Goal: Information Seeking & Learning: Learn about a topic

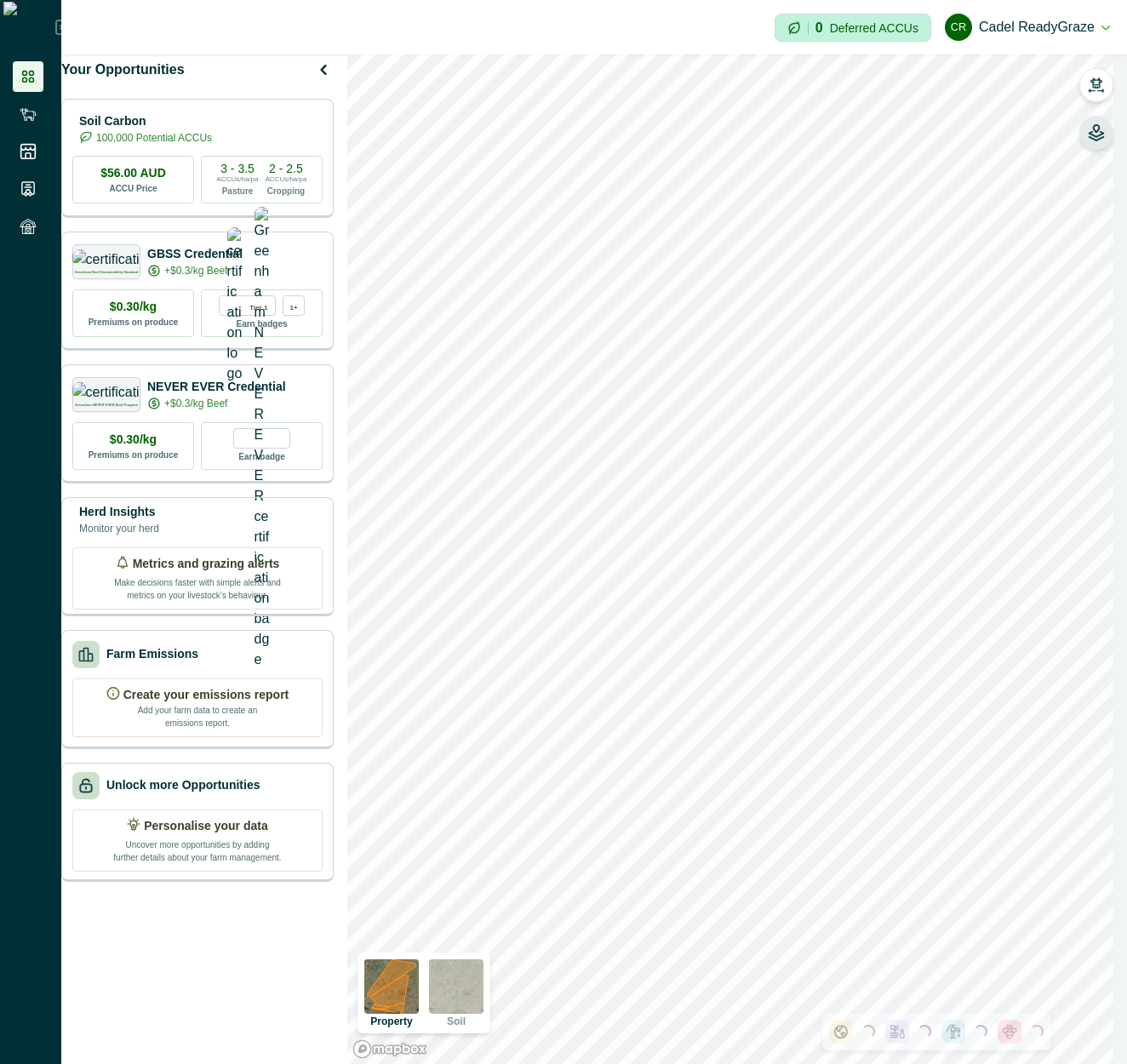
click at [1105, 135] on button "button" at bounding box center [1096, 132] width 34 height 34
click at [1111, 87] on button "button" at bounding box center [1096, 85] width 34 height 34
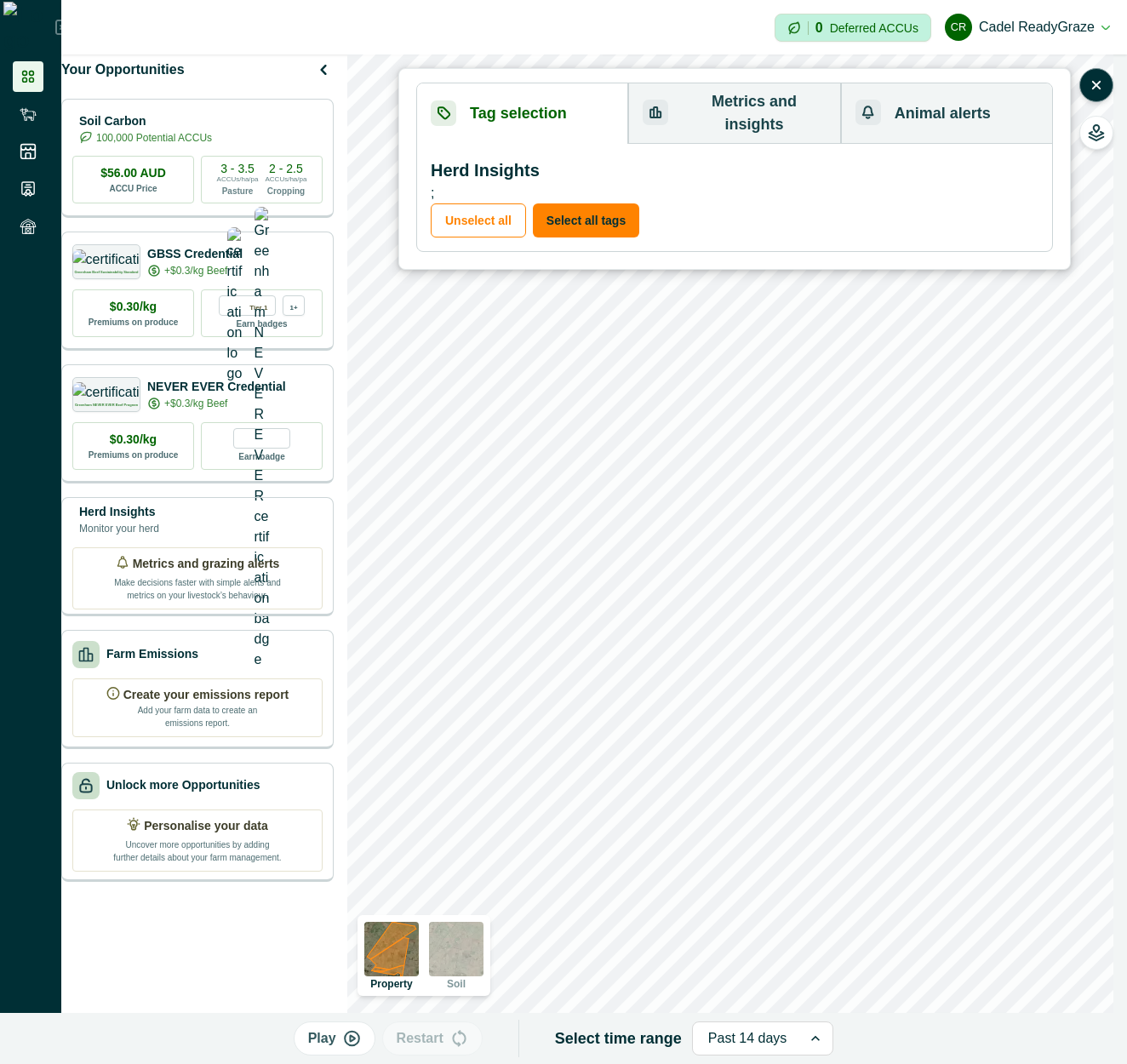
click at [355, 1034] on icon "button" at bounding box center [352, 1039] width 15 height 15
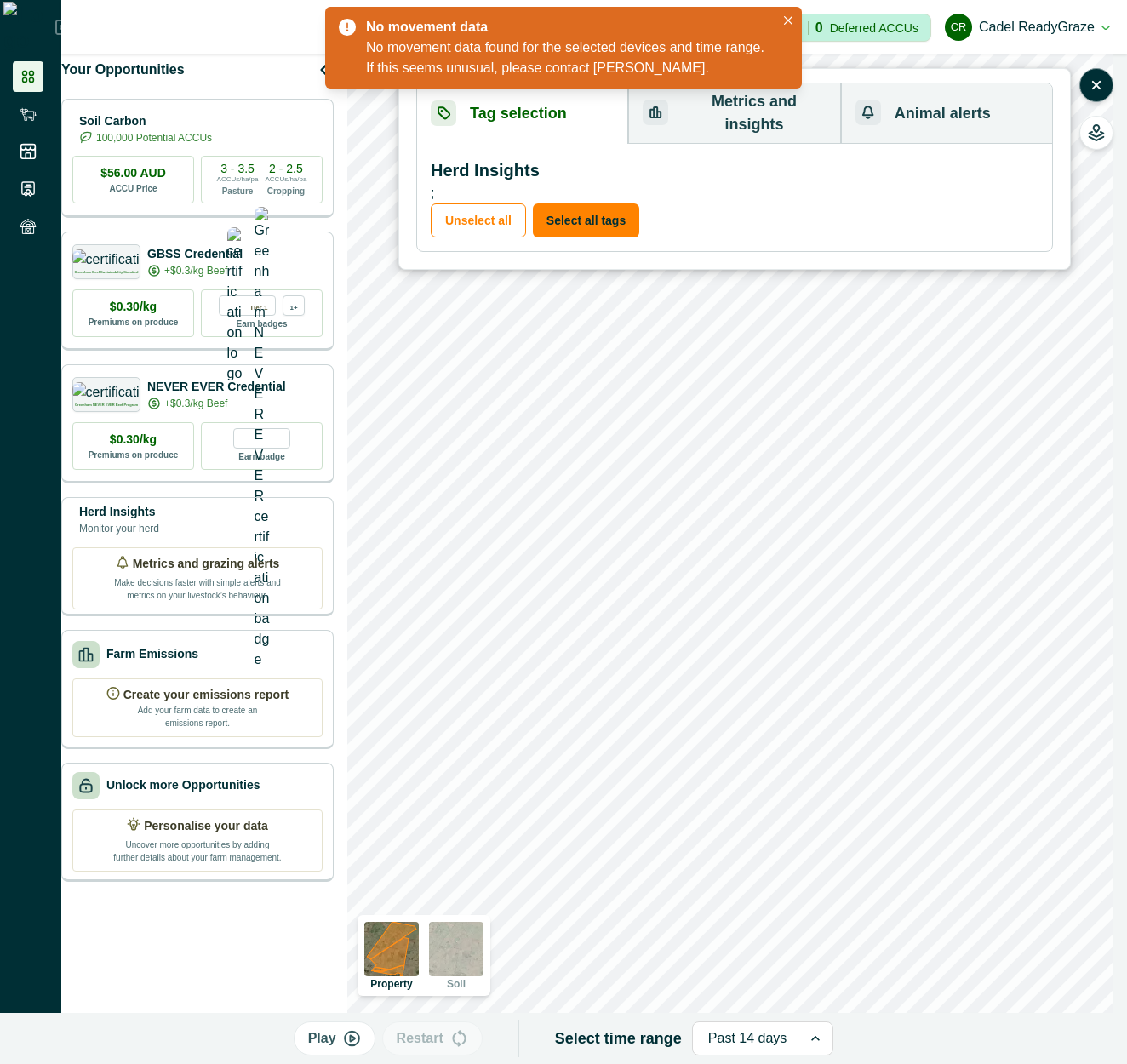
click at [769, 1040] on div at bounding box center [747, 1039] width 79 height 24
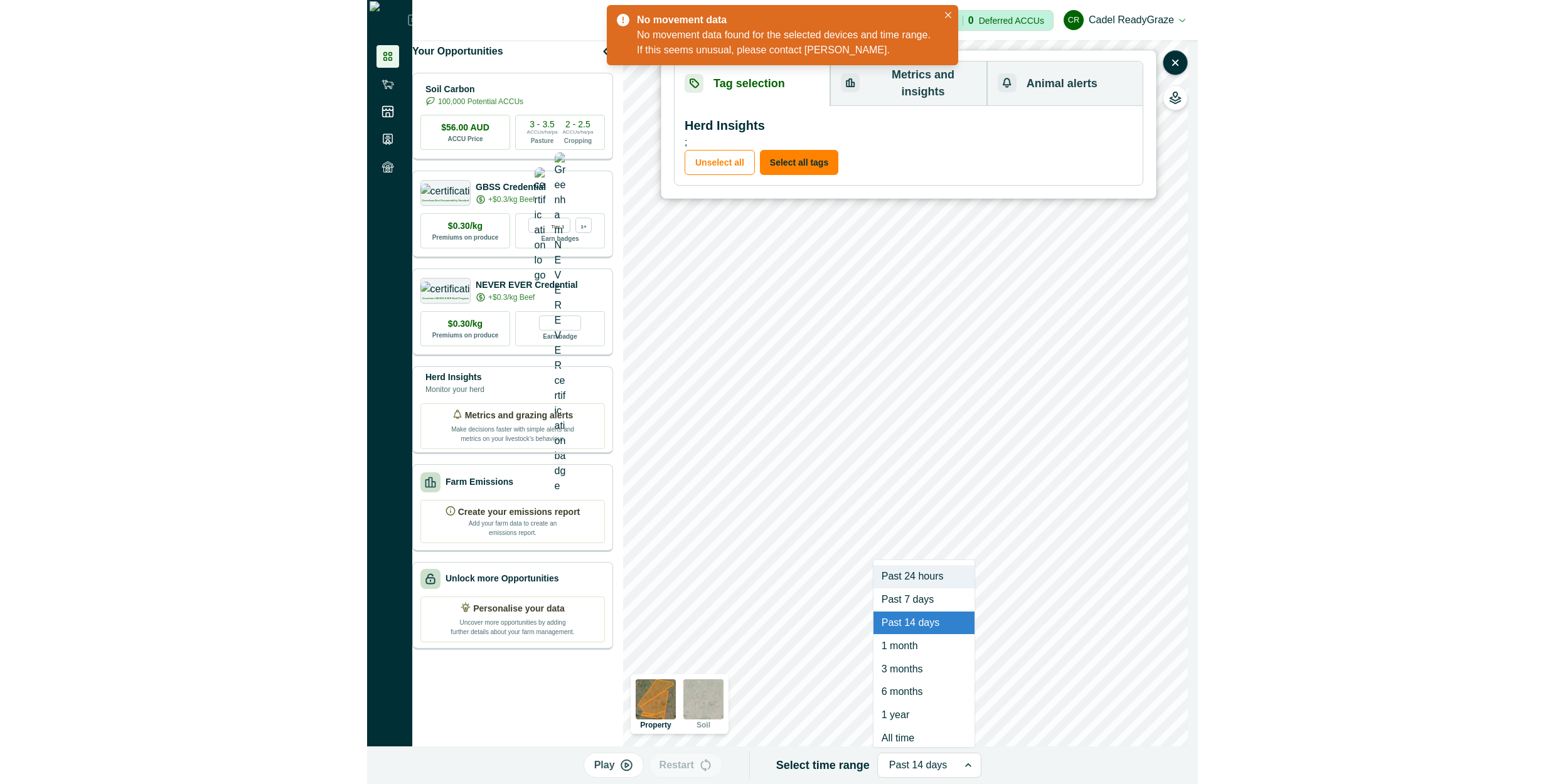
scroll to position [8, 0]
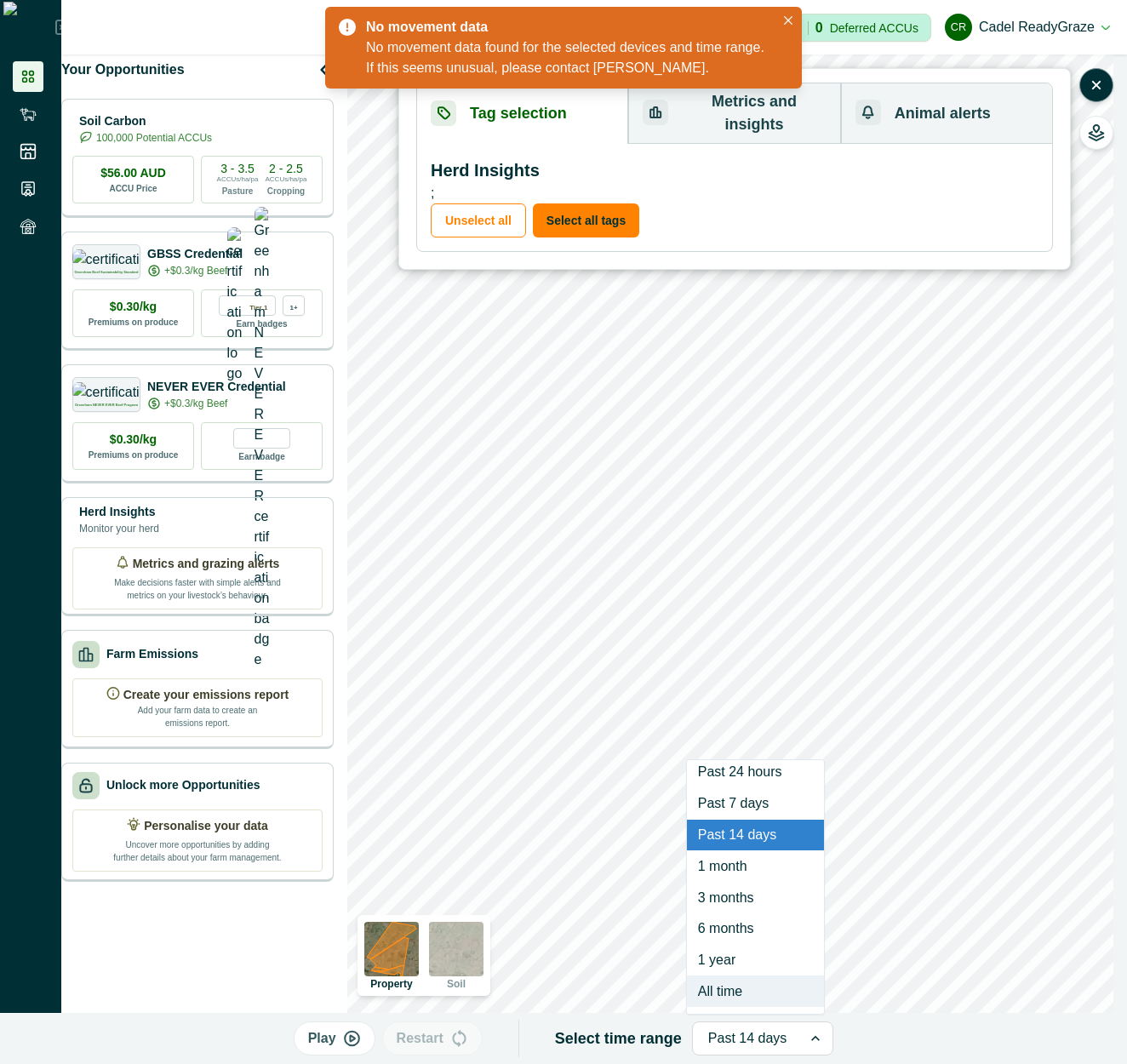
click at [754, 981] on div "All time" at bounding box center [755, 991] width 137 height 31
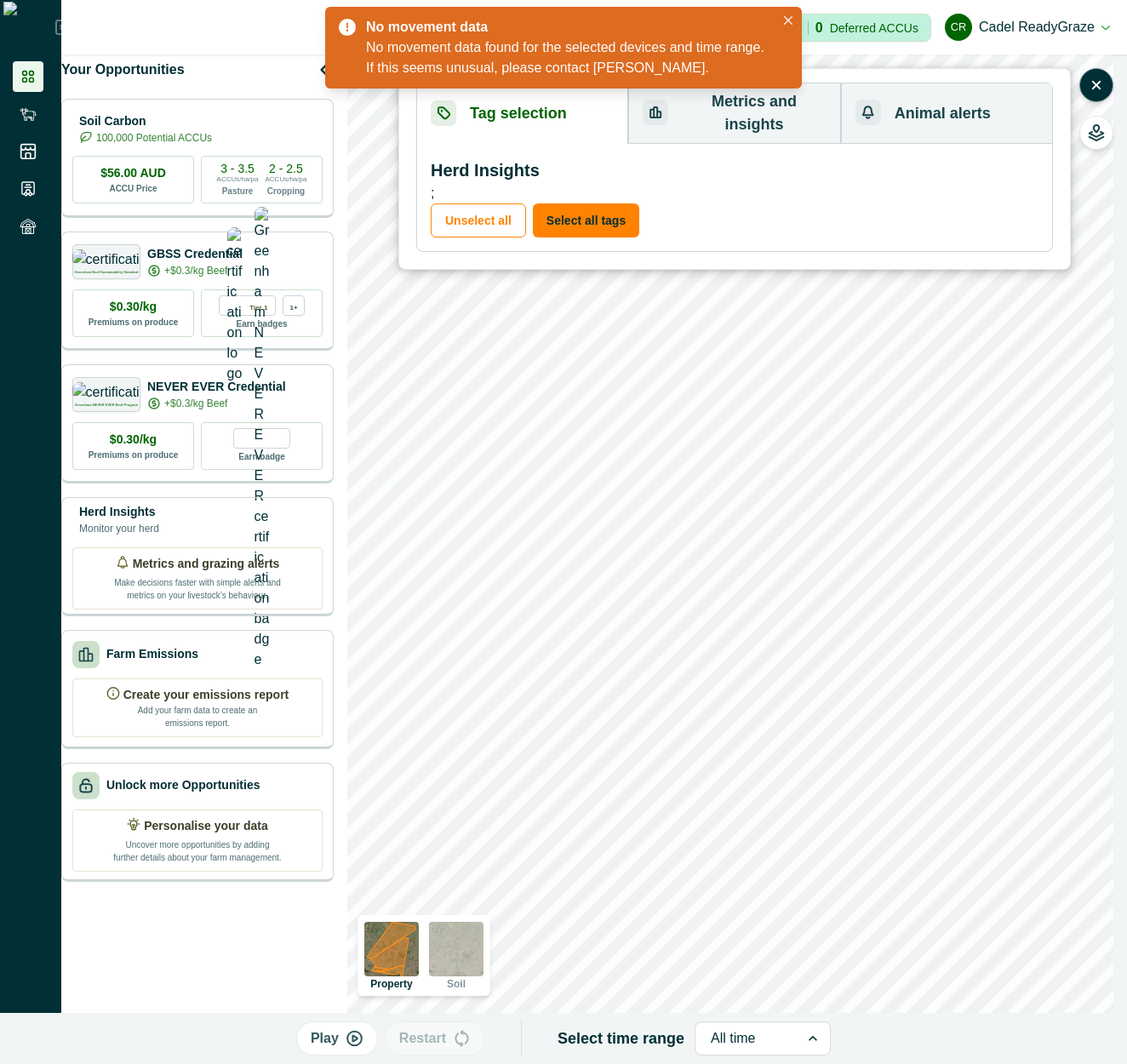
click at [356, 1049] on button "Play" at bounding box center [337, 1039] width 82 height 34
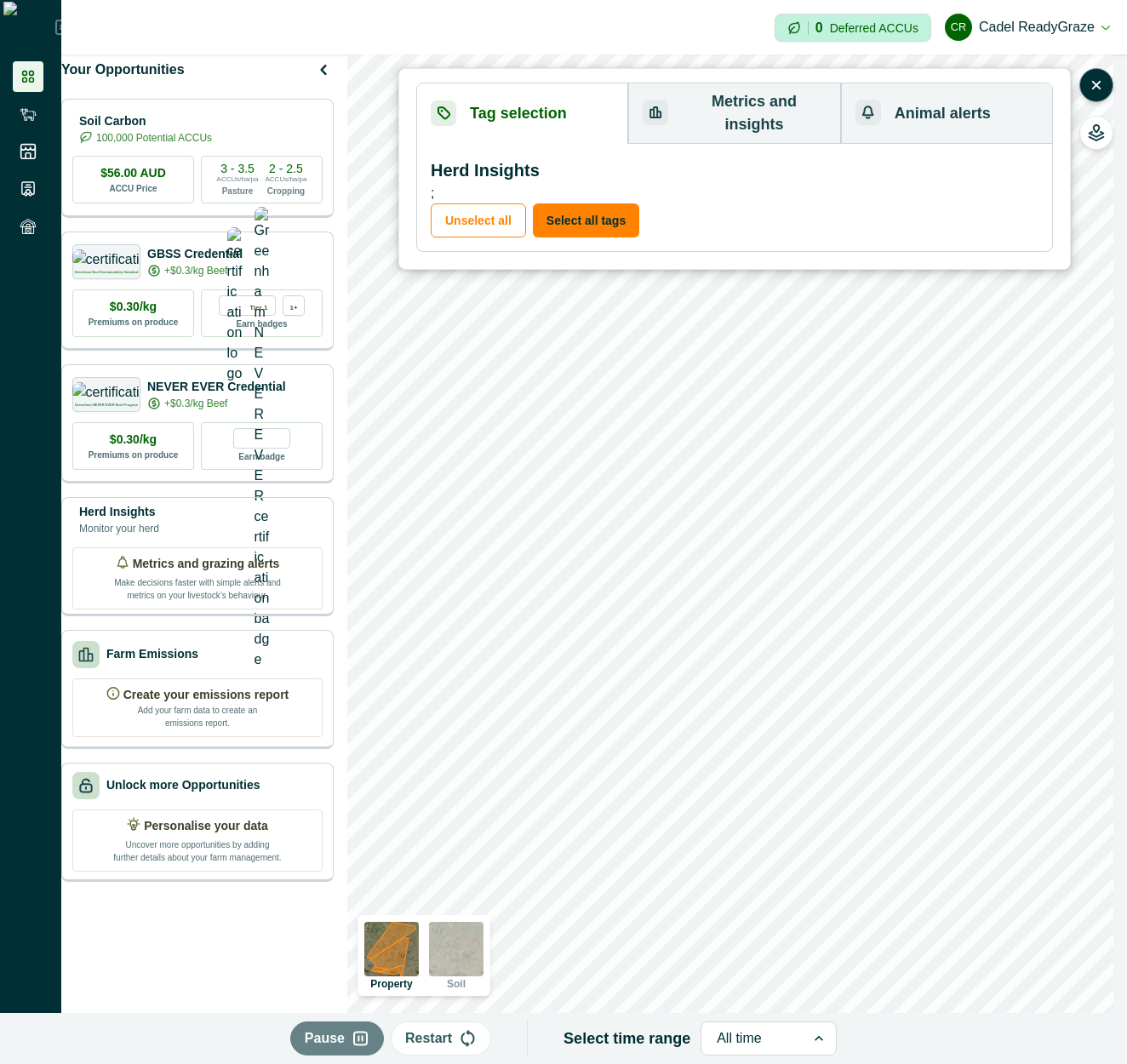
click at [343, 1036] on p "Pause" at bounding box center [324, 1039] width 40 height 20
click at [746, 1035] on div at bounding box center [747, 1039] width 73 height 24
click at [339, 1042] on p "Play" at bounding box center [324, 1039] width 28 height 20
click at [439, 1035] on p "Restart" at bounding box center [428, 1039] width 47 height 20
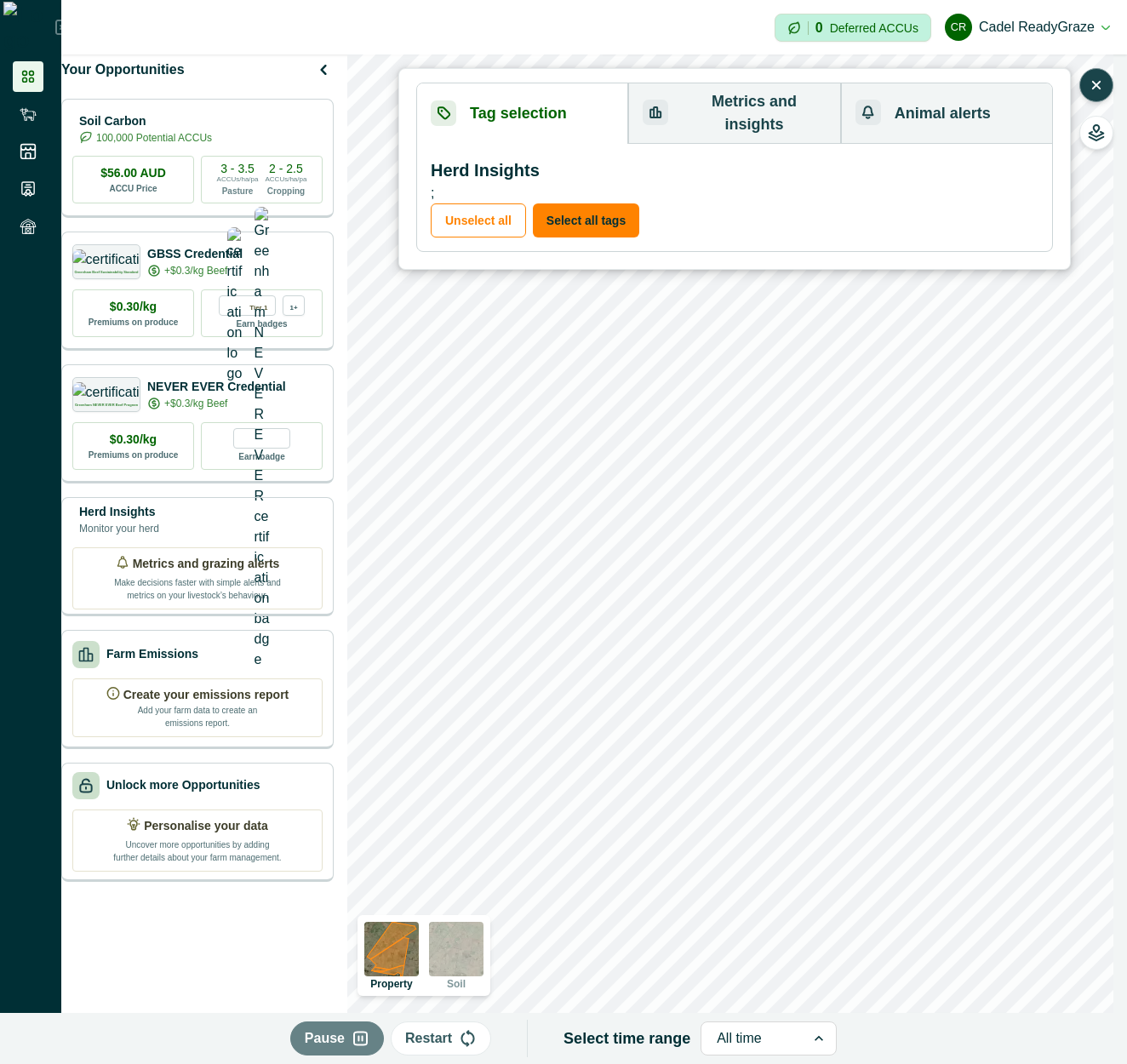
click at [1093, 92] on icon "button" at bounding box center [1097, 86] width 17 height 17
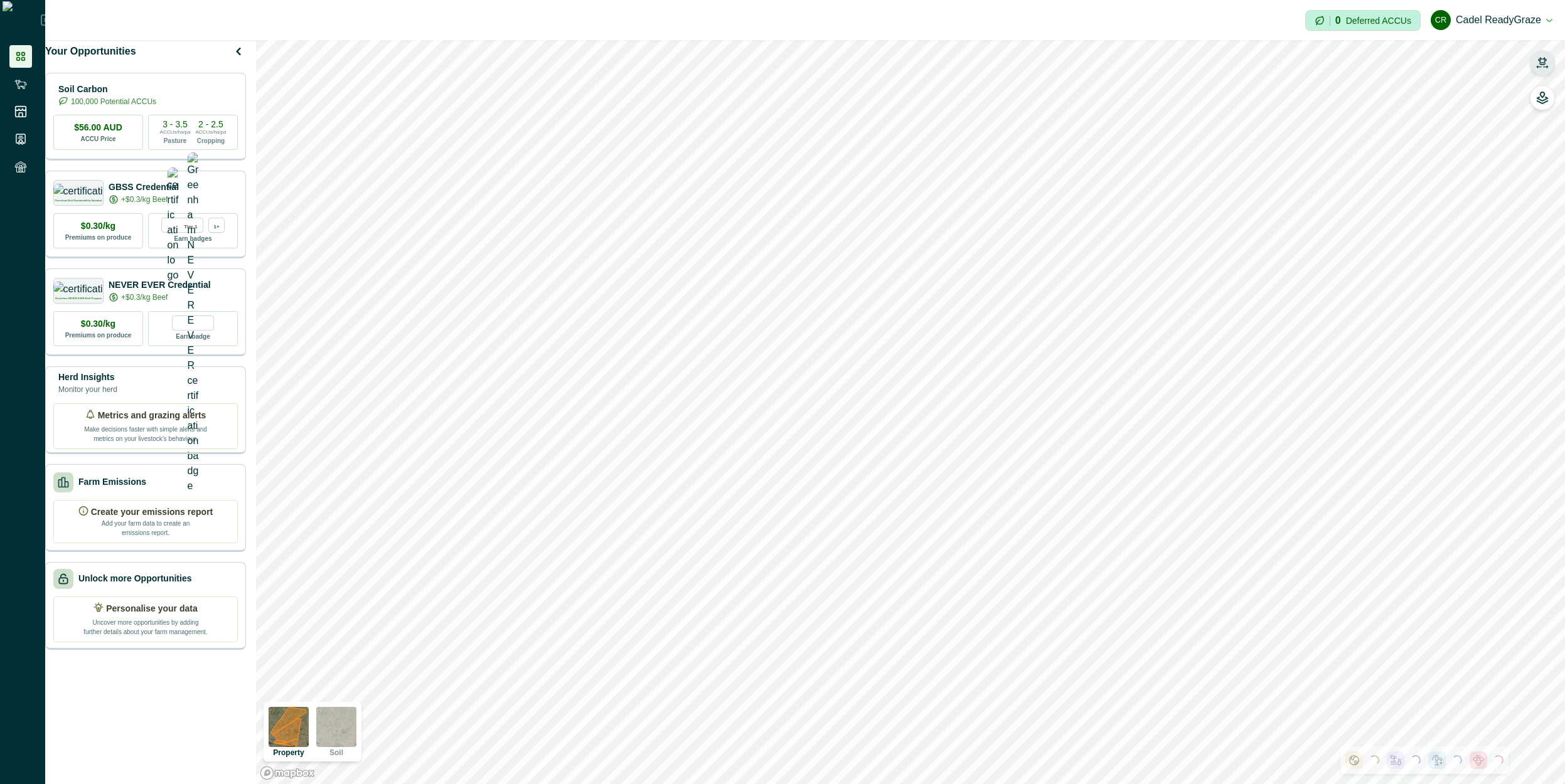
click at [1541, 65] on icon "button" at bounding box center [1543, 63] width 13 height 13
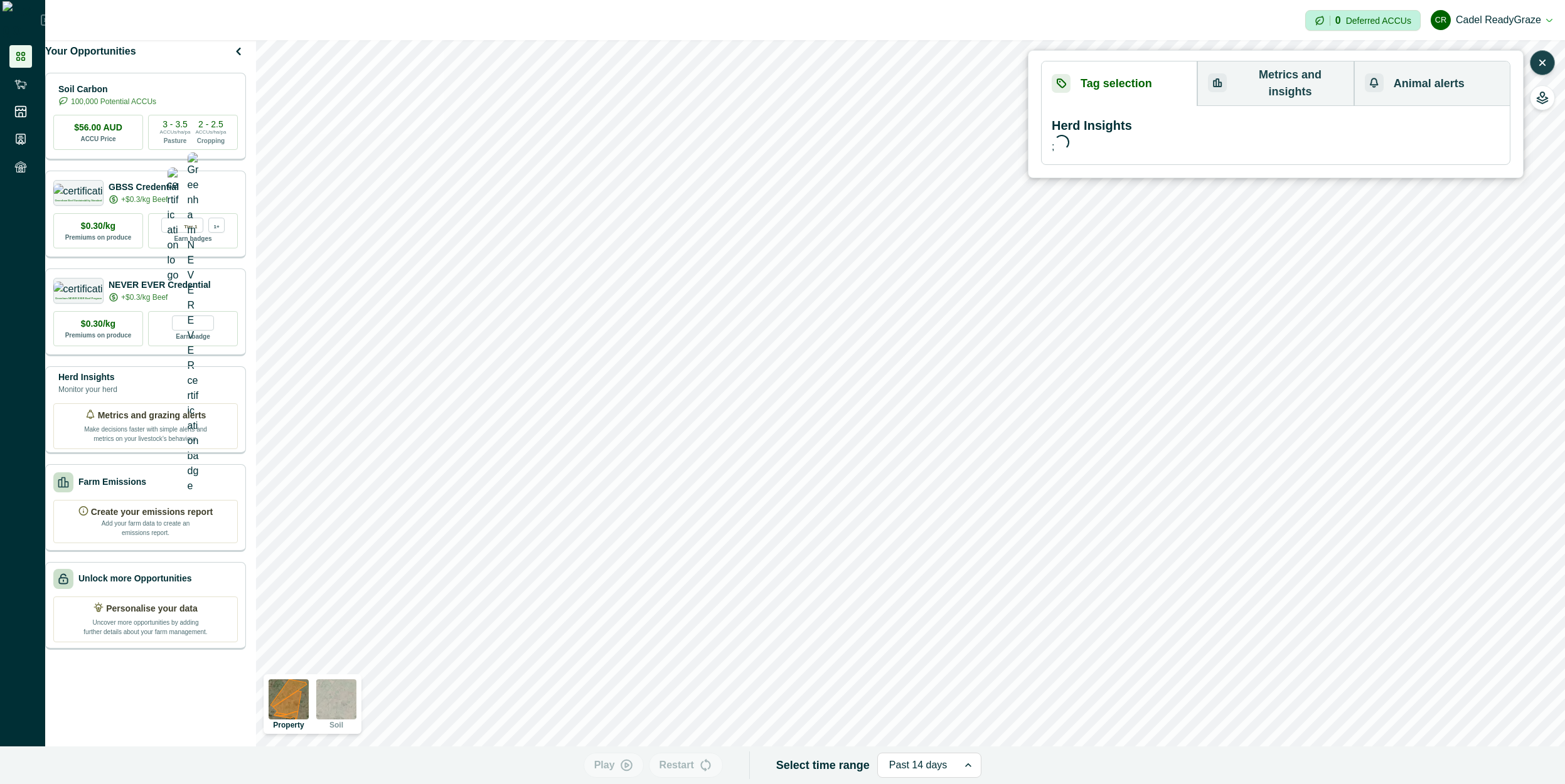
click at [1544, 64] on icon "button" at bounding box center [1543, 63] width 13 height 13
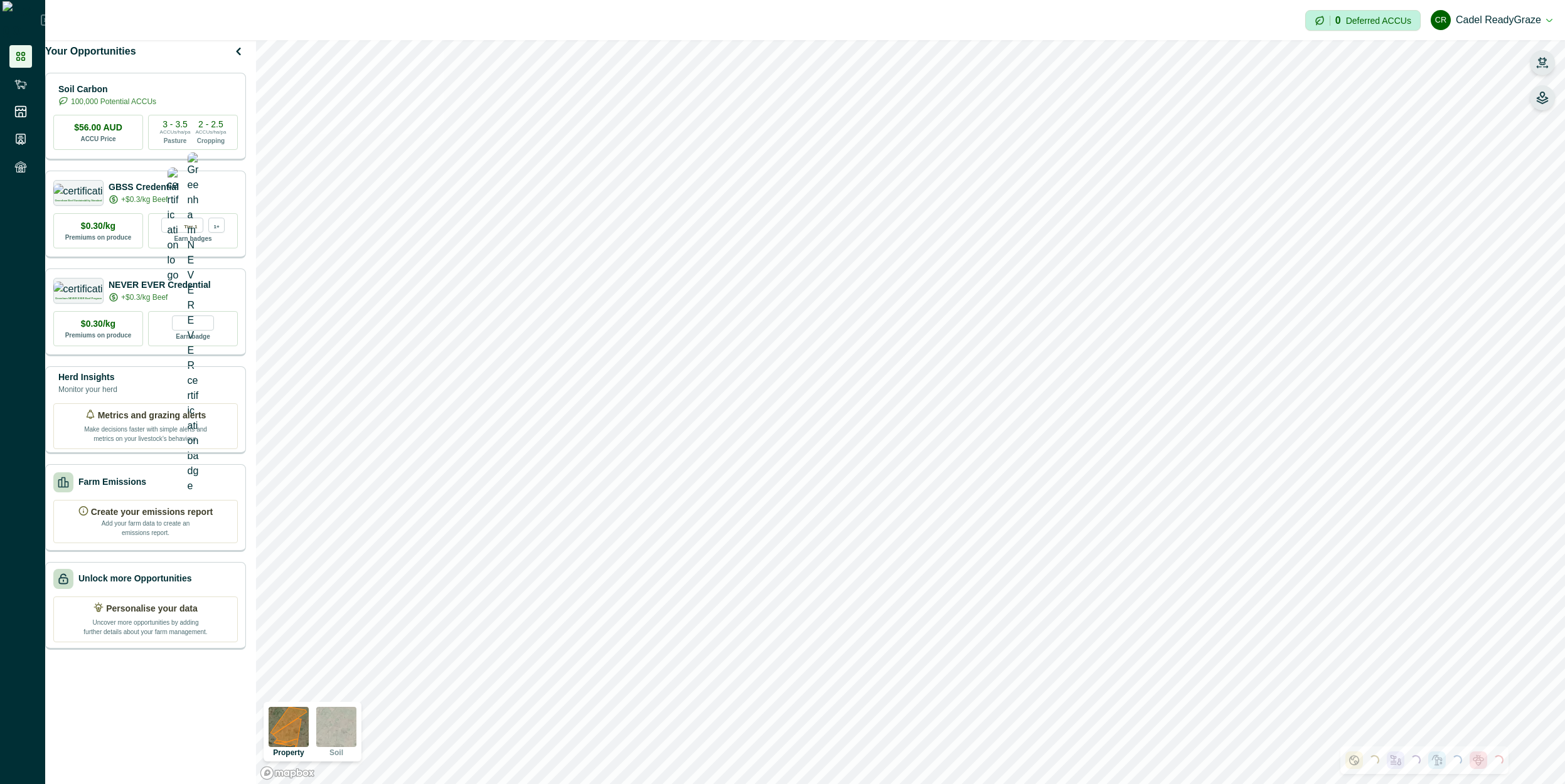
click at [1545, 105] on button "button" at bounding box center [1542, 97] width 25 height 25
click at [1388, 140] on icon "button" at bounding box center [1385, 135] width 13 height 13
click at [1230, 342] on div "Visual ID e0c2e89c-058f-44e2-95eb-397820bf41cb Temperature 15 °C Last updated 3…" at bounding box center [1213, 295] width 141 height 97
click at [1544, 58] on icon "button" at bounding box center [1543, 63] width 13 height 13
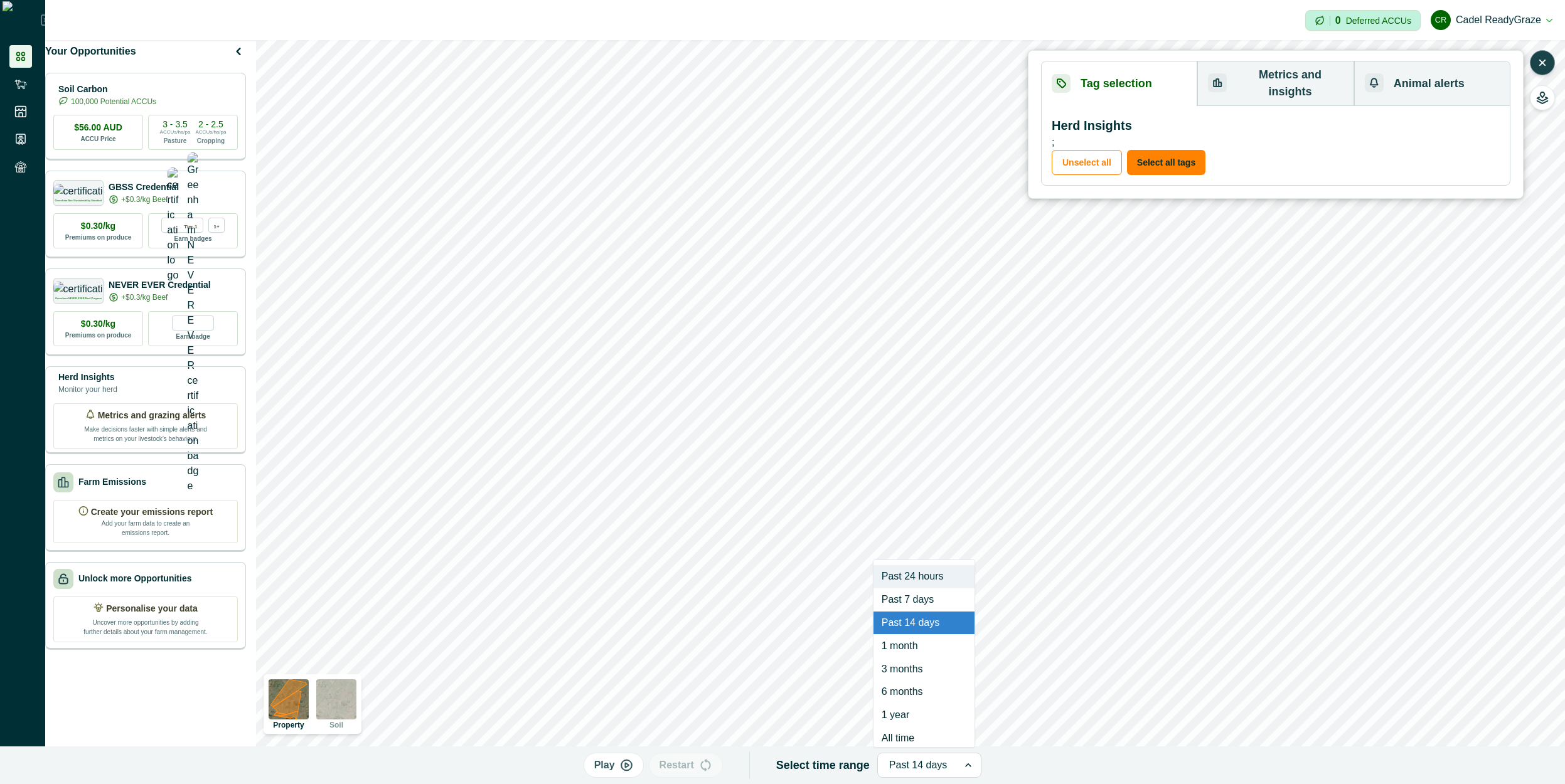
click at [898, 767] on div at bounding box center [918, 765] width 58 height 18
click at [913, 732] on div "All time" at bounding box center [924, 730] width 101 height 23
click at [622, 767] on button "Play" at bounding box center [616, 765] width 60 height 25
click at [612, 771] on p "Pause" at bounding box center [606, 765] width 29 height 15
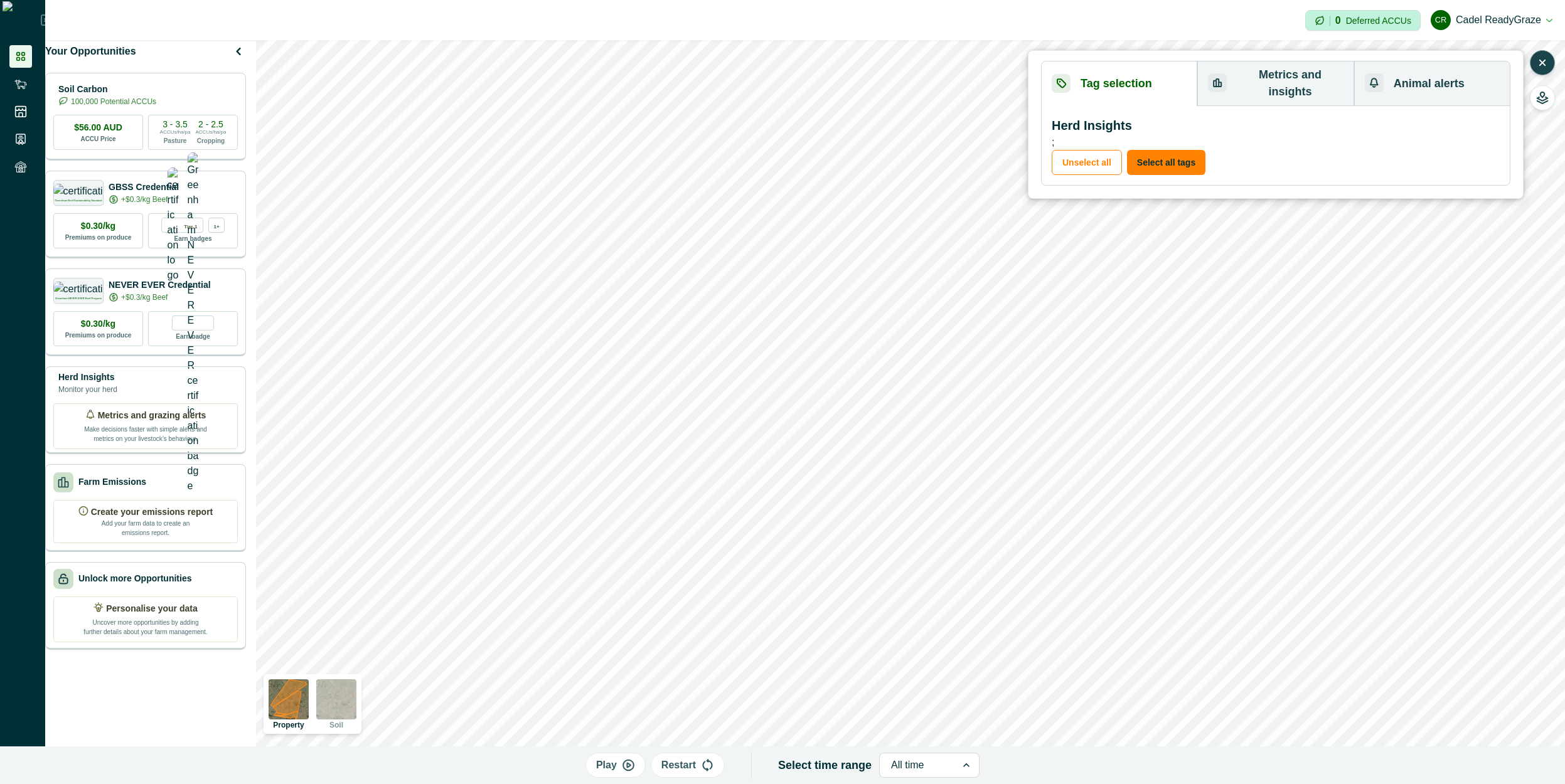
click at [1040, 771] on div "Play Restart Select time range All time" at bounding box center [782, 765] width 1565 height 38
click at [1544, 67] on icon "button" at bounding box center [1543, 63] width 13 height 13
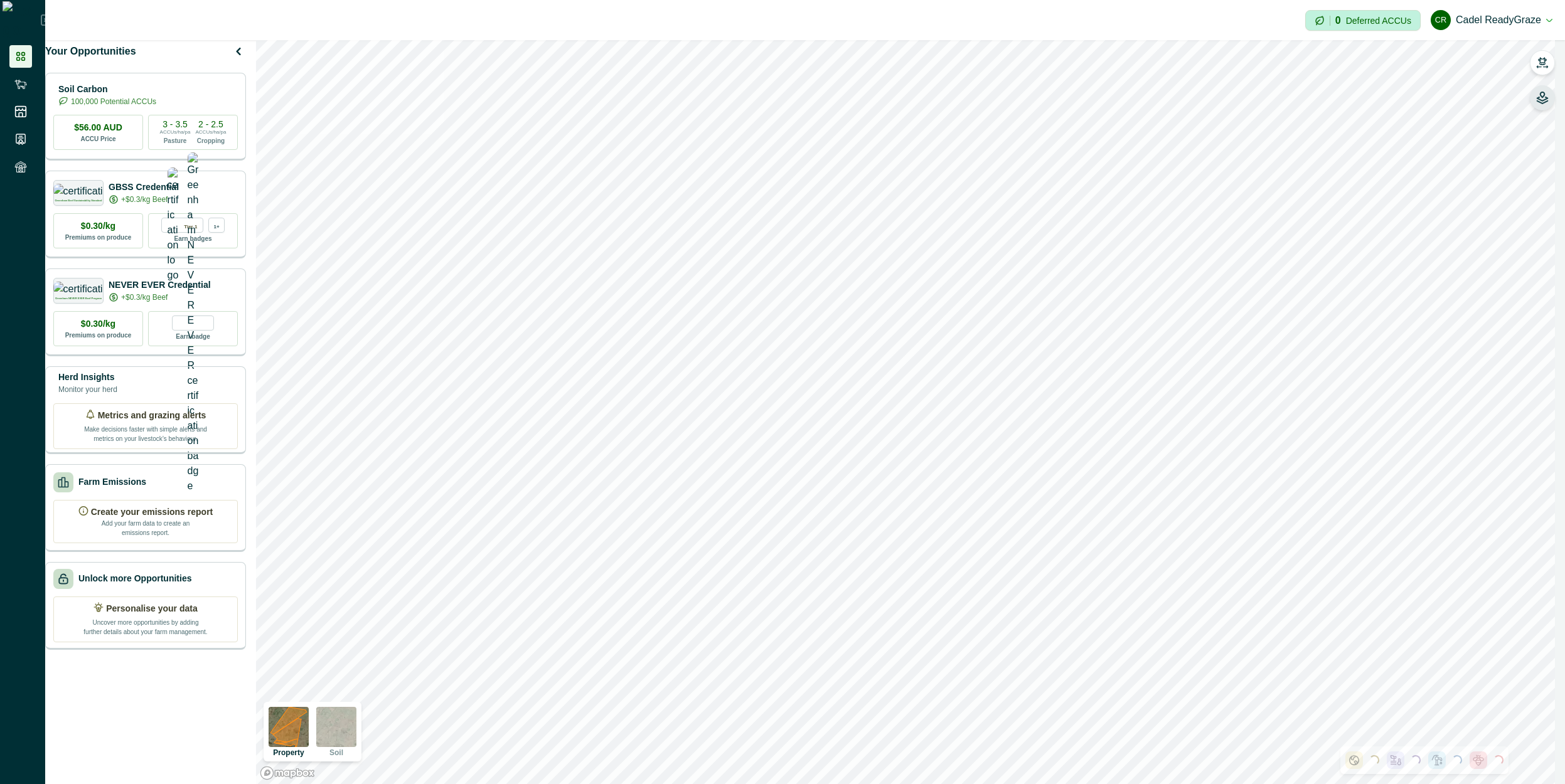
click at [1535, 94] on button "button" at bounding box center [1542, 97] width 25 height 25
click at [1551, 99] on button "button" at bounding box center [1542, 97] width 25 height 25
click at [1549, 105] on button "button" at bounding box center [1542, 97] width 25 height 25
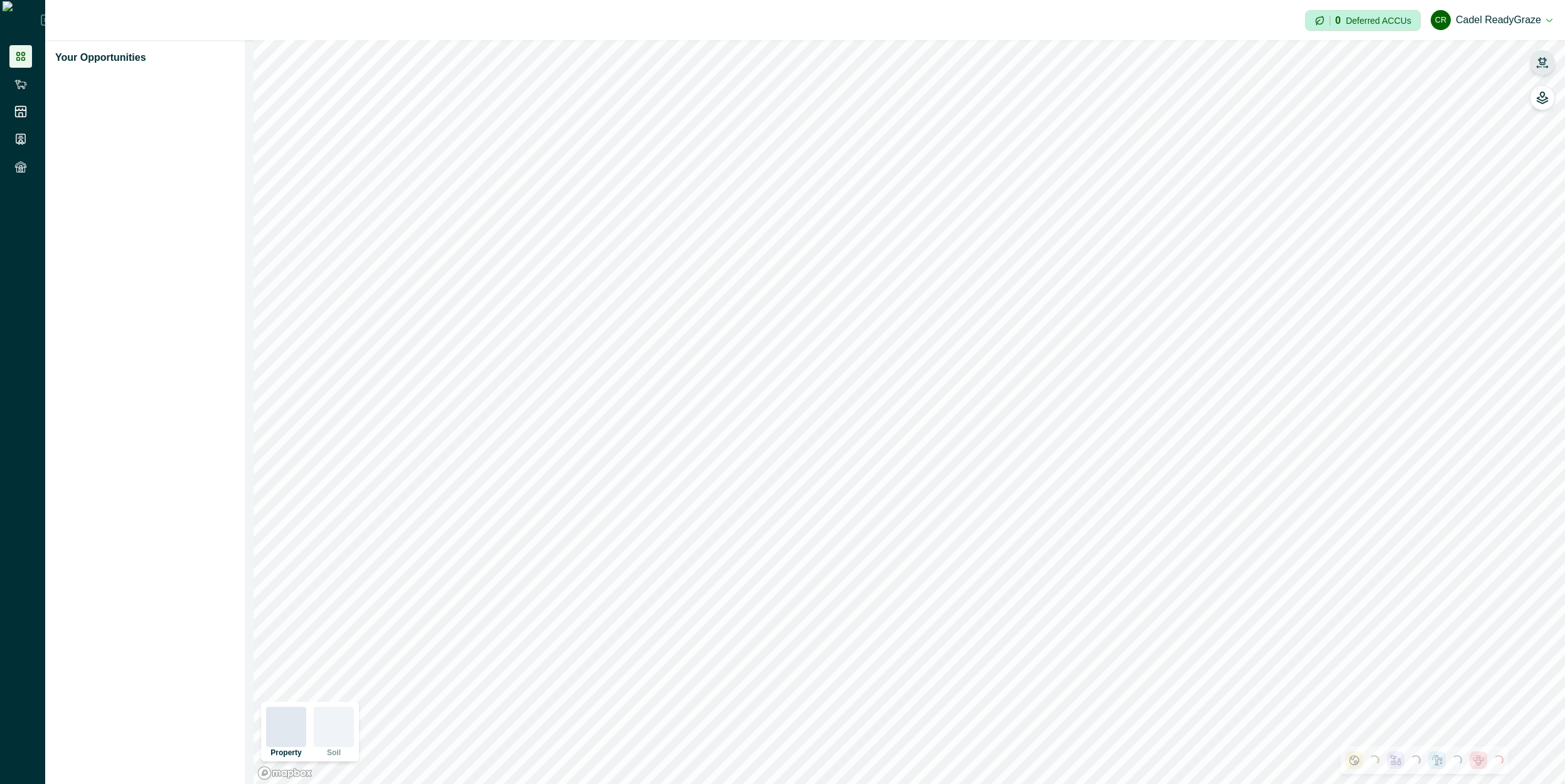
click at [1541, 64] on icon "button" at bounding box center [1543, 61] width 9 height 8
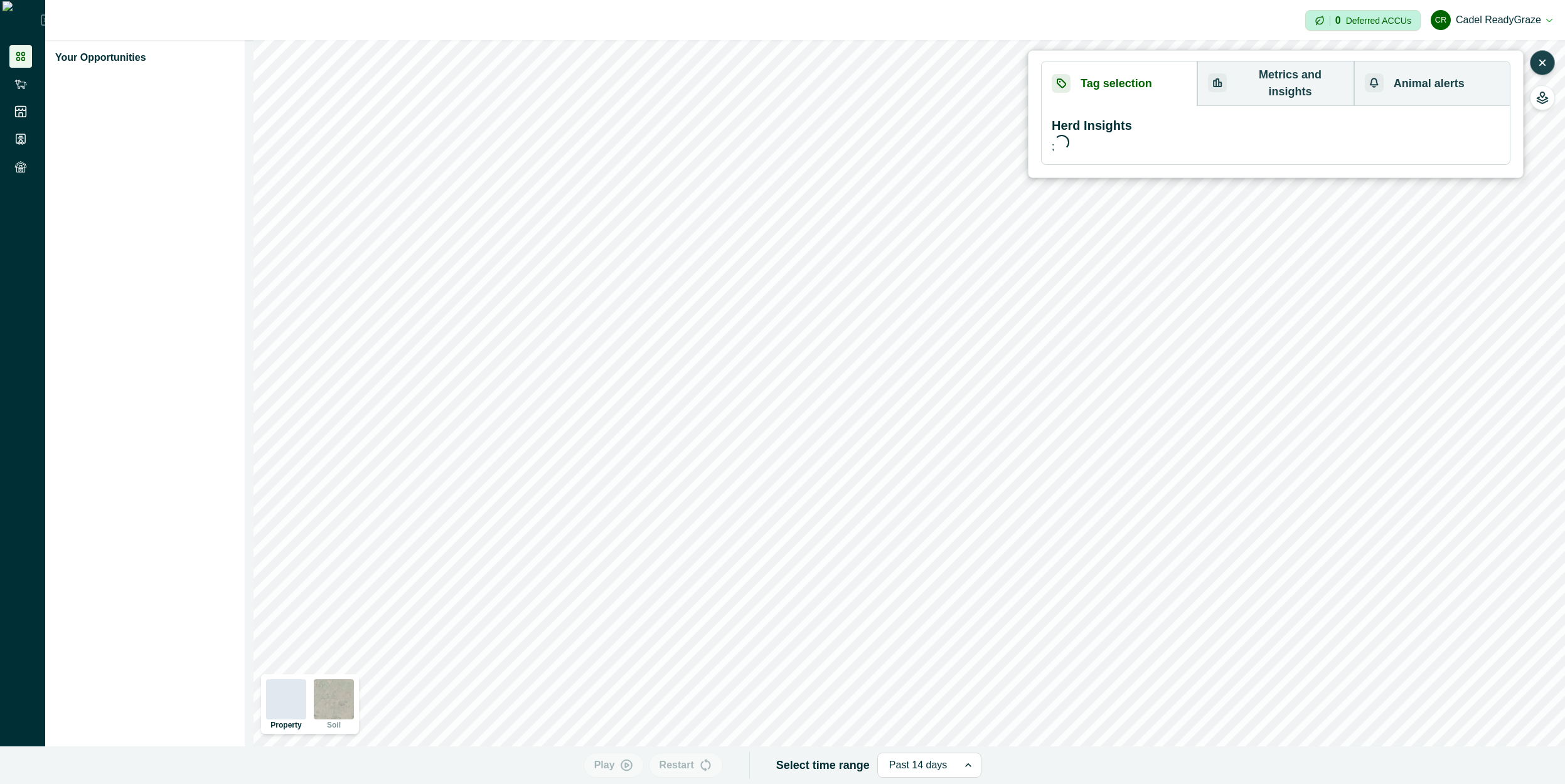
click at [1546, 64] on icon "button" at bounding box center [1543, 63] width 13 height 13
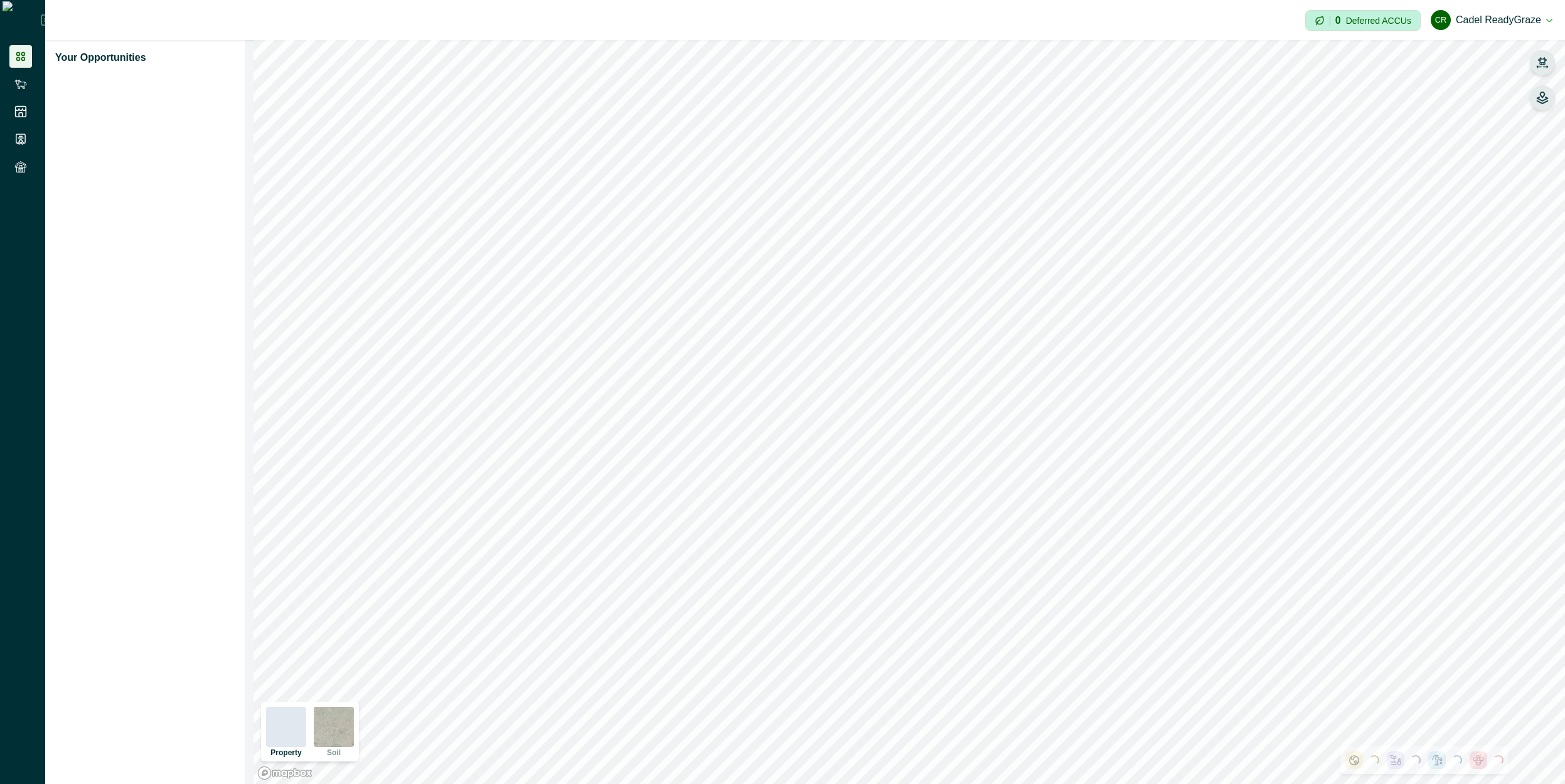
click at [1544, 102] on icon "button" at bounding box center [1543, 98] width 13 height 13
click at [1376, 132] on div "Animal Tags" at bounding box center [1440, 135] width 140 height 30
click at [1382, 135] on icon "button" at bounding box center [1385, 135] width 10 height 9
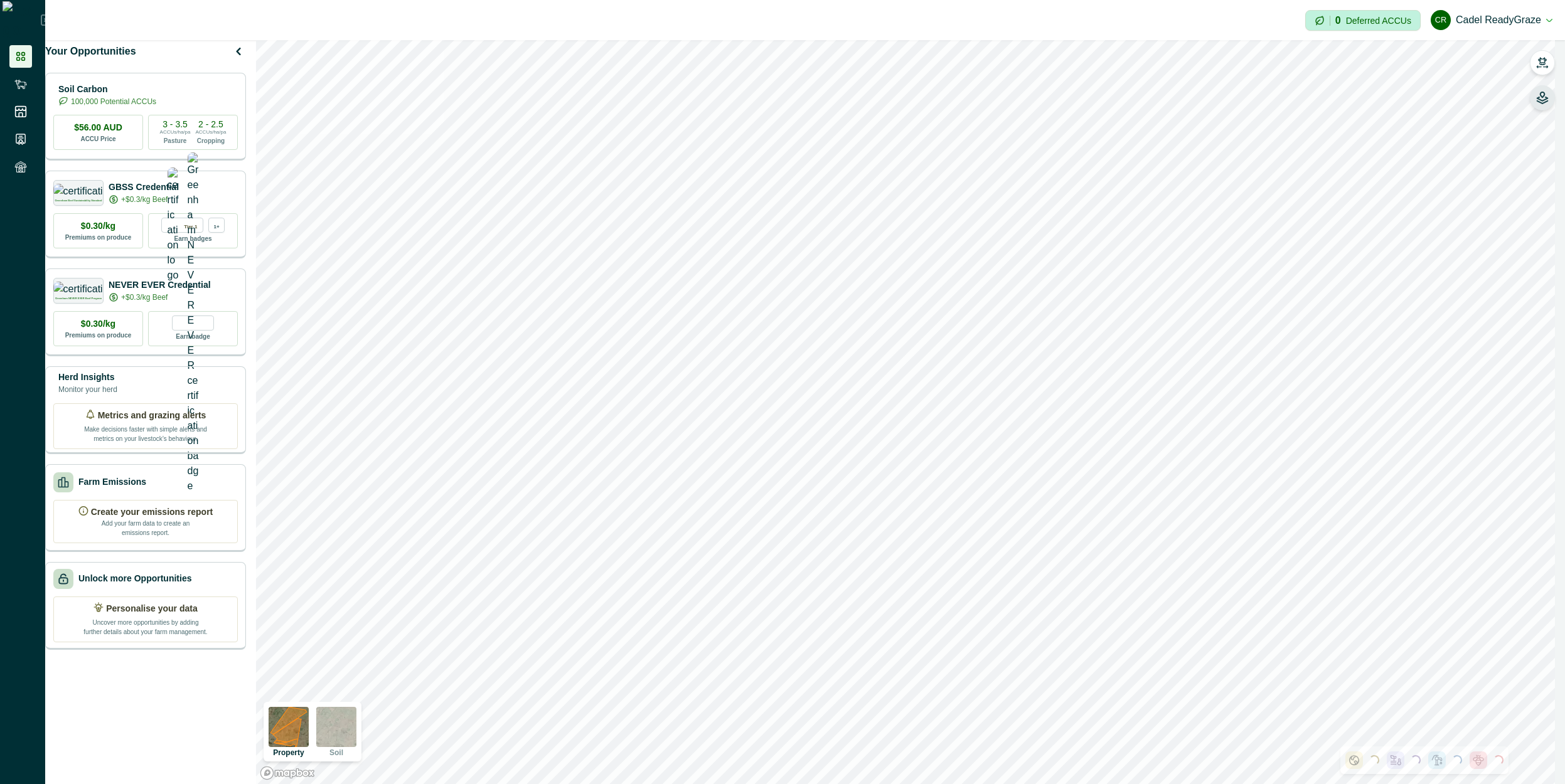
click at [1536, 100] on button "button" at bounding box center [1542, 97] width 25 height 25
click at [1551, 97] on button "button" at bounding box center [1542, 97] width 25 height 25
click at [1547, 100] on icon "button" at bounding box center [1543, 98] width 13 height 13
click at [1543, 99] on icon "button" at bounding box center [1543, 98] width 13 height 13
click at [1546, 53] on button "button" at bounding box center [1542, 62] width 25 height 25
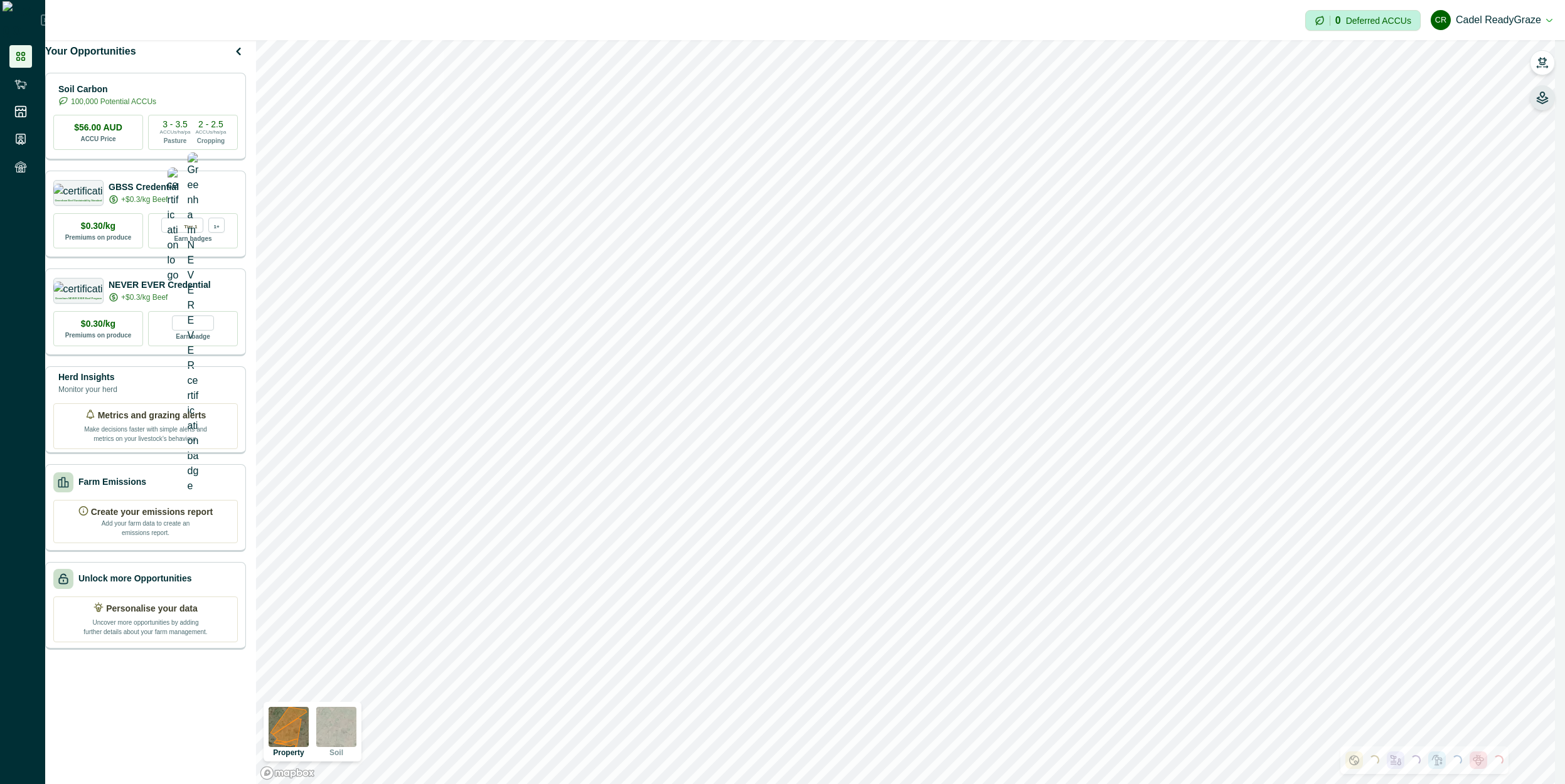
click at [1543, 105] on button "button" at bounding box center [1542, 97] width 25 height 25
click at [1541, 101] on icon "button" at bounding box center [1543, 98] width 13 height 13
click at [1387, 135] on icon "button" at bounding box center [1385, 135] width 13 height 13
click at [1548, 87] on button "button" at bounding box center [1542, 97] width 25 height 25
click at [1548, 94] on icon "button" at bounding box center [1543, 98] width 13 height 13
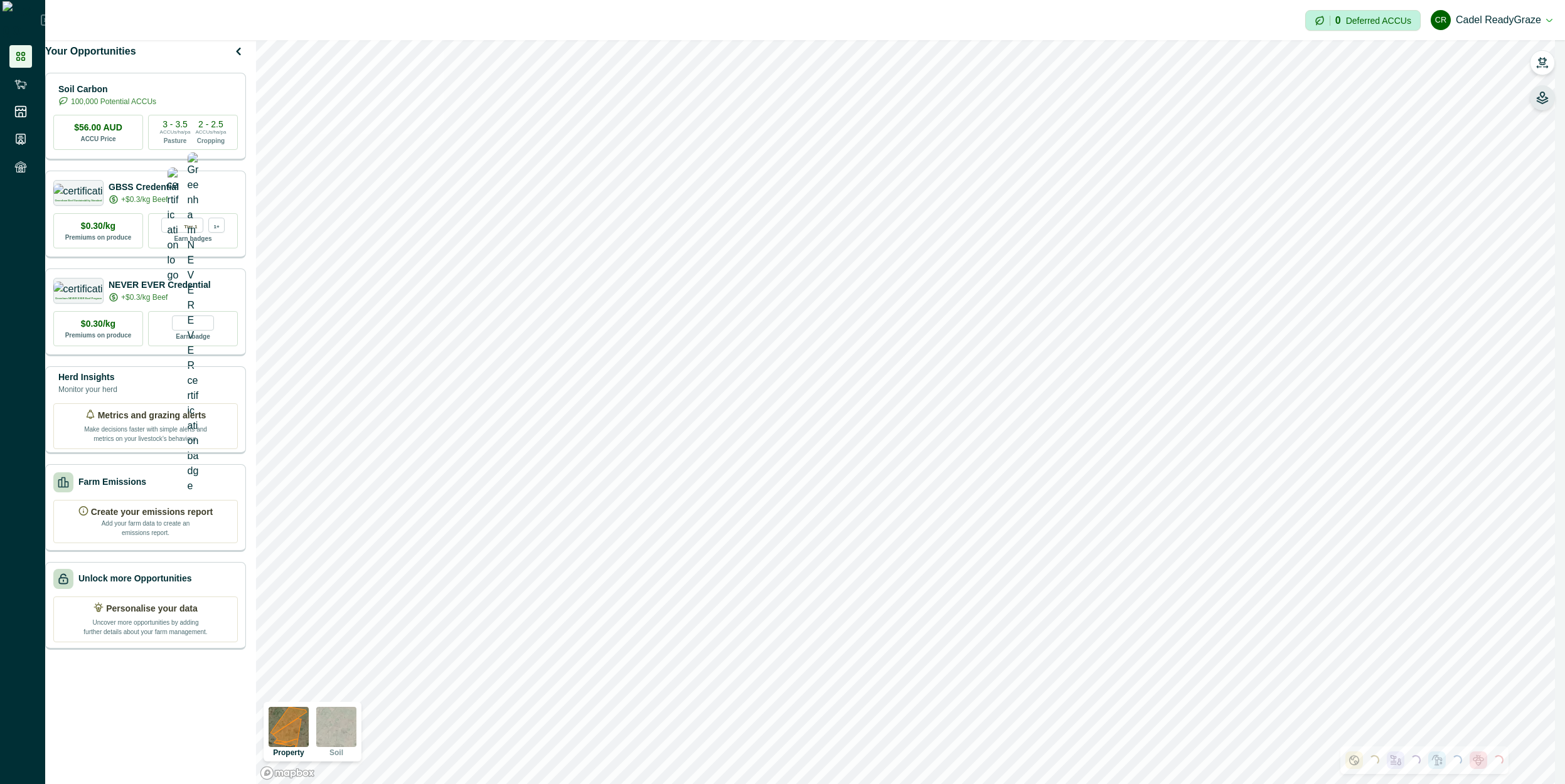
click at [1551, 88] on button "button" at bounding box center [1542, 97] width 25 height 25
click at [1542, 101] on icon "button" at bounding box center [1543, 100] width 11 height 6
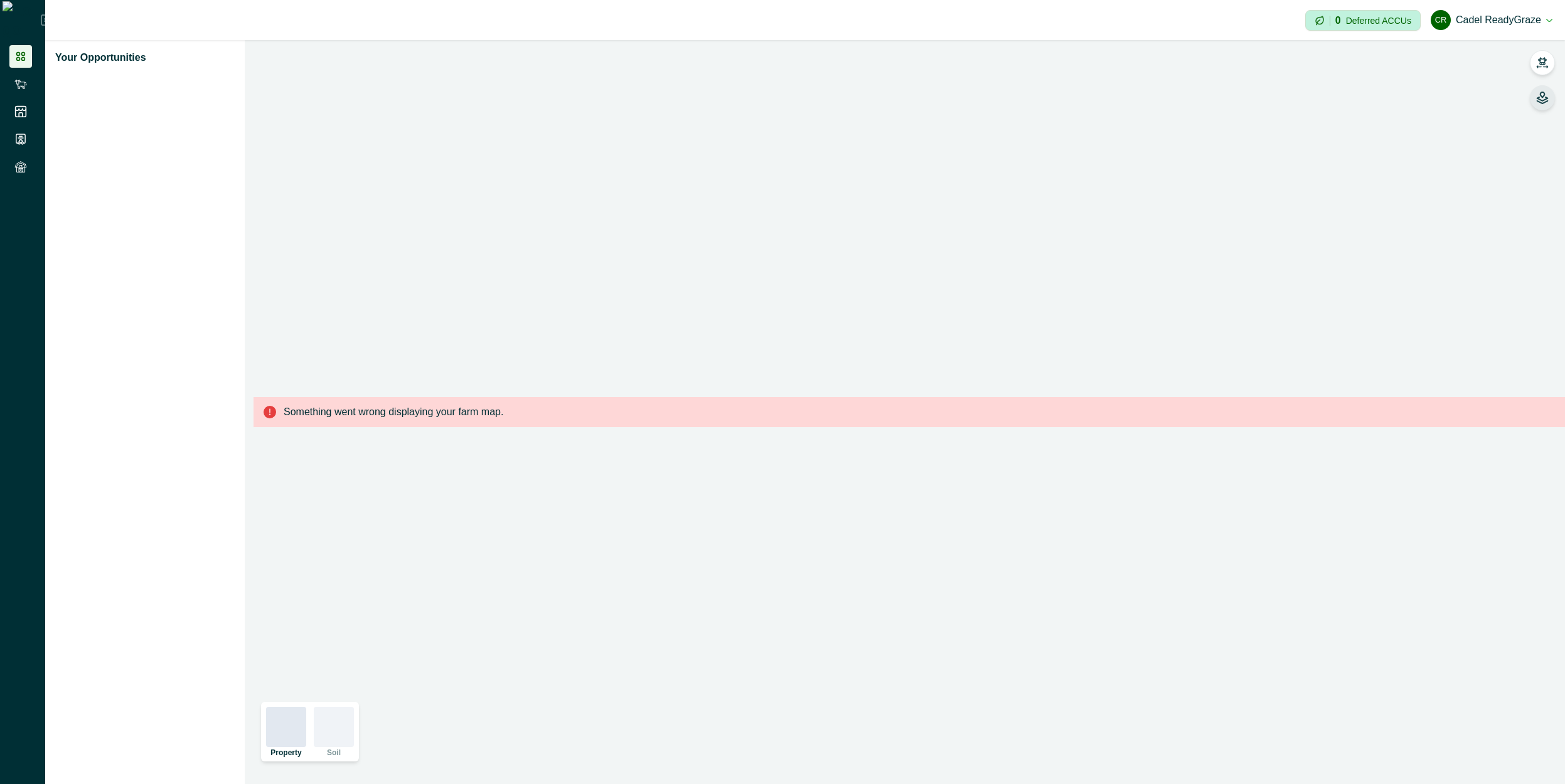
click at [1542, 97] on icon "button" at bounding box center [1543, 95] width 4 height 5
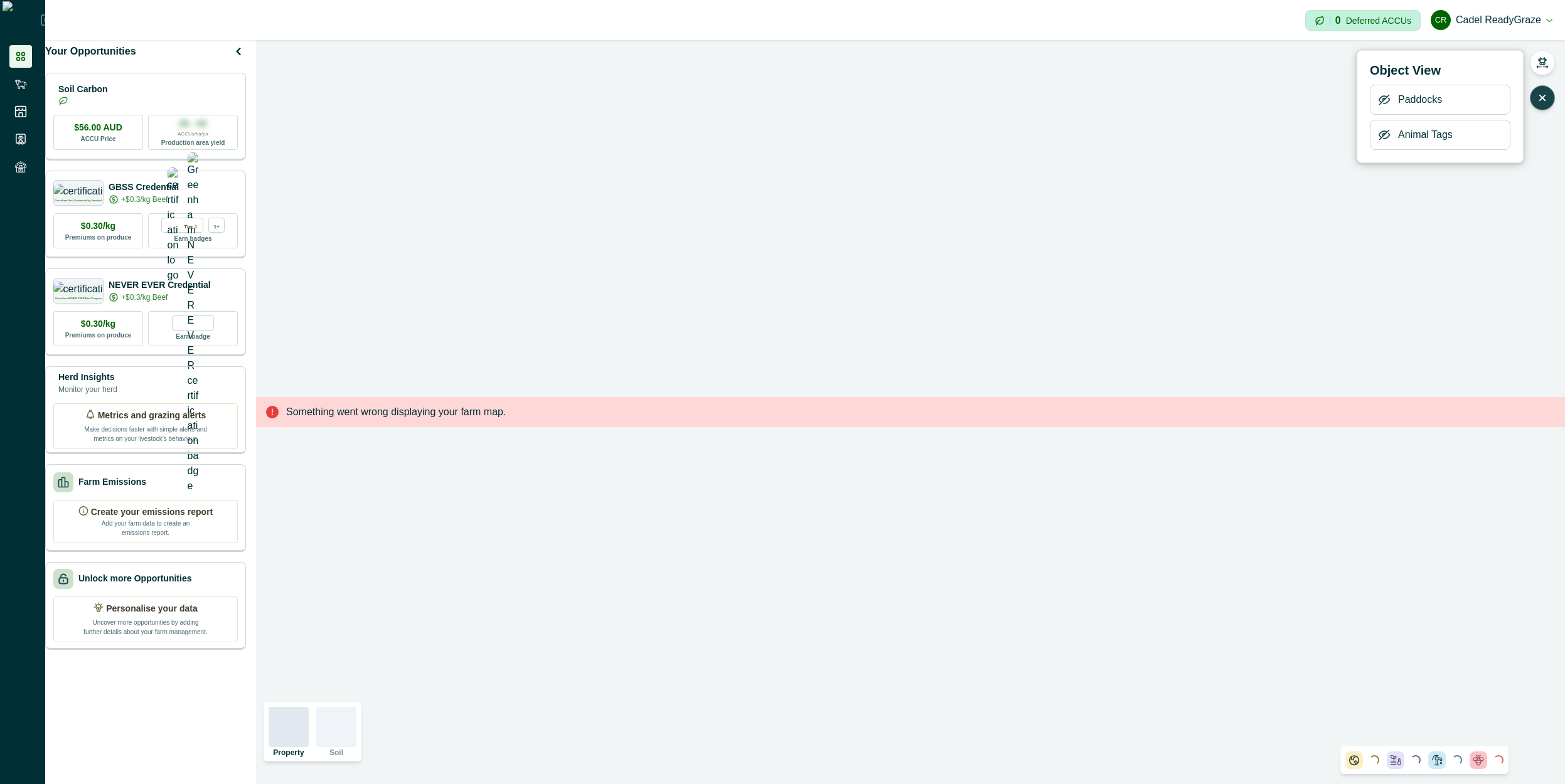
drag, startPoint x: 1132, startPoint y: 190, endPoint x: 1101, endPoint y: 195, distance: 31.4
click at [1130, 190] on div "Something went wrong displaying your farm map." at bounding box center [911, 412] width 1309 height 744
drag, startPoint x: 727, startPoint y: 175, endPoint x: 743, endPoint y: 207, distance: 35.8
click at [728, 170] on div "Something went wrong displaying your farm map." at bounding box center [911, 412] width 1309 height 744
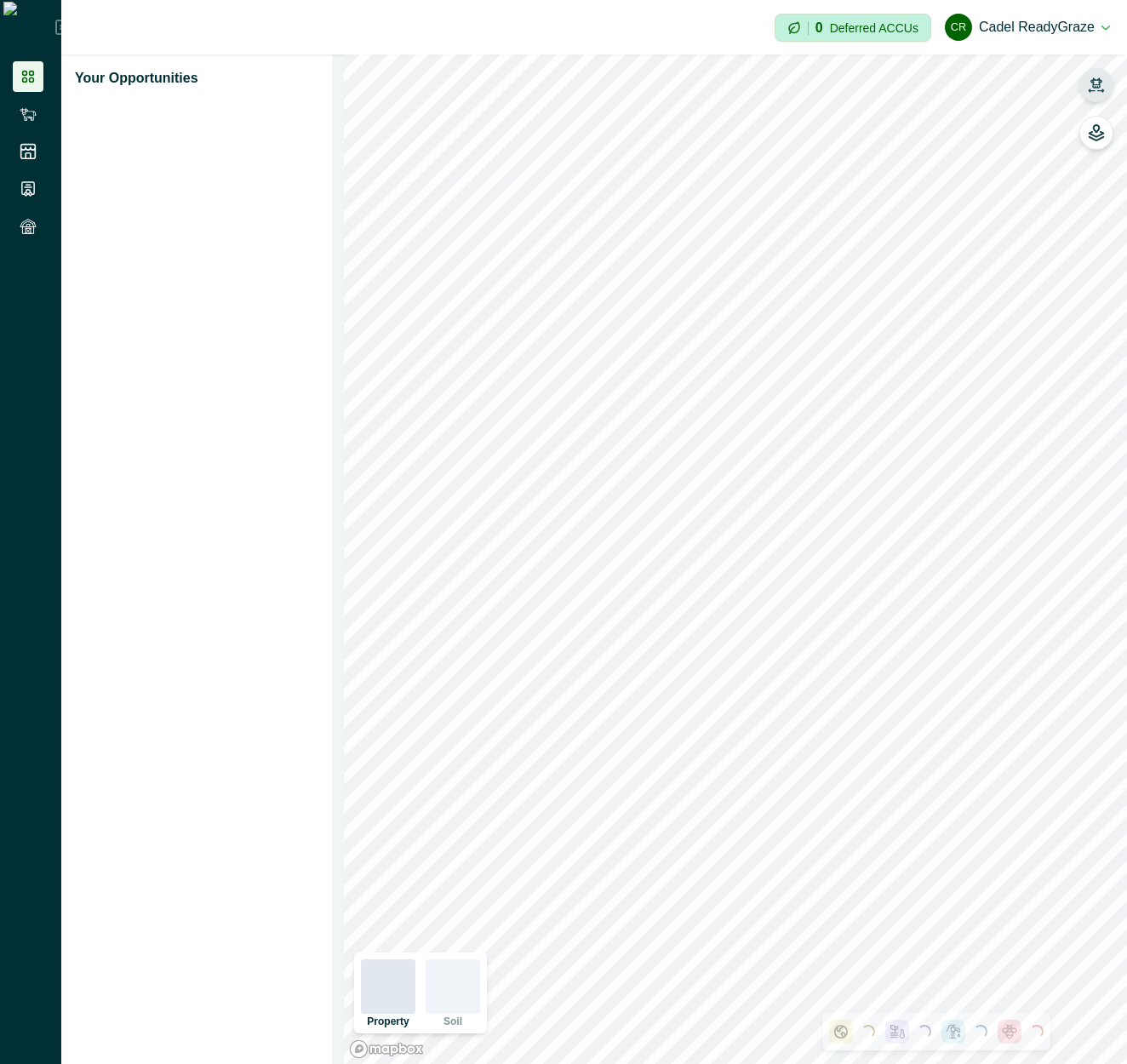
click at [1086, 94] on button "button" at bounding box center [1096, 85] width 34 height 34
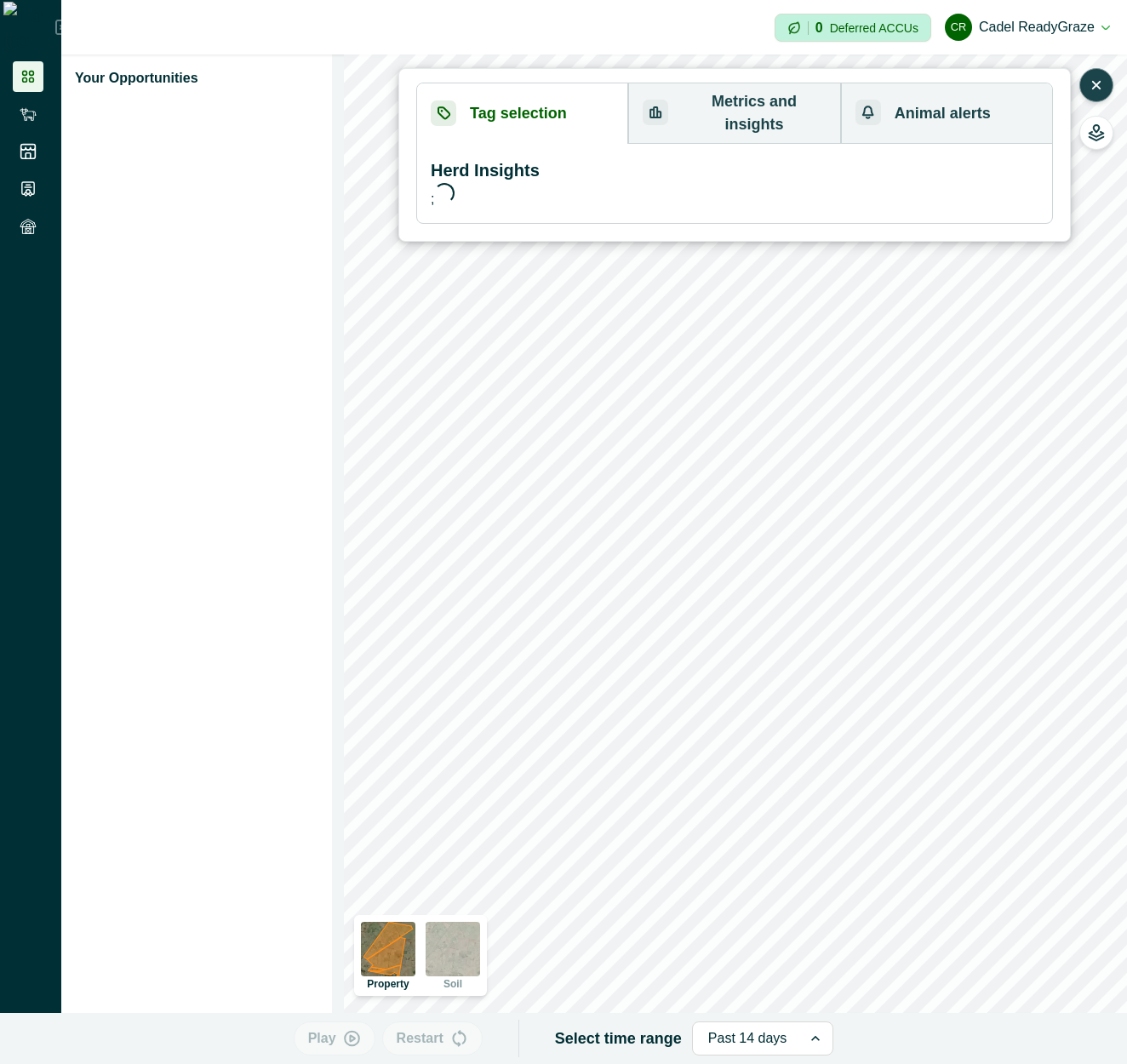
click at [1103, 83] on icon "button" at bounding box center [1097, 86] width 17 height 17
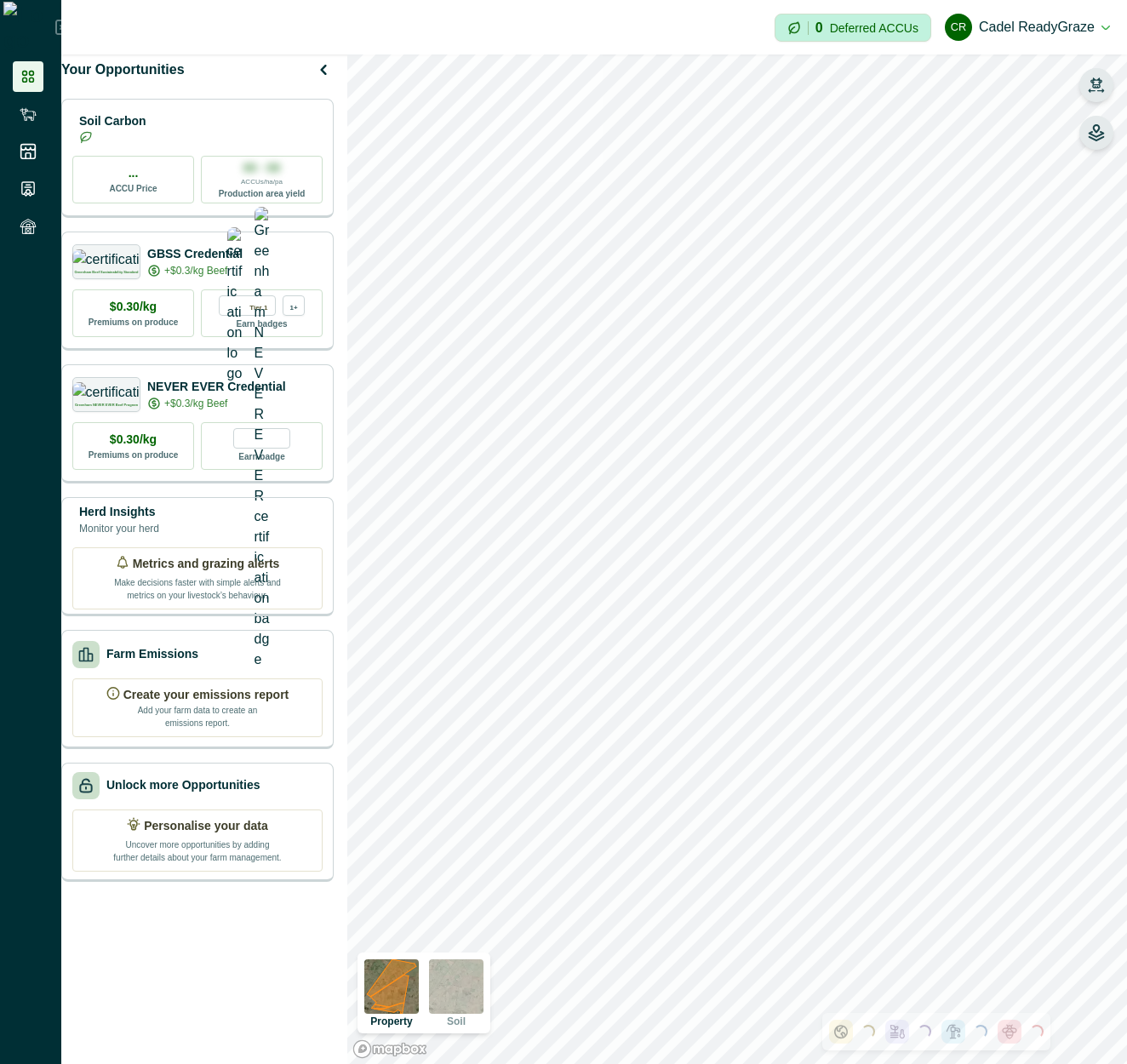
click at [1095, 134] on icon "button" at bounding box center [1097, 133] width 17 height 17
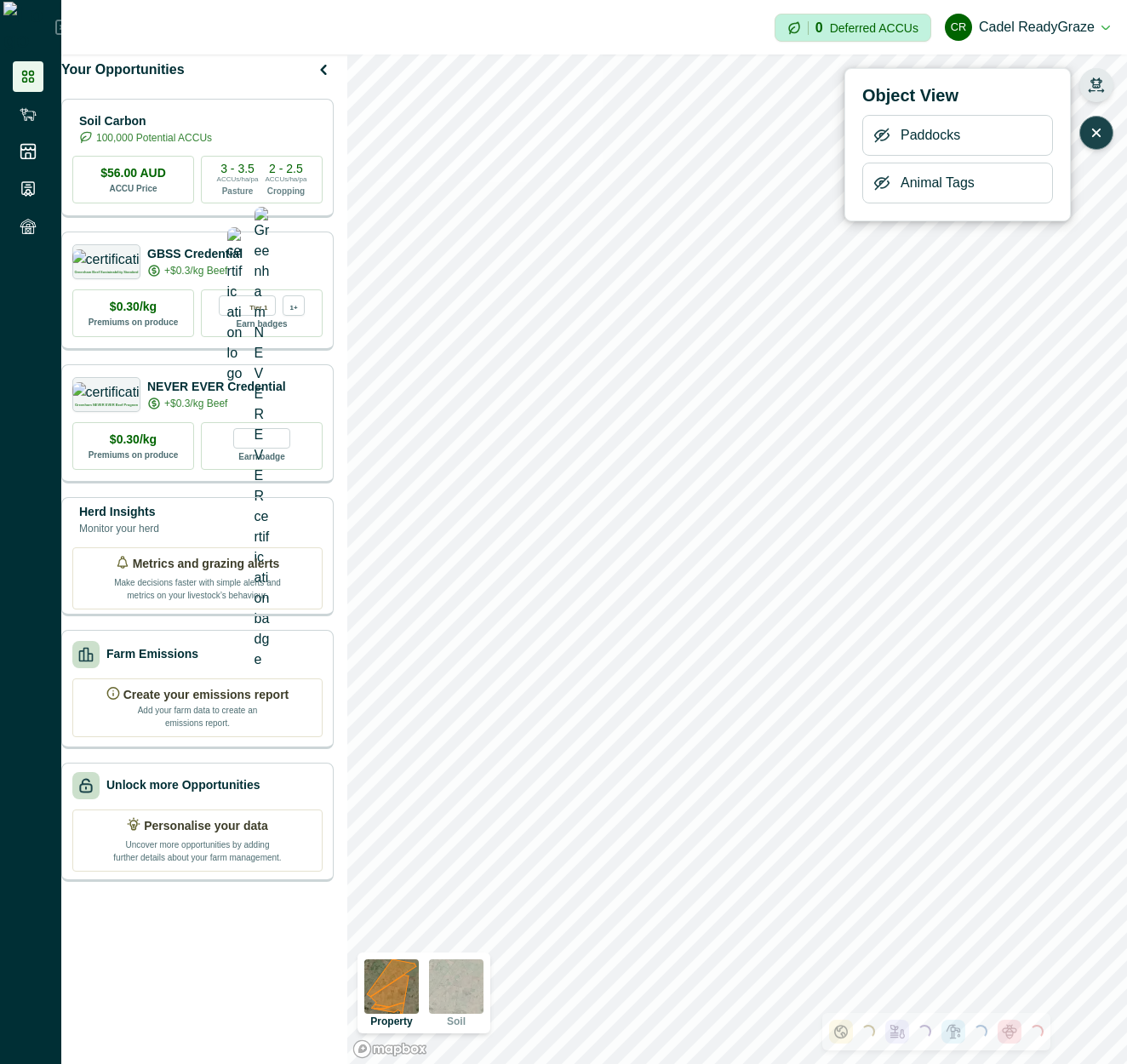
click at [881, 189] on icon "button" at bounding box center [882, 184] width 17 height 17
click at [1096, 133] on icon "button" at bounding box center [1097, 133] width 17 height 17
click at [1100, 132] on icon "button" at bounding box center [1097, 136] width 15 height 9
click at [1099, 120] on button "button" at bounding box center [1096, 132] width 34 height 34
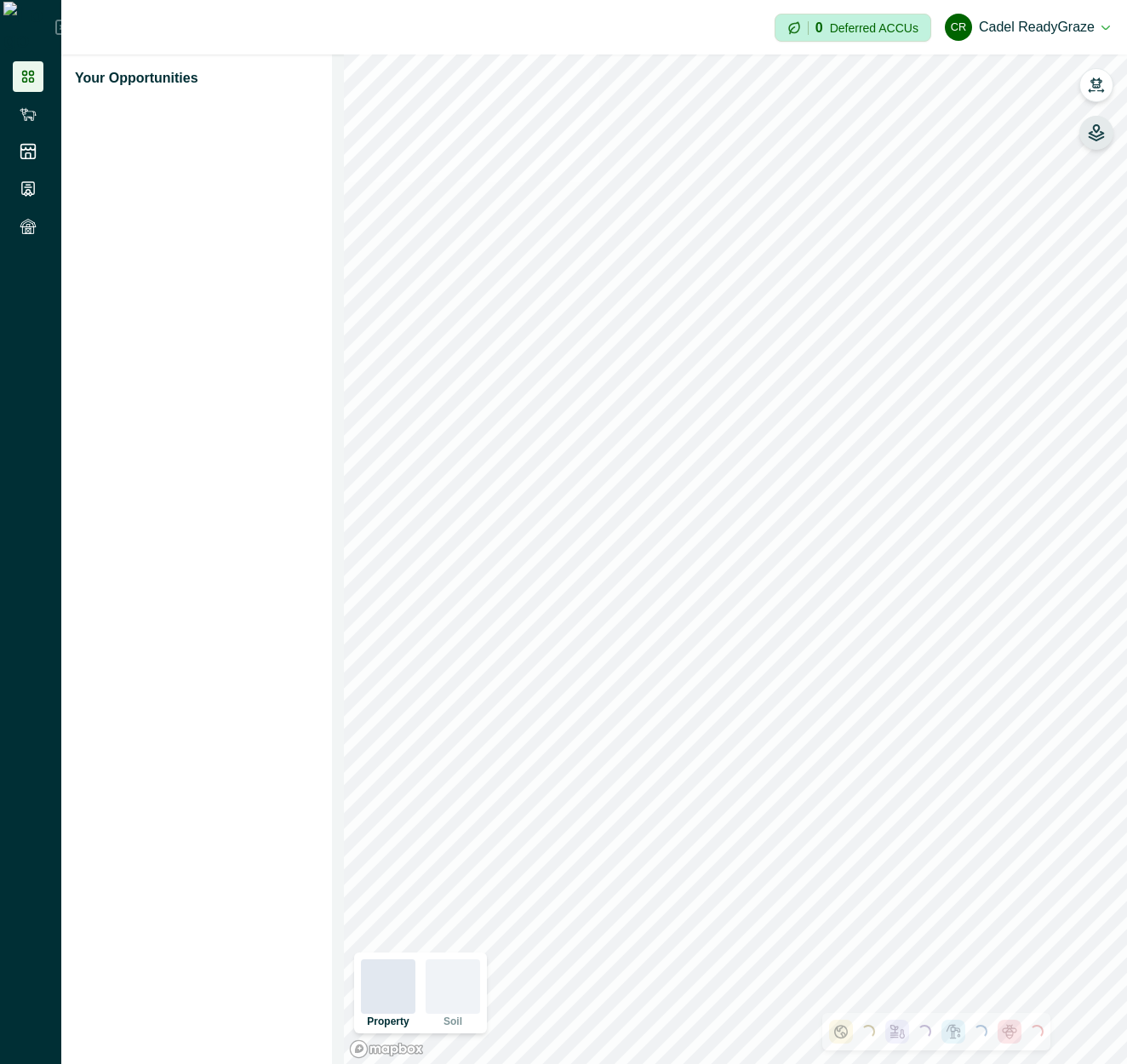
click at [1095, 138] on icon "button" at bounding box center [1097, 133] width 17 height 17
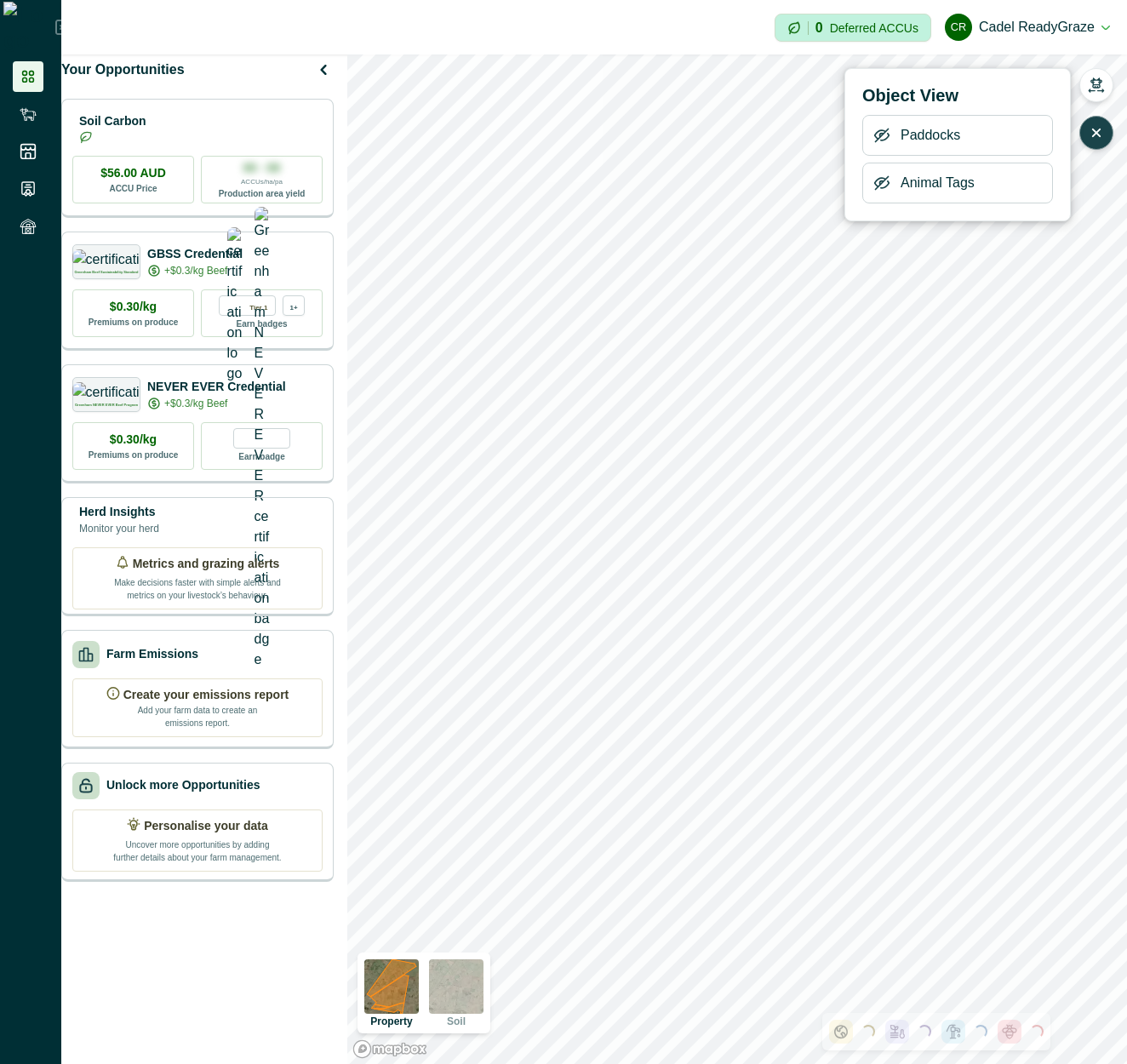
click at [885, 184] on icon "button" at bounding box center [882, 184] width 17 height 17
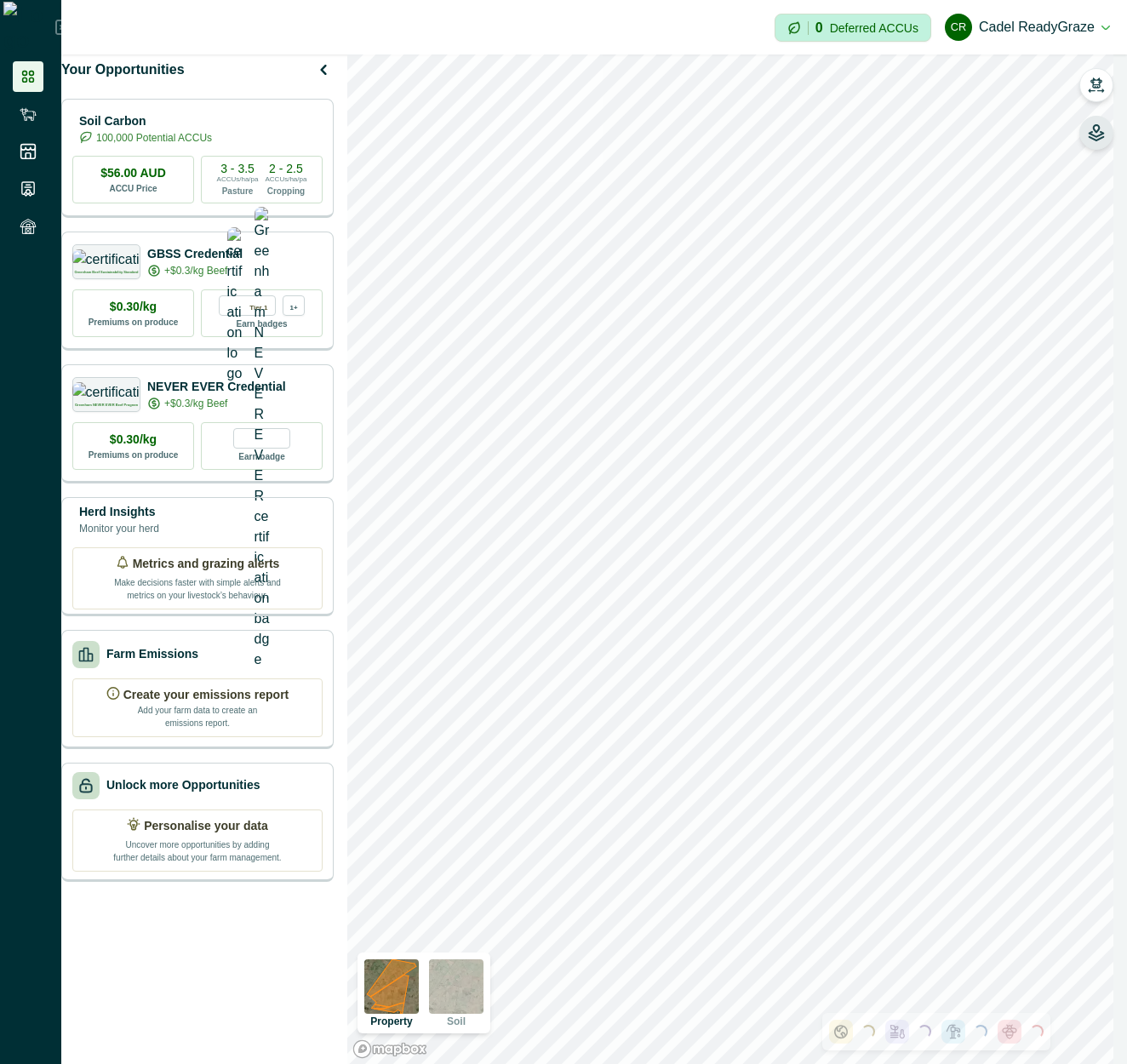
click at [1090, 139] on icon "button" at bounding box center [1097, 133] width 17 height 17
click at [1087, 127] on button "button" at bounding box center [1096, 132] width 34 height 34
click at [885, 184] on icon "button" at bounding box center [882, 184] width 17 height 17
click at [1105, 138] on button "button" at bounding box center [1096, 132] width 34 height 34
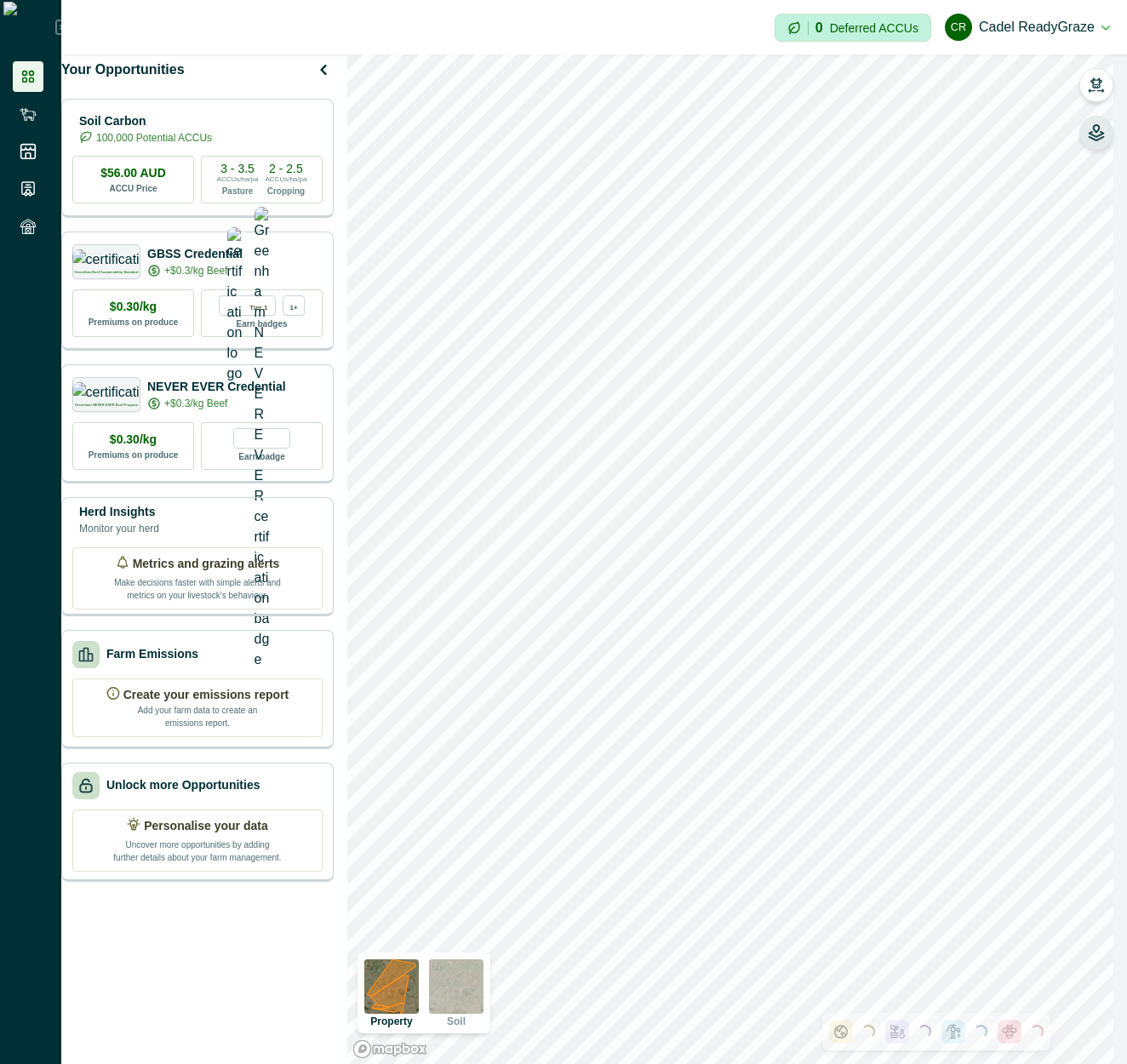
click at [1098, 120] on button "button" at bounding box center [1096, 132] width 34 height 34
click at [1100, 130] on icon "button" at bounding box center [1097, 133] width 17 height 17
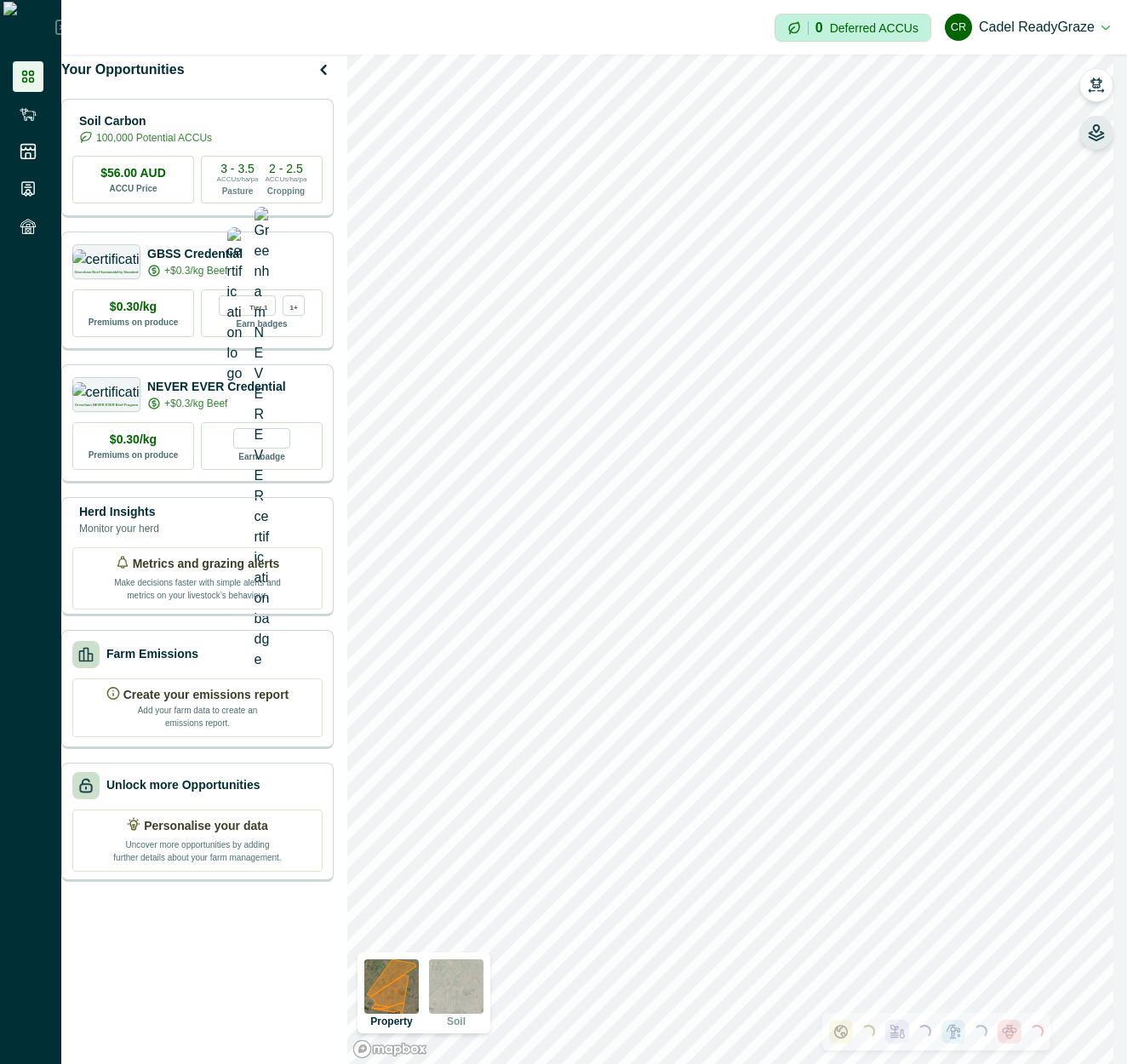
click at [1100, 130] on icon "button" at bounding box center [1097, 133] width 17 height 17
click at [1102, 91] on icon "button" at bounding box center [1096, 90] width 15 height 3
click at [1098, 135] on icon "button" at bounding box center [1097, 136] width 15 height 9
click at [1097, 94] on button "button" at bounding box center [1096, 85] width 34 height 34
click at [1093, 132] on icon "button" at bounding box center [1097, 136] width 15 height 9
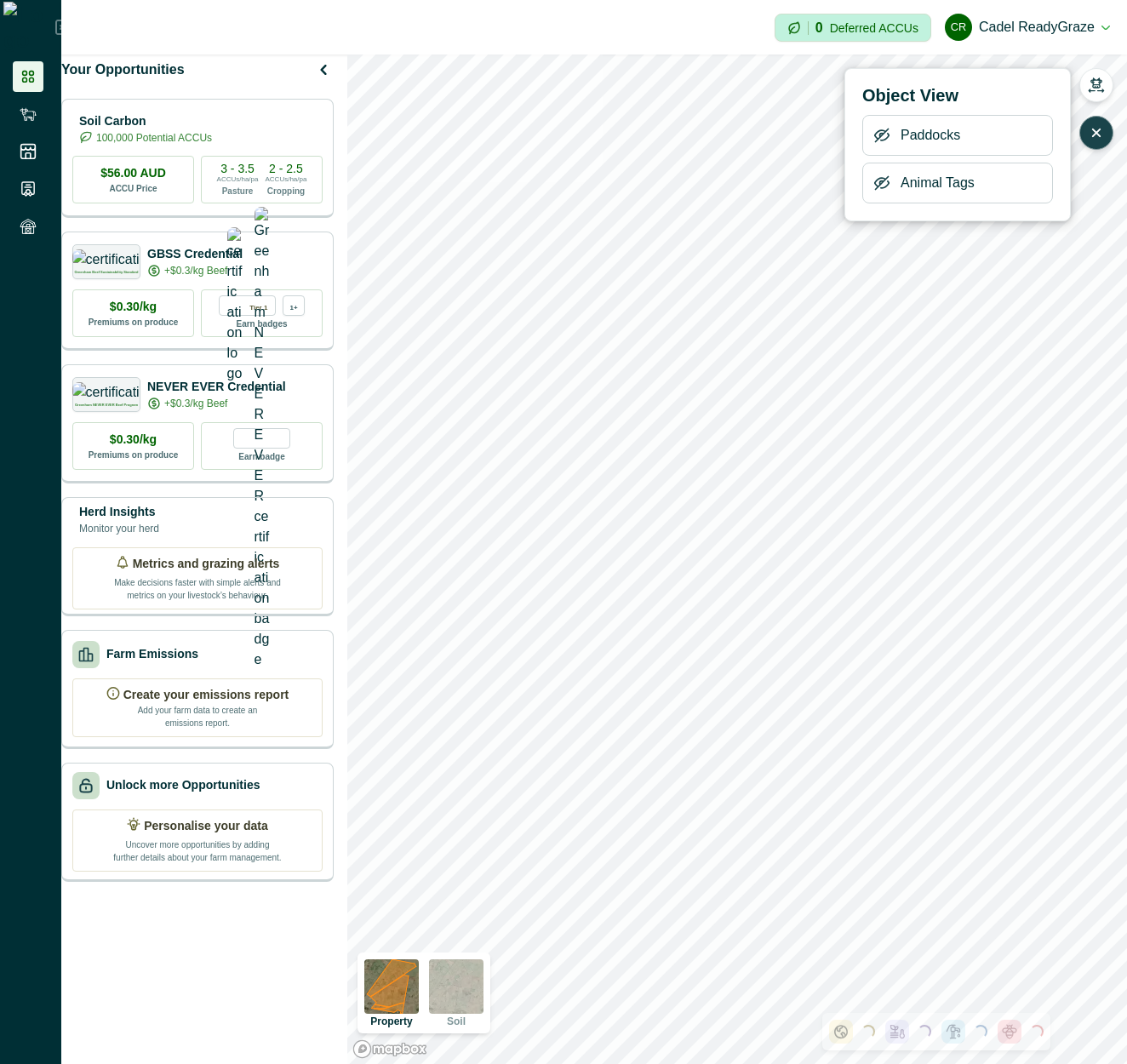
click at [878, 183] on icon "button" at bounding box center [882, 184] width 17 height 17
click at [1097, 141] on button "button" at bounding box center [1096, 132] width 34 height 34
click at [882, 189] on icon "button" at bounding box center [882, 184] width 17 height 17
click at [1105, 139] on icon "button" at bounding box center [1097, 133] width 17 height 17
click at [1105, 84] on button "button" at bounding box center [1096, 85] width 34 height 34
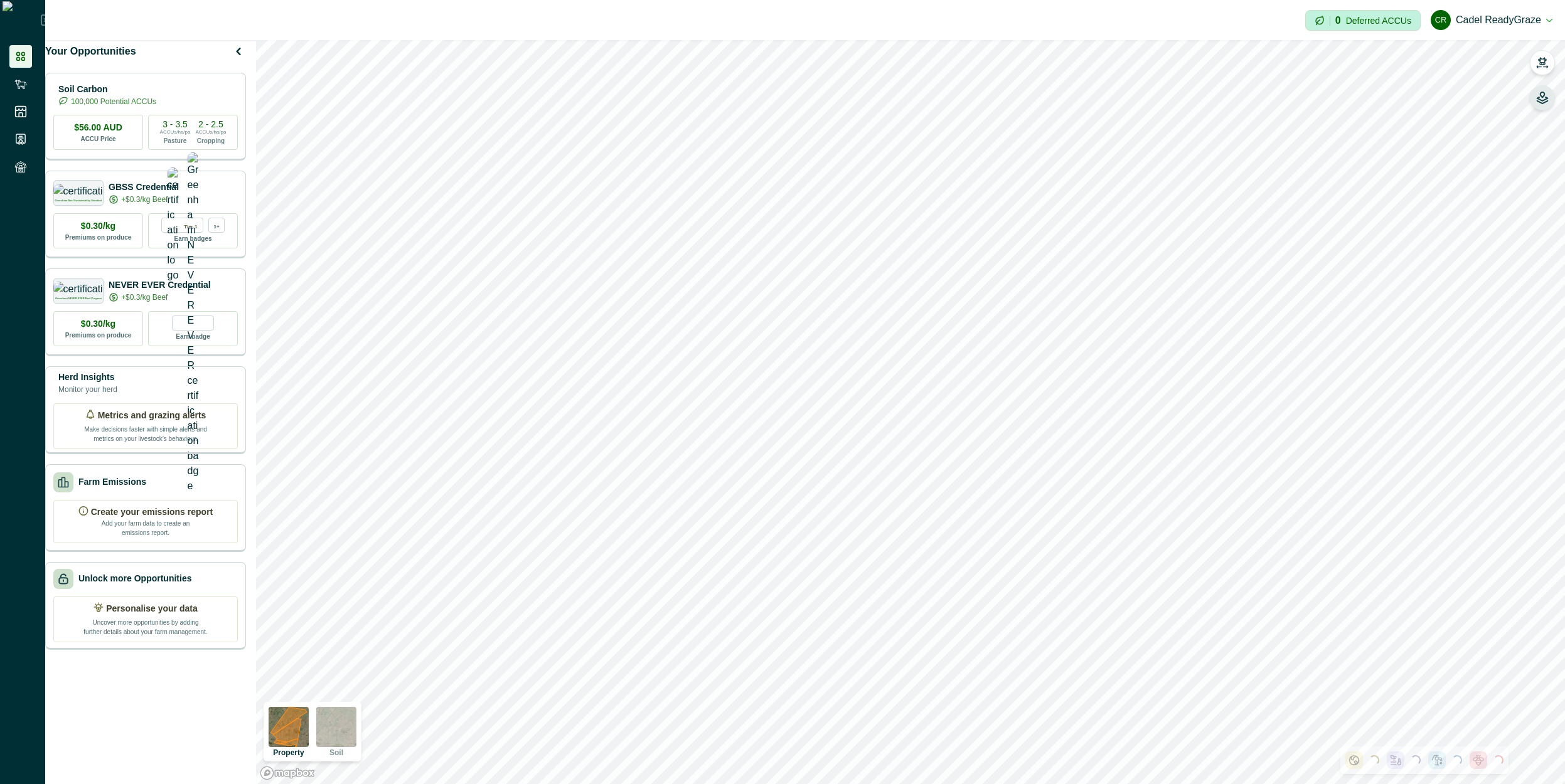
click at [1544, 94] on icon "button" at bounding box center [1543, 95] width 4 height 5
click at [1386, 130] on icon "button" at bounding box center [1385, 135] width 13 height 13
click at [1538, 64] on icon "button" at bounding box center [1543, 63] width 13 height 13
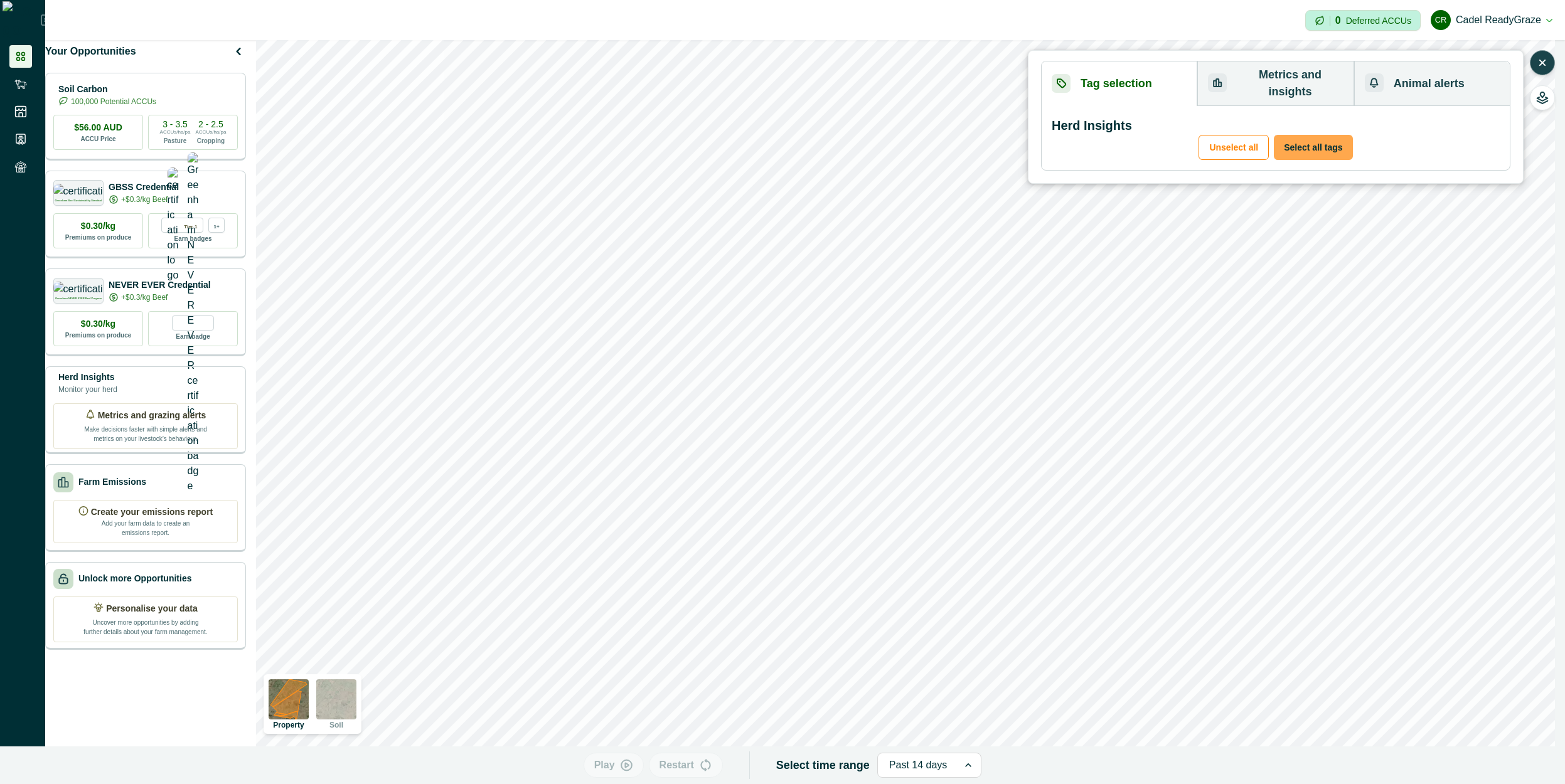
click at [1312, 135] on button "Select all tags" at bounding box center [1314, 147] width 79 height 25
click at [1241, 137] on button "Unselect all" at bounding box center [1234, 147] width 70 height 25
click at [1290, 135] on button "Select all tags" at bounding box center [1314, 147] width 79 height 25
click at [1241, 135] on button "Unselect all" at bounding box center [1234, 147] width 70 height 25
click at [1339, 138] on button "Select all tags" at bounding box center [1314, 147] width 79 height 25
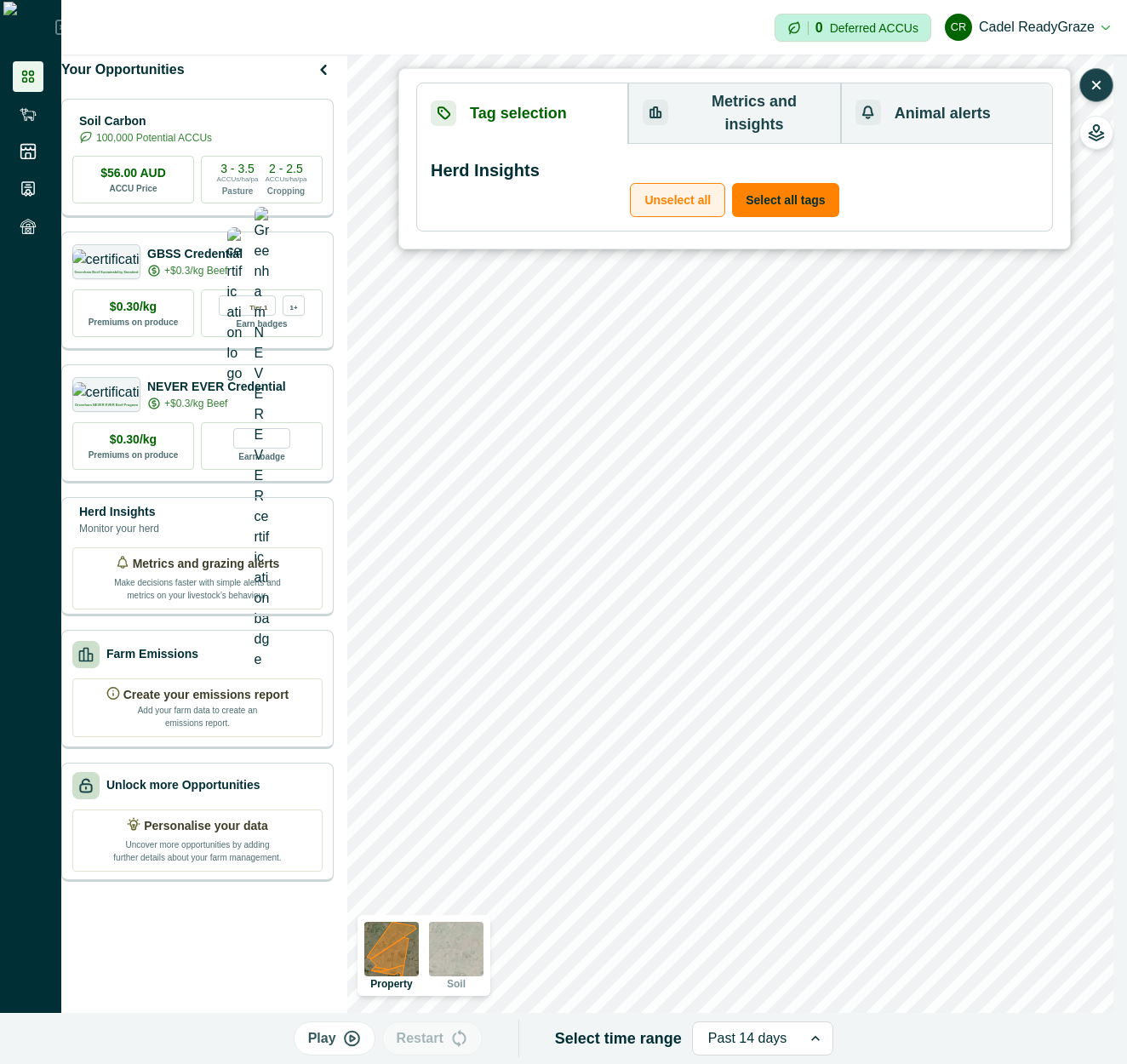
click at [669, 183] on button "Unselect all" at bounding box center [677, 199] width 95 height 34
click at [803, 183] on button "Select all tags" at bounding box center [786, 199] width 107 height 34
click at [710, 183] on button "Unselect all" at bounding box center [677, 199] width 95 height 34
click at [701, 183] on button "Unselect all" at bounding box center [677, 199] width 95 height 34
click at [808, 183] on button "Select all tags" at bounding box center [786, 199] width 107 height 34
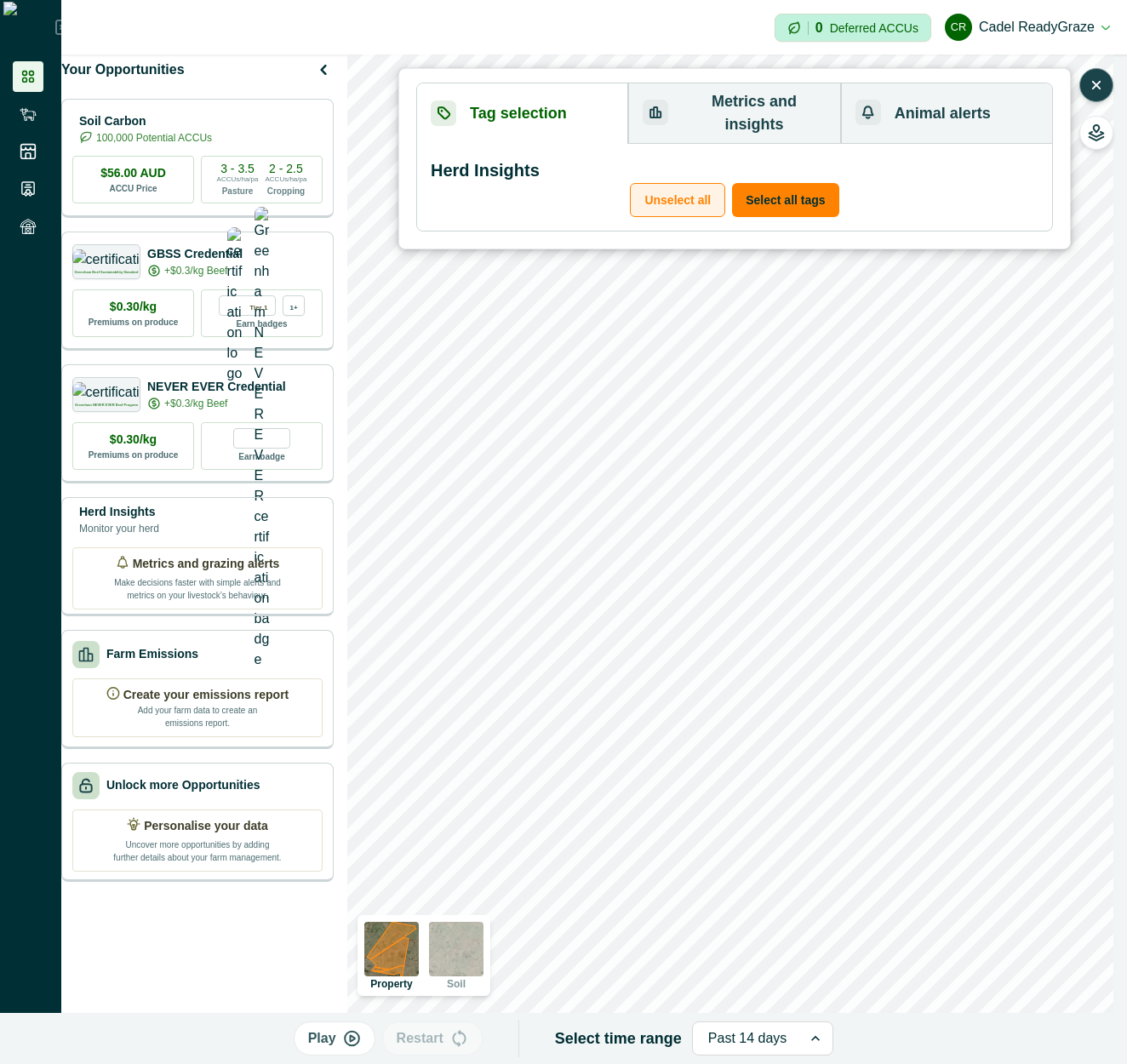
click at [705, 183] on button "Unselect all" at bounding box center [677, 199] width 95 height 34
click at [791, 183] on button "Select all tags" at bounding box center [786, 199] width 107 height 34
click at [1095, 88] on icon "button" at bounding box center [1097, 86] width 17 height 17
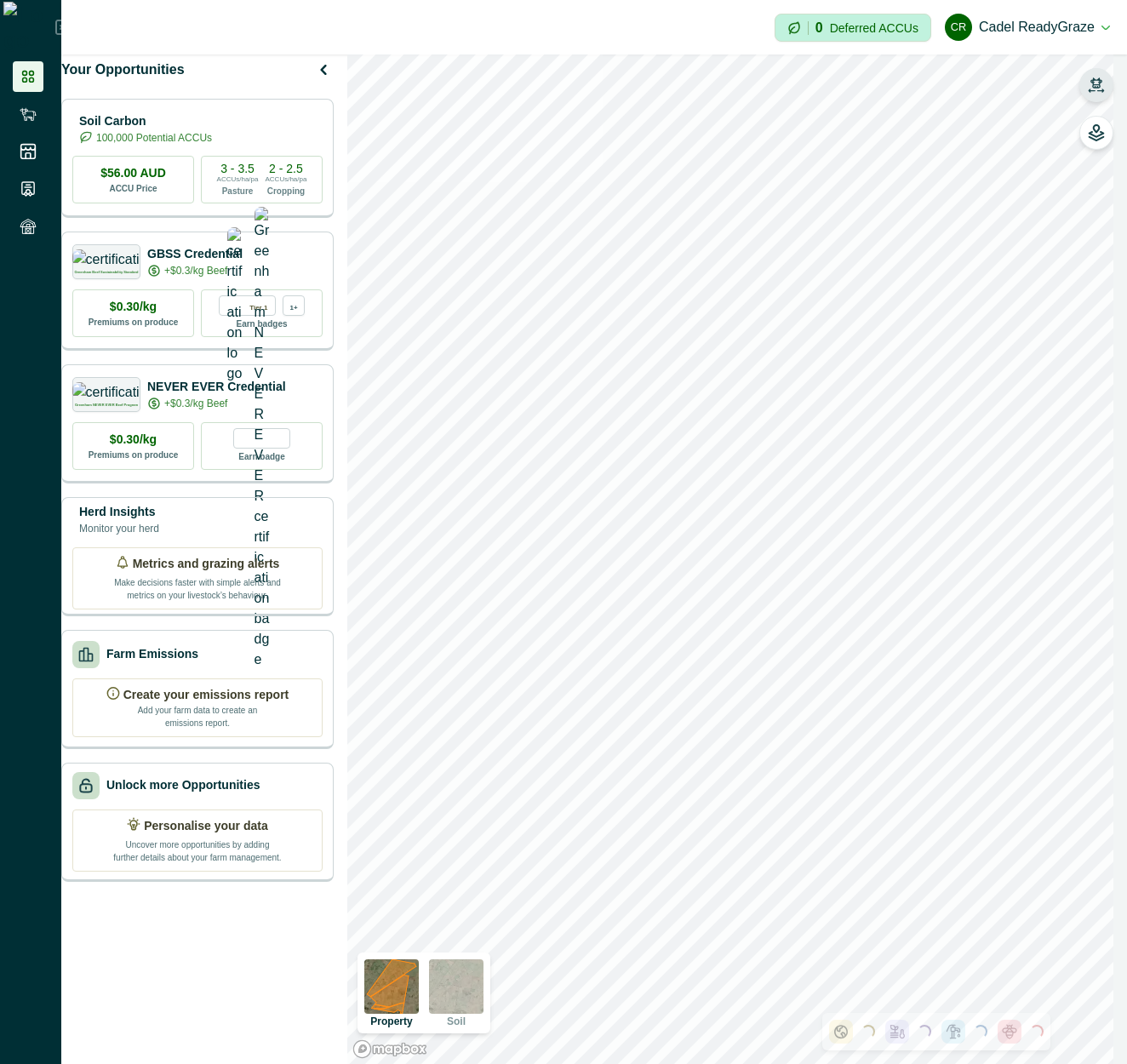
click at [1100, 79] on icon "button" at bounding box center [1096, 83] width 12 height 11
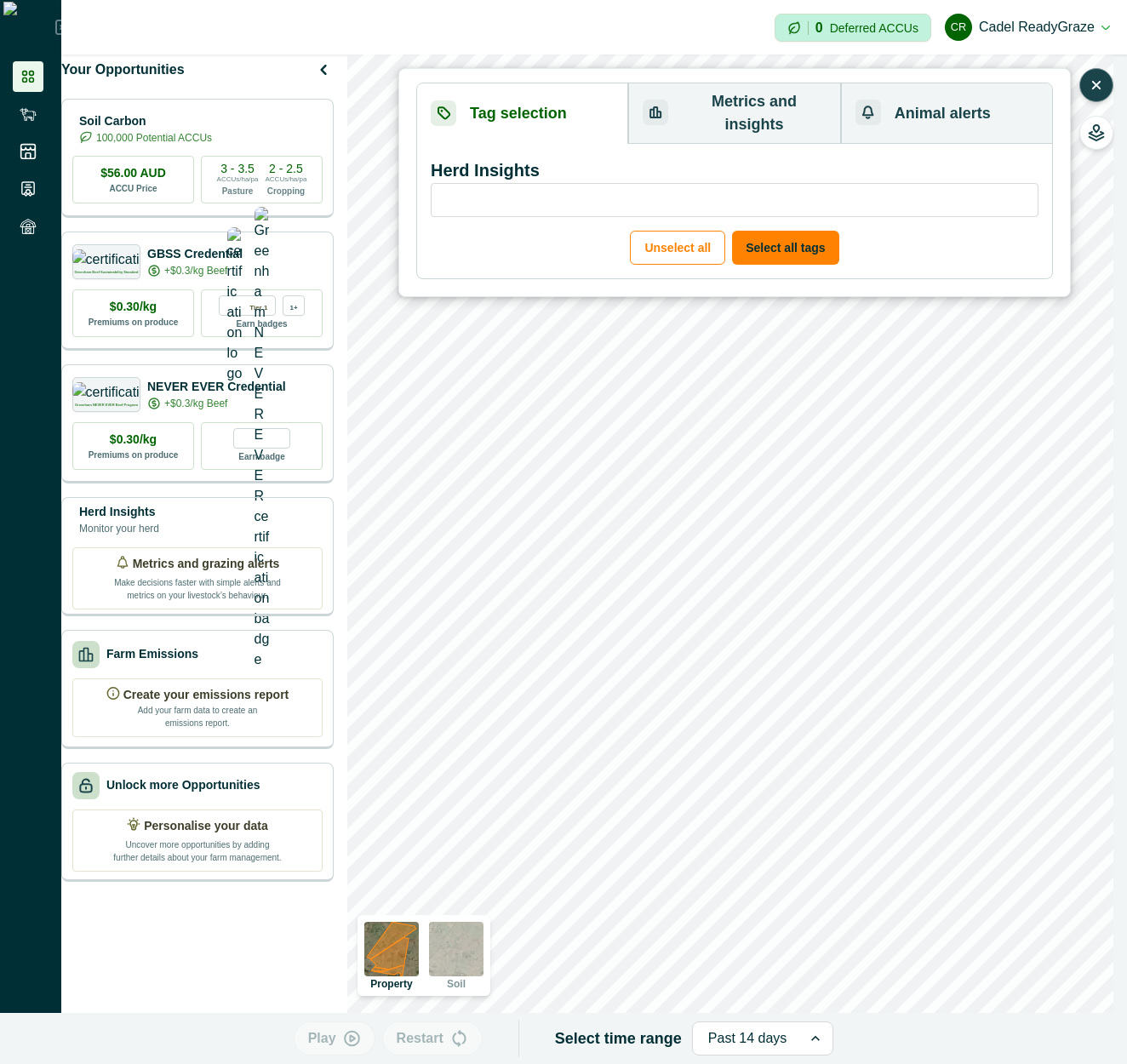
click at [693, 189] on input "search" at bounding box center [734, 199] width 608 height 34
type input "*******"
click at [1023, 183] on input "*******" at bounding box center [734, 199] width 608 height 34
click at [1014, 183] on input "*******" at bounding box center [734, 199] width 608 height 34
click at [980, 189] on input "search" at bounding box center [734, 199] width 608 height 34
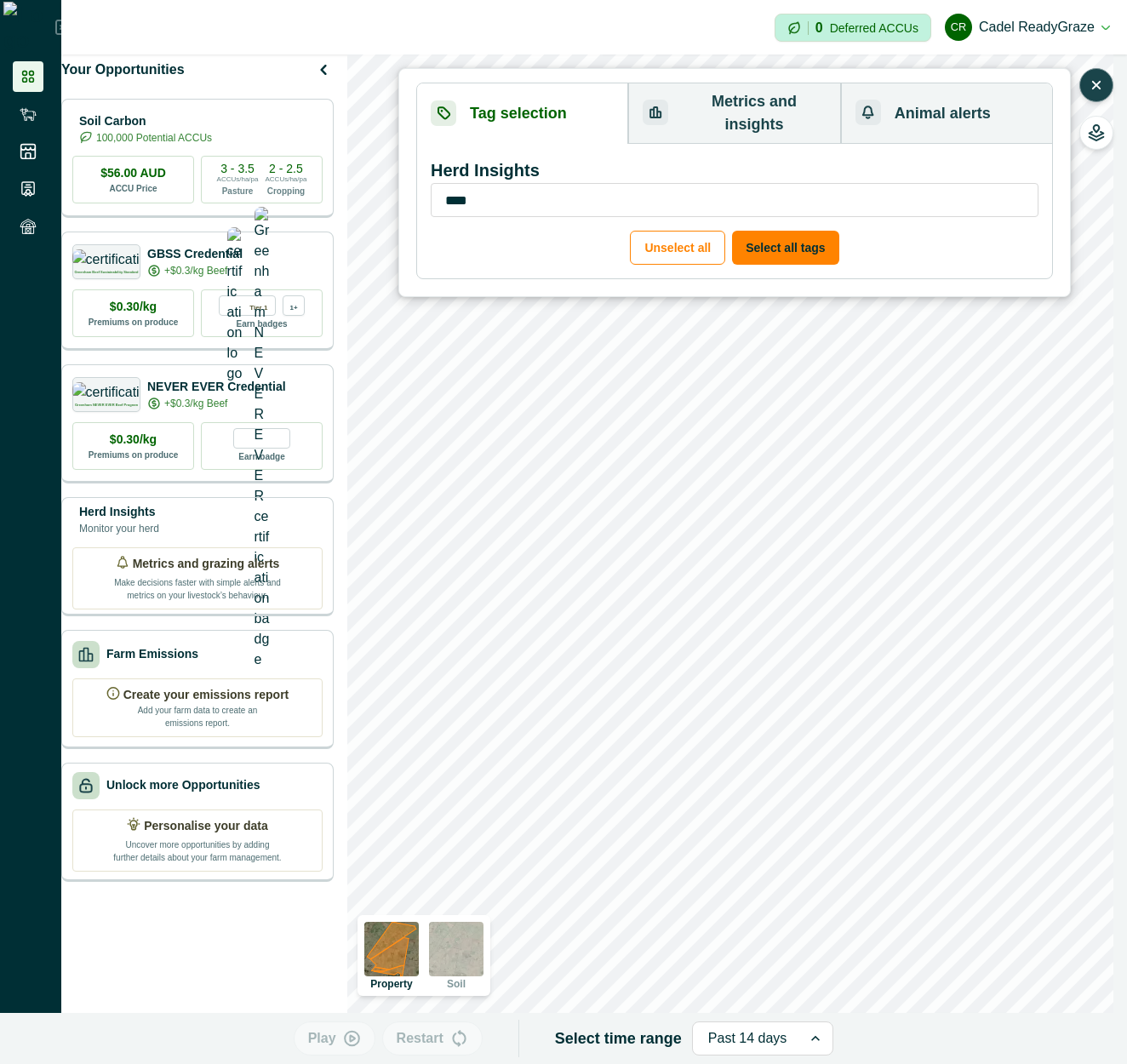
type input "*****"
click at [1014, 186] on input "*****" at bounding box center [734, 199] width 608 height 34
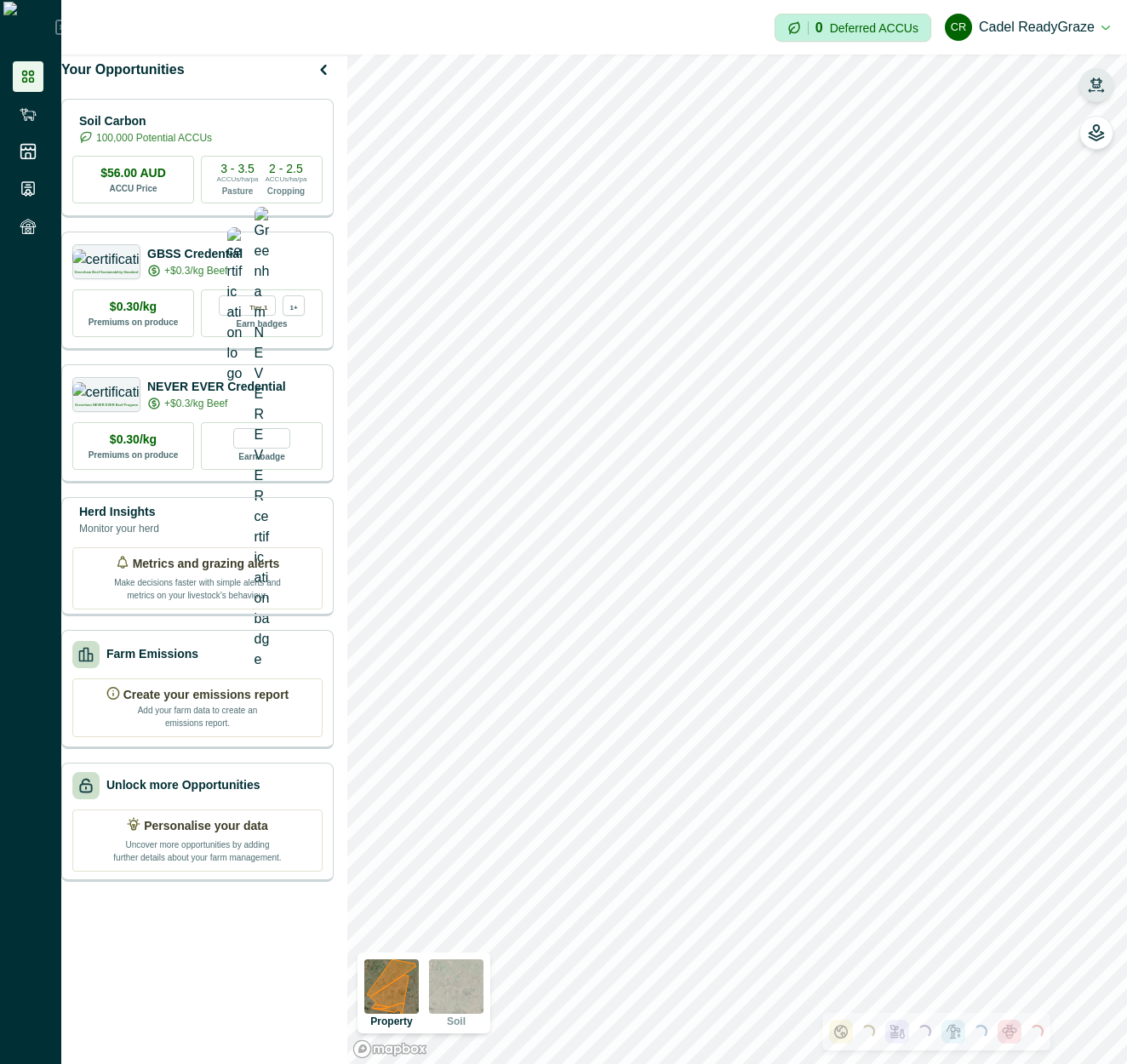
click at [1086, 82] on button "button" at bounding box center [1096, 85] width 34 height 34
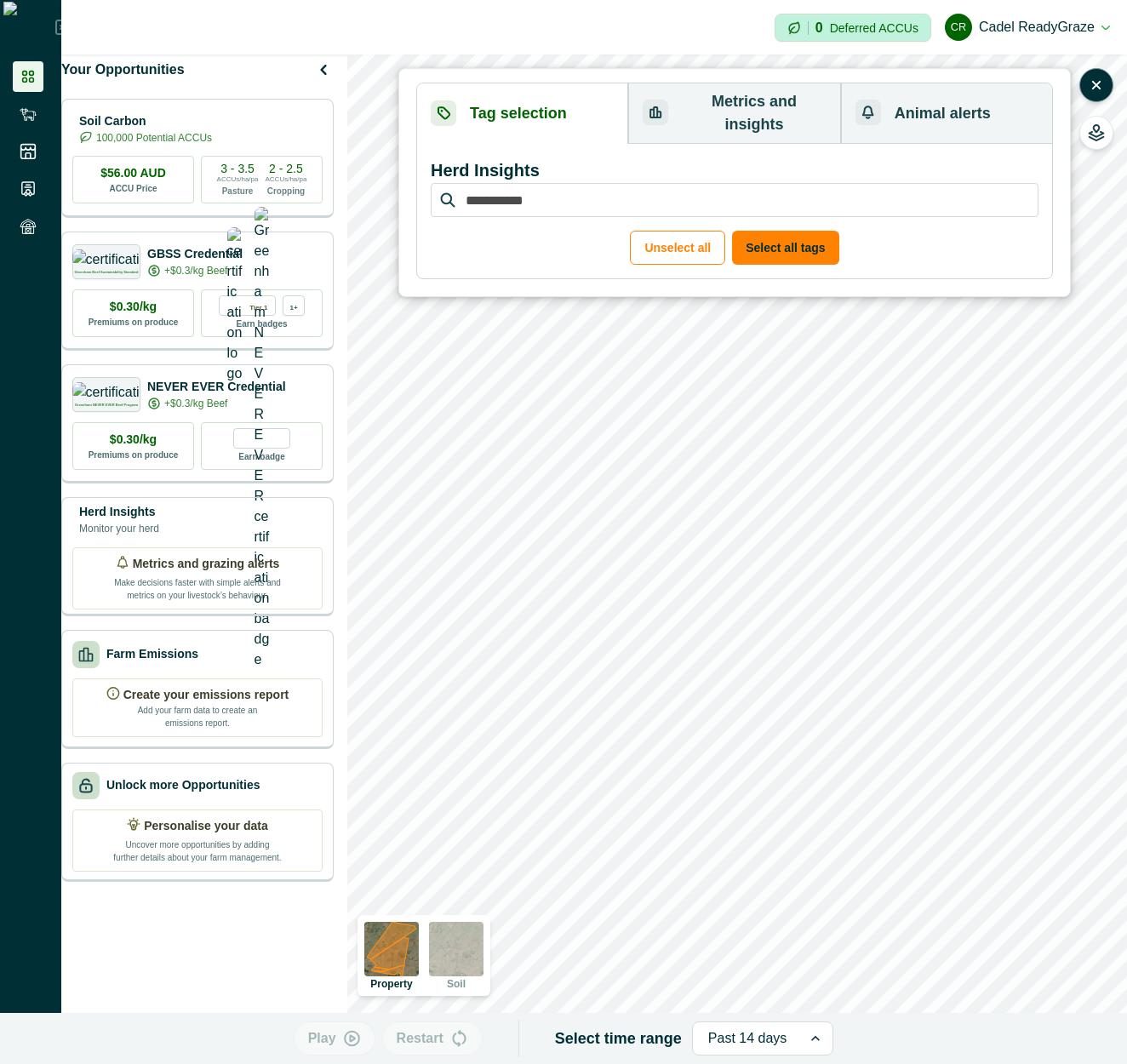
click at [797, 183] on input "search" at bounding box center [734, 199] width 608 height 34
click at [552, 157] on p "Herd Insights" at bounding box center [734, 170] width 608 height 25
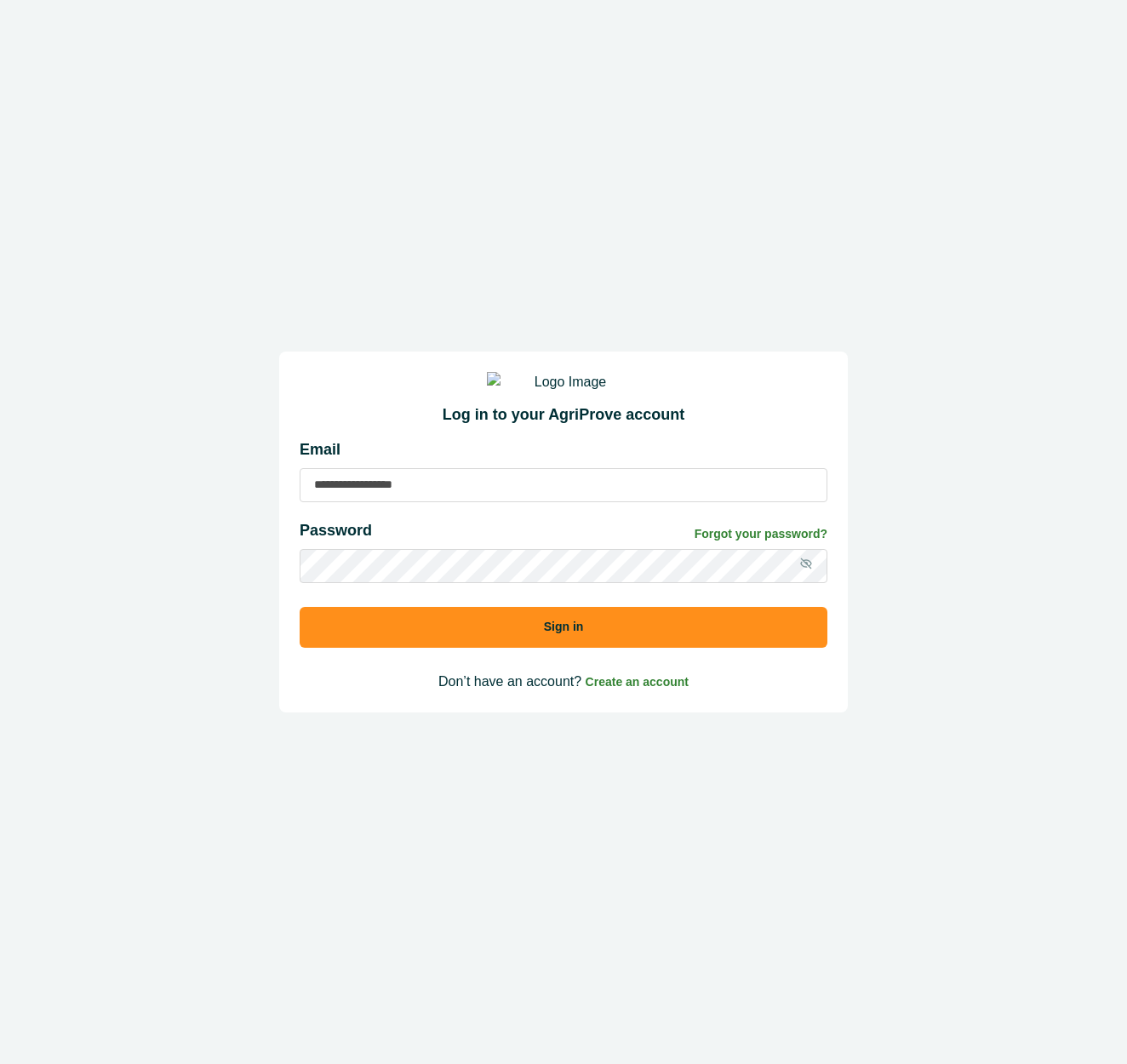
click at [453, 502] on input at bounding box center [563, 485] width 528 height 34
type input "**********"
click at [518, 502] on input "**********" at bounding box center [563, 485] width 528 height 34
click at [299, 607] on button "Sign in" at bounding box center [563, 628] width 528 height 41
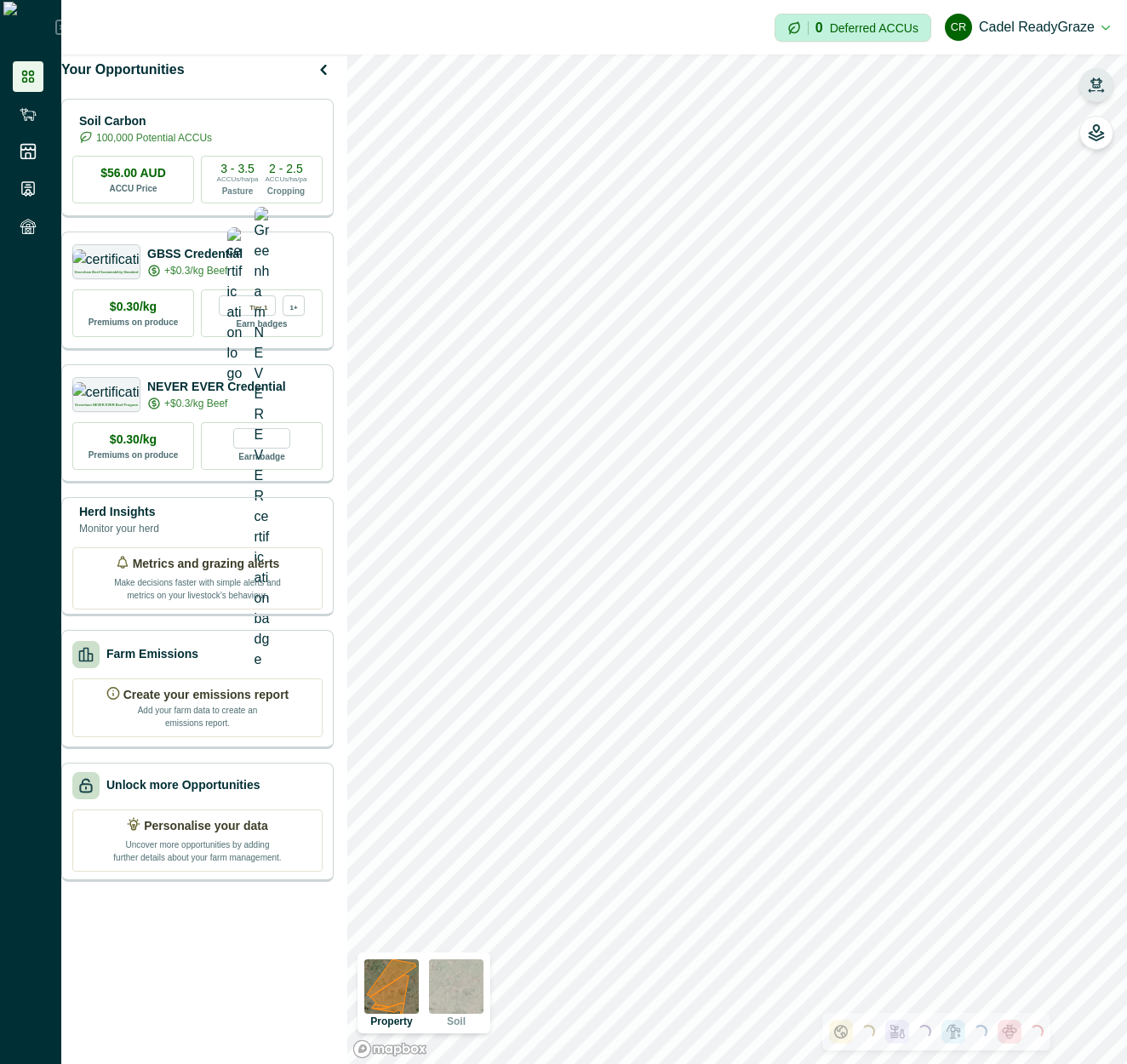
click at [1101, 88] on icon "button" at bounding box center [1097, 86] width 17 height 17
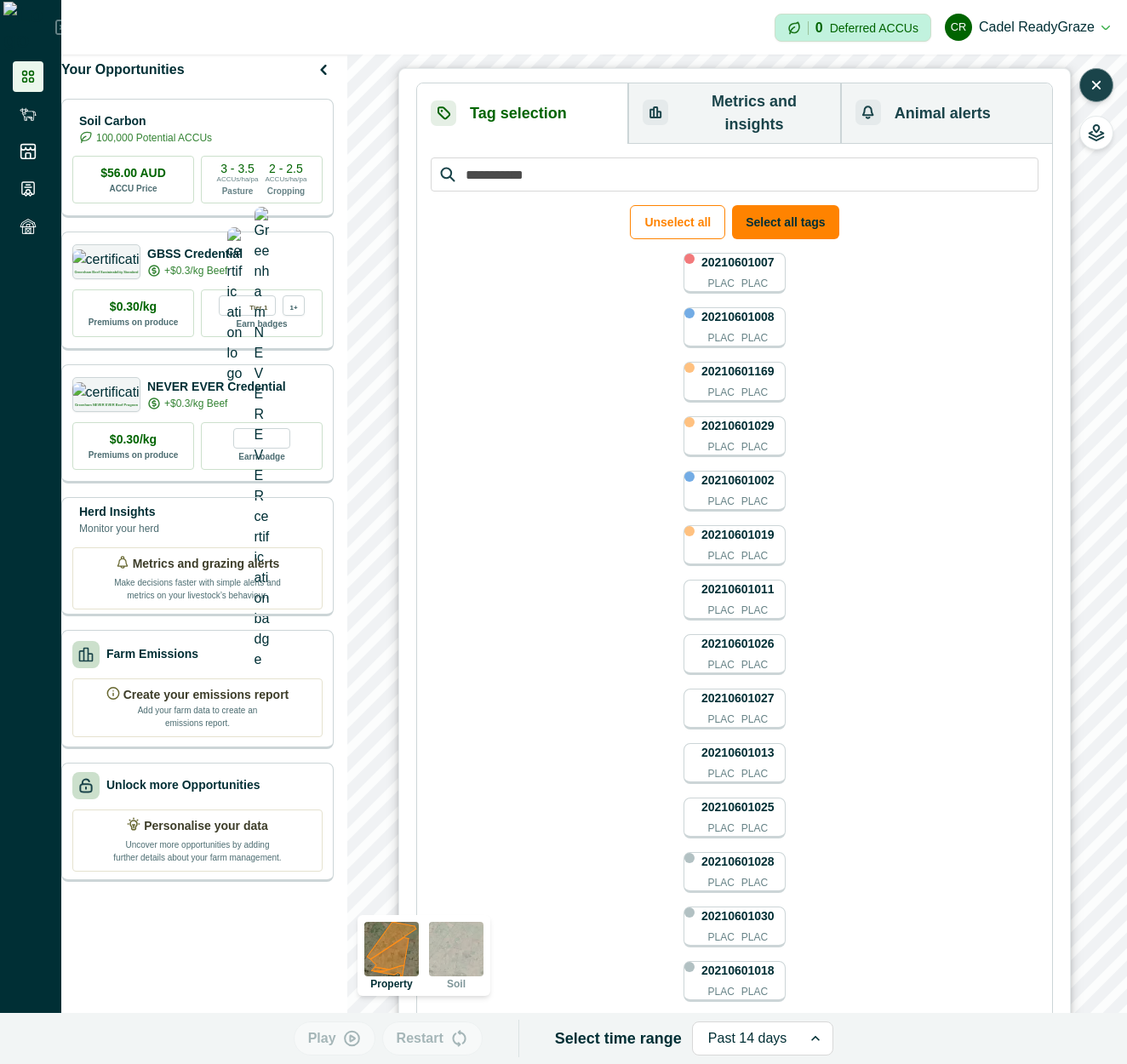
click at [904, 256] on div "Unselect all Select all tags 20210601007 PLAC PLAC 20210601008 PLAC PLAC 202106…" at bounding box center [734, 661] width 608 height 1008
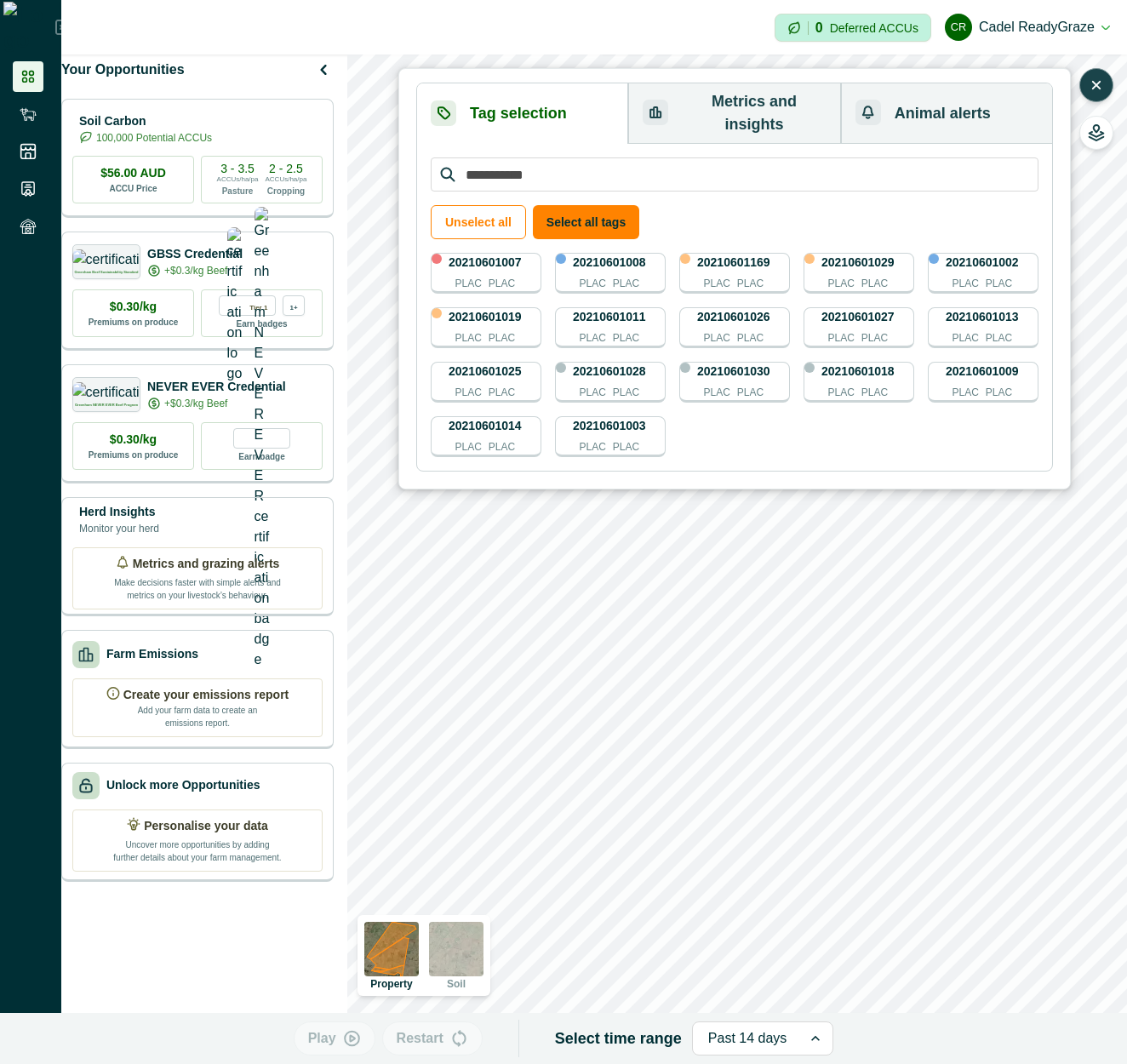
click at [756, 430] on div "20210601007 PLAC PLAC 20210601008 PLAC PLAC 20210601169 PLAC PLAC 20210601029 P…" at bounding box center [734, 355] width 608 height 204
click at [501, 256] on div "20210601007 PLAC PLAC" at bounding box center [485, 272] width 73 height 38
click at [598, 276] on p "PLAC" at bounding box center [592, 284] width 26 height 16
click at [725, 276] on p "PLAC" at bounding box center [716, 284] width 26 height 16
click at [742, 330] on p "PLAC" at bounding box center [750, 338] width 26 height 16
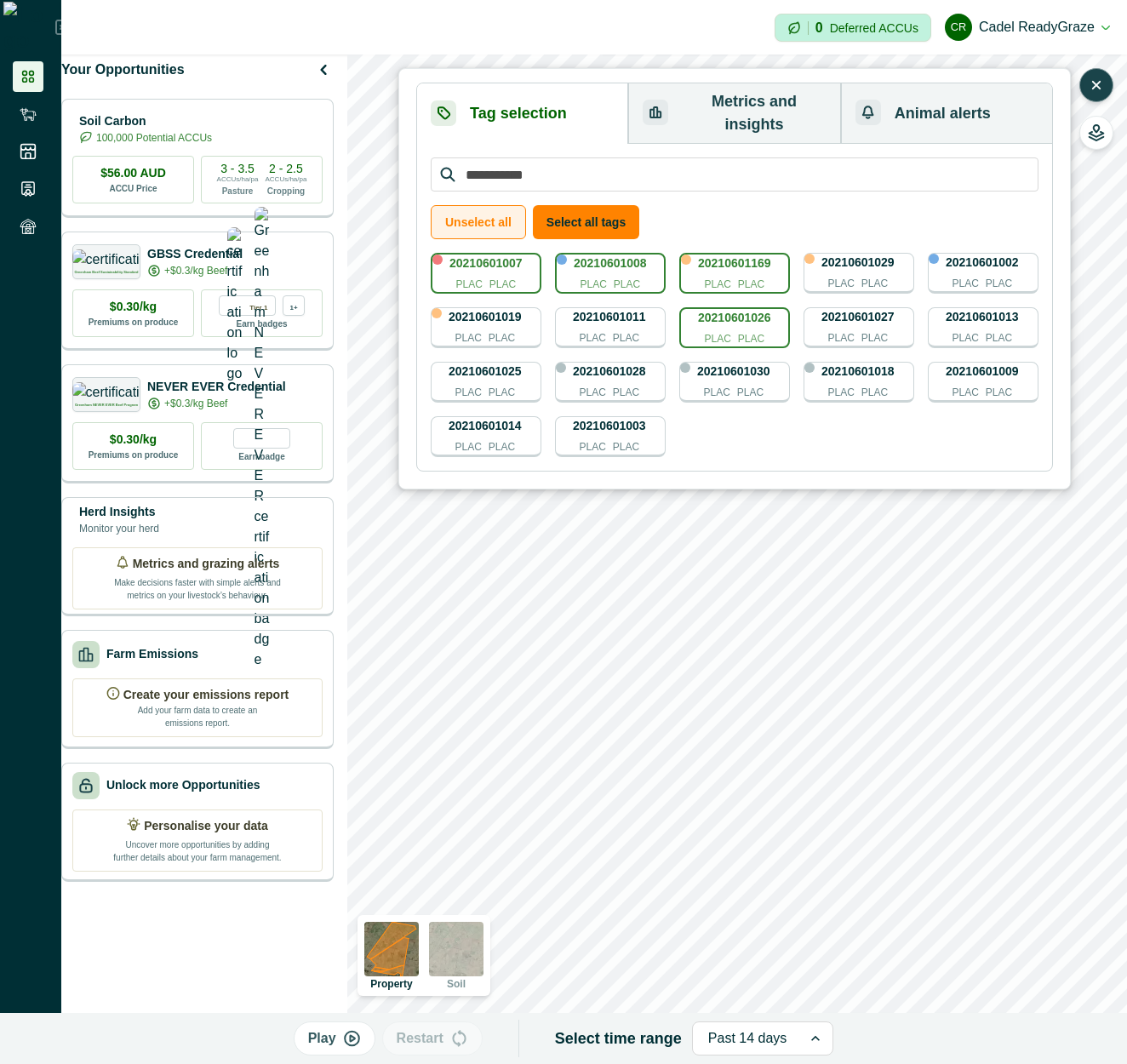
click at [456, 210] on button "Unselect all" at bounding box center [478, 222] width 95 height 34
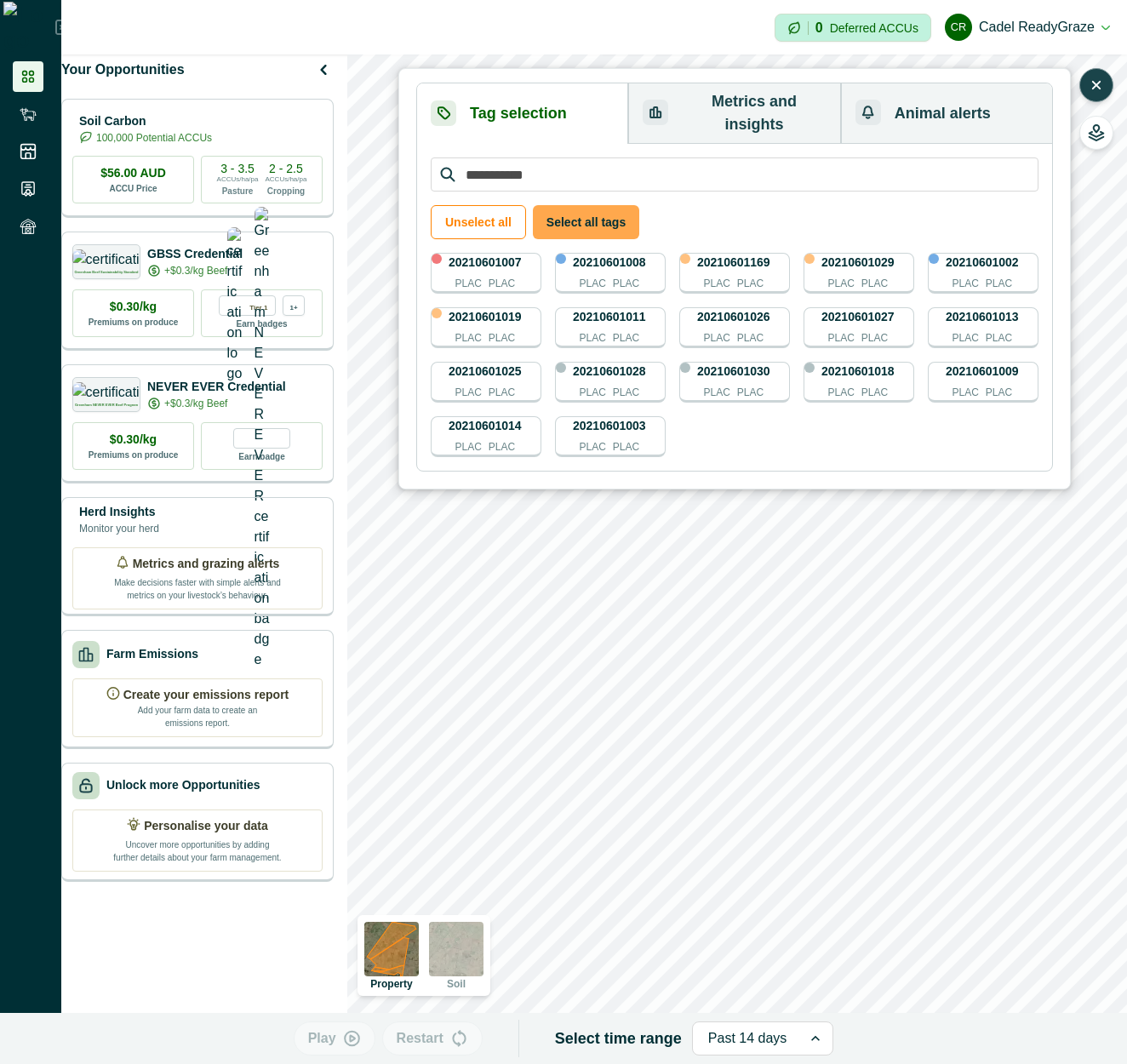
click at [596, 205] on button "Select all tags" at bounding box center [587, 222] width 107 height 34
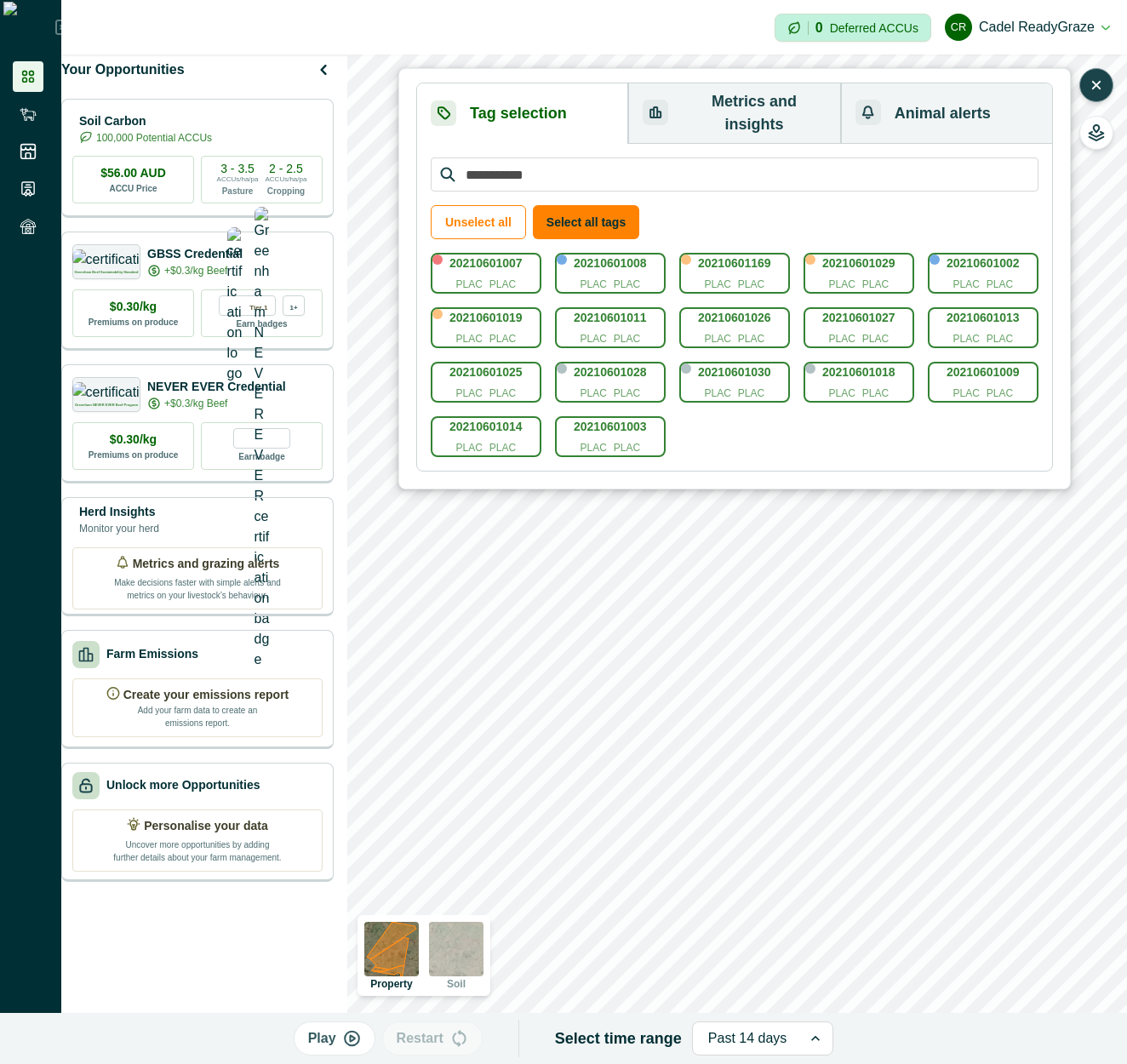
click at [758, 386] on p "PLAC" at bounding box center [751, 394] width 26 height 16
click at [760, 331] on p "PLAC" at bounding box center [751, 339] width 26 height 16
click at [841, 363] on div "20210601018 PLAC PLAC" at bounding box center [858, 382] width 73 height 38
click at [899, 361] on div "20210601018 PLAC PLAC" at bounding box center [859, 382] width 111 height 41
click at [855, 386] on p "PLAC" at bounding box center [841, 394] width 26 height 16
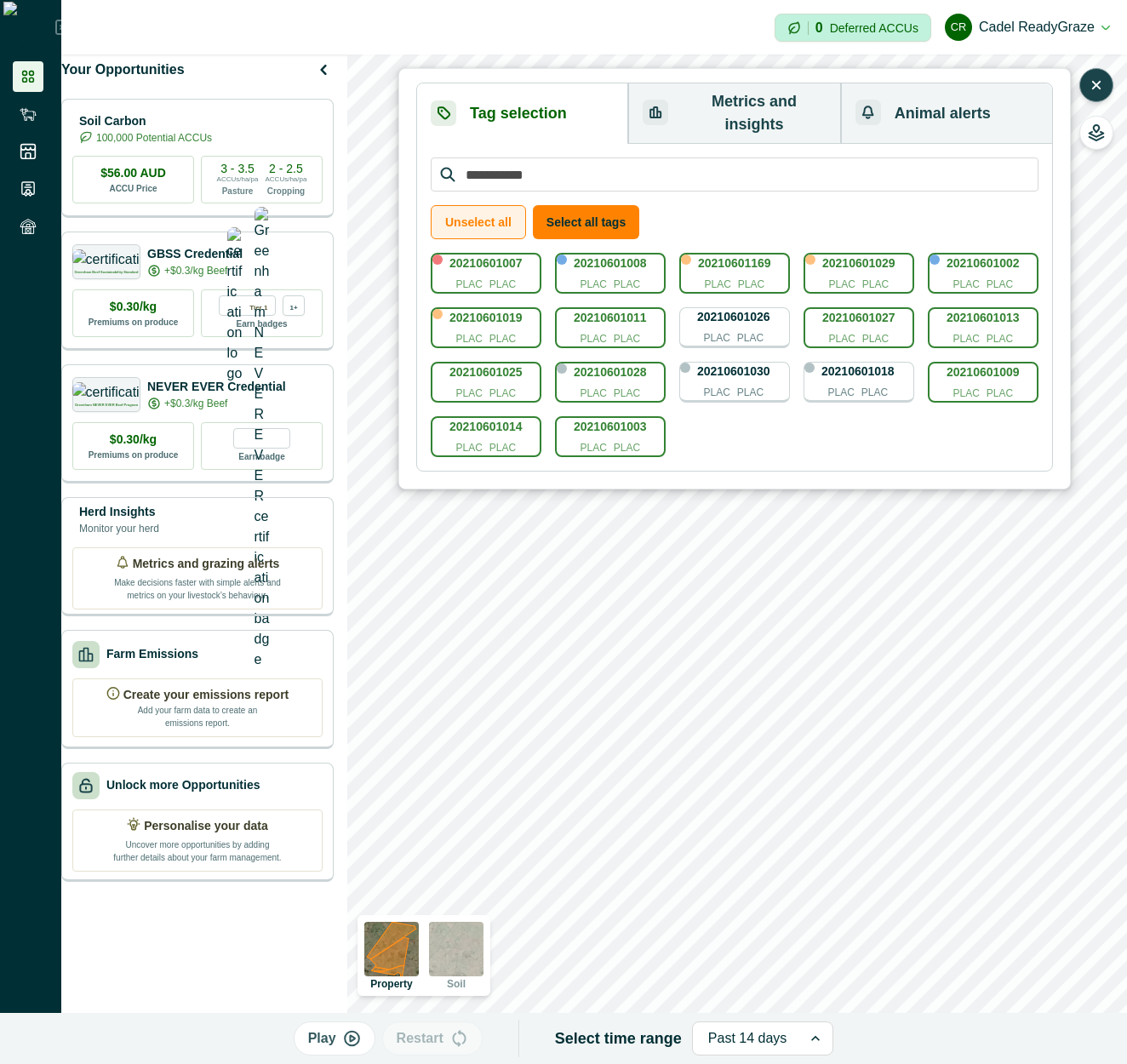
click at [498, 209] on button "Unselect all" at bounding box center [478, 222] width 95 height 34
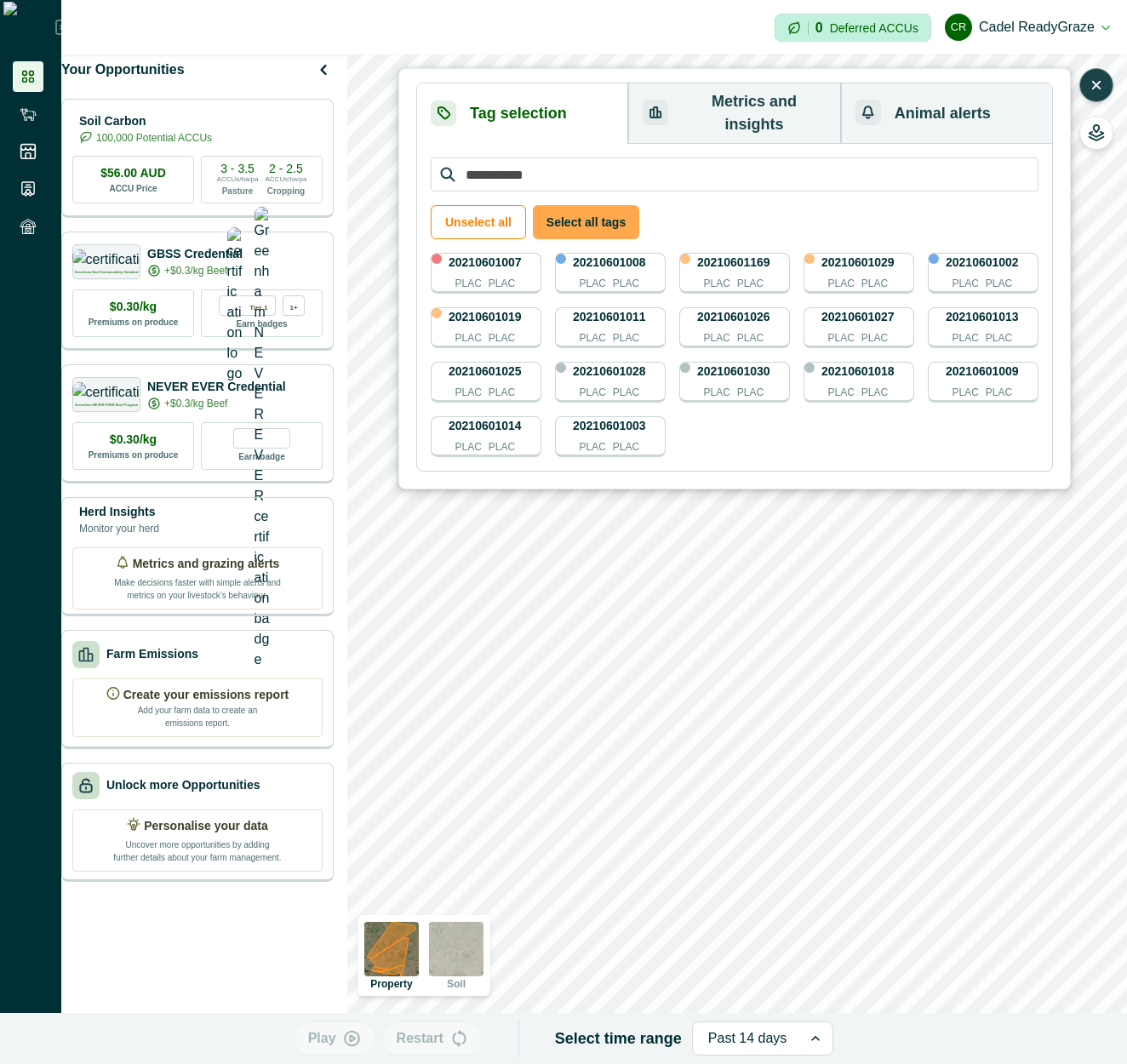
click at [581, 215] on button "Select all tags" at bounding box center [587, 222] width 107 height 34
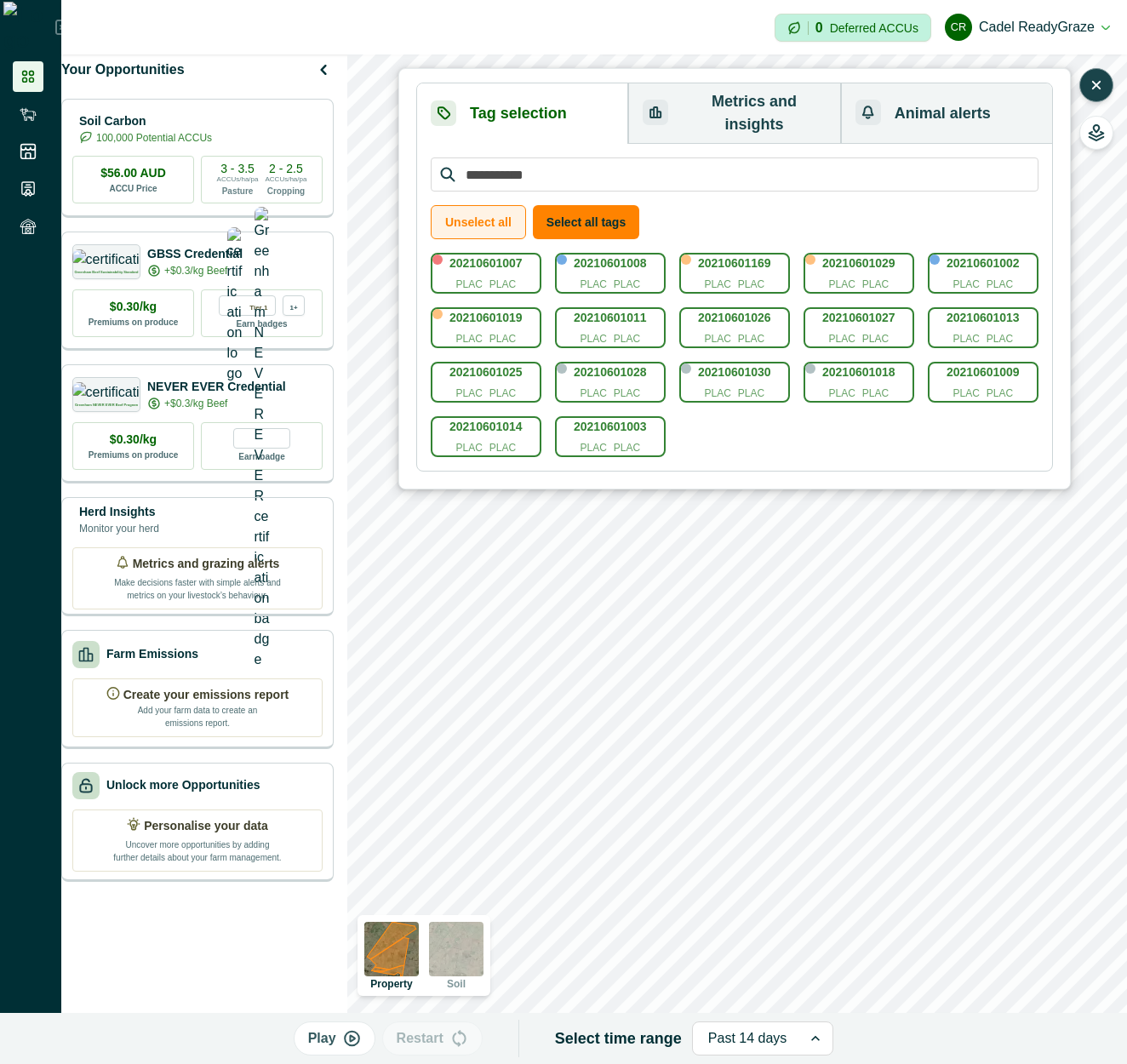
click at [465, 211] on button "Unselect all" at bounding box center [478, 222] width 95 height 34
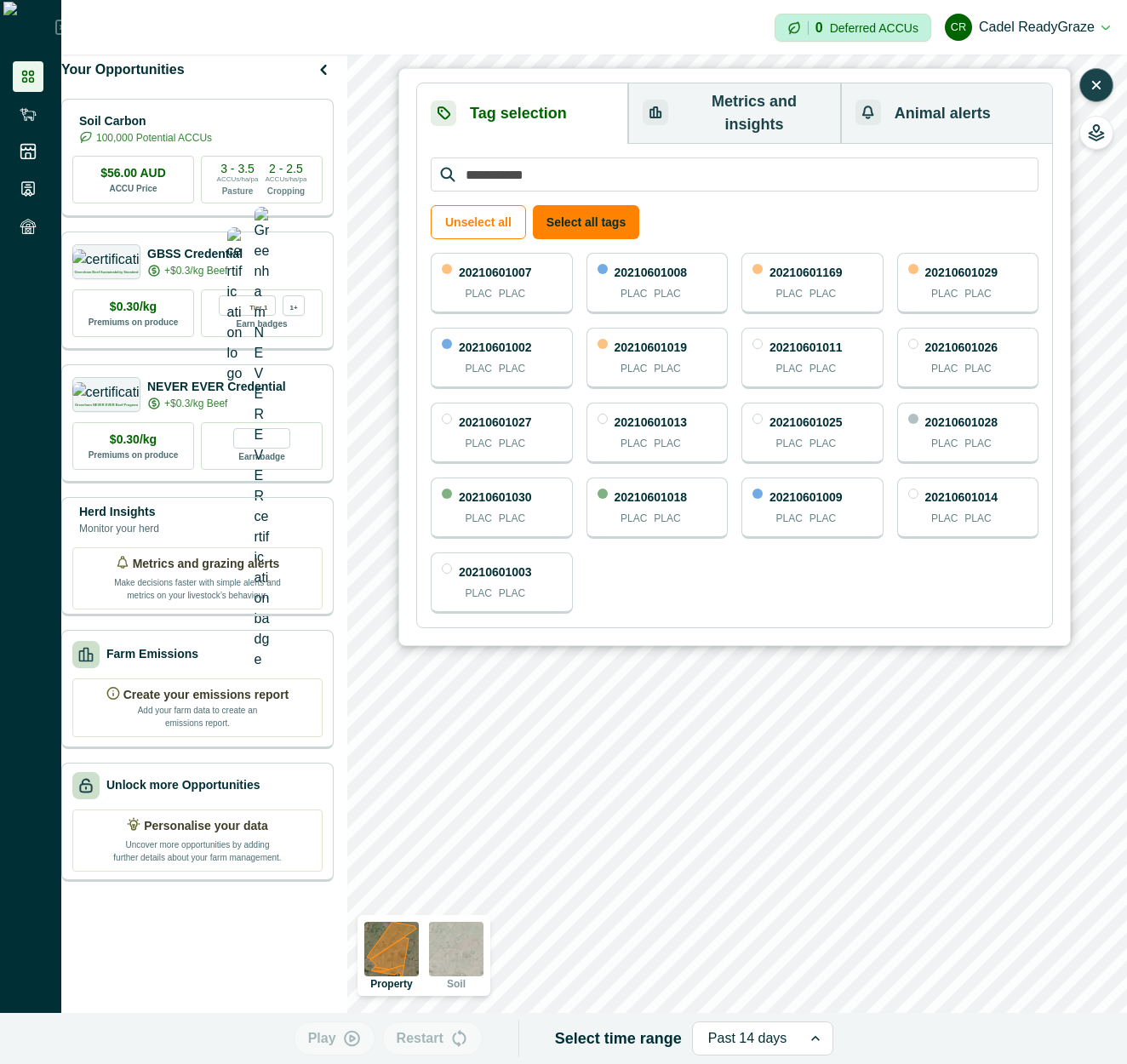
click at [769, 559] on div "20210601007 PLAC PLAC 20210601008 PLAC PLAC 20210601169 PLAC PLAC 20210601029 P…" at bounding box center [734, 433] width 608 height 361
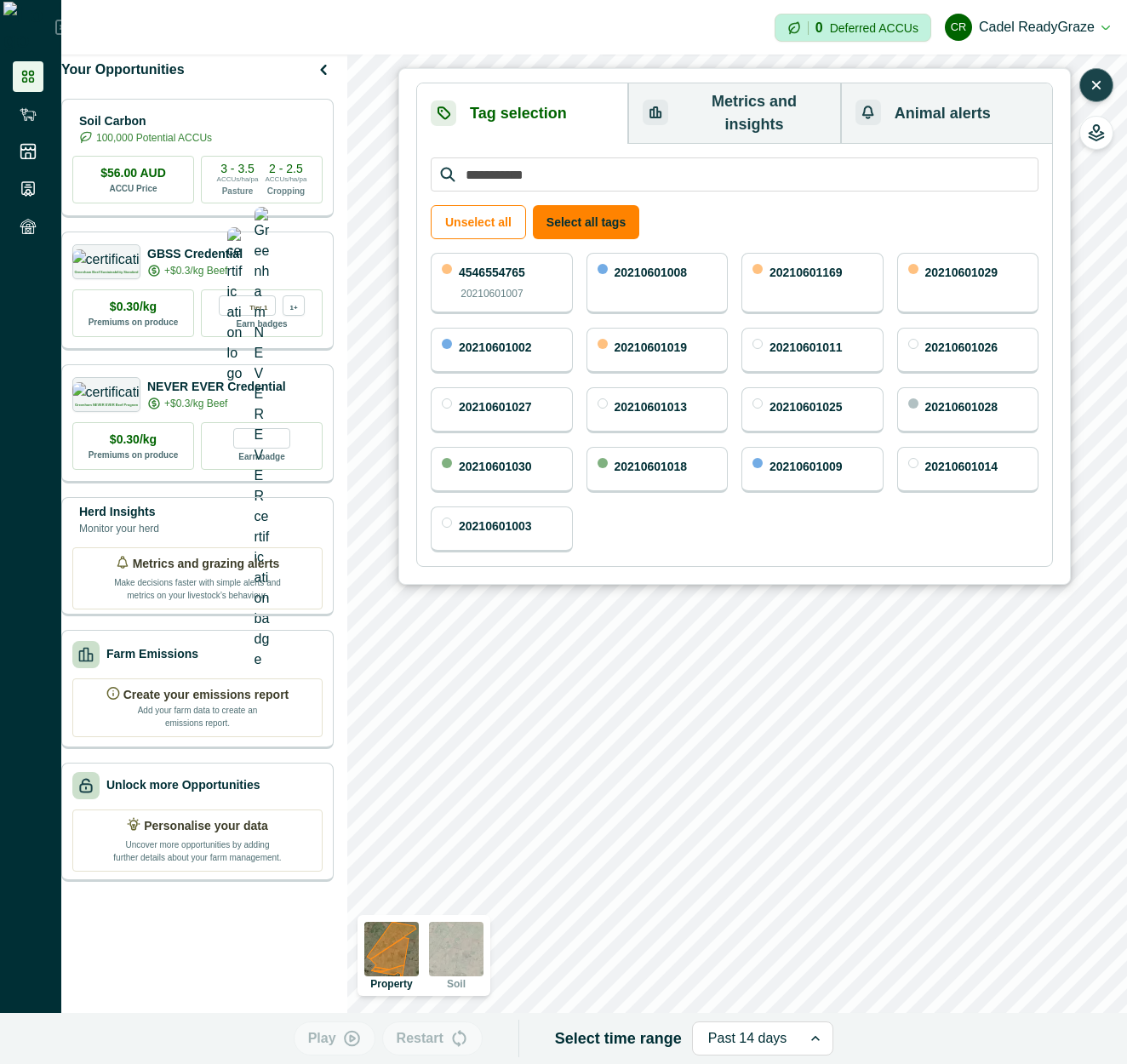
click at [702, 279] on div "20210601008" at bounding box center [658, 283] width 142 height 61
drag, startPoint x: 857, startPoint y: 257, endPoint x: 891, endPoint y: 315, distance: 67.2
click at [858, 257] on div "20210601169" at bounding box center [812, 283] width 142 height 61
click at [835, 339] on p "20210601011" at bounding box center [805, 348] width 73 height 17
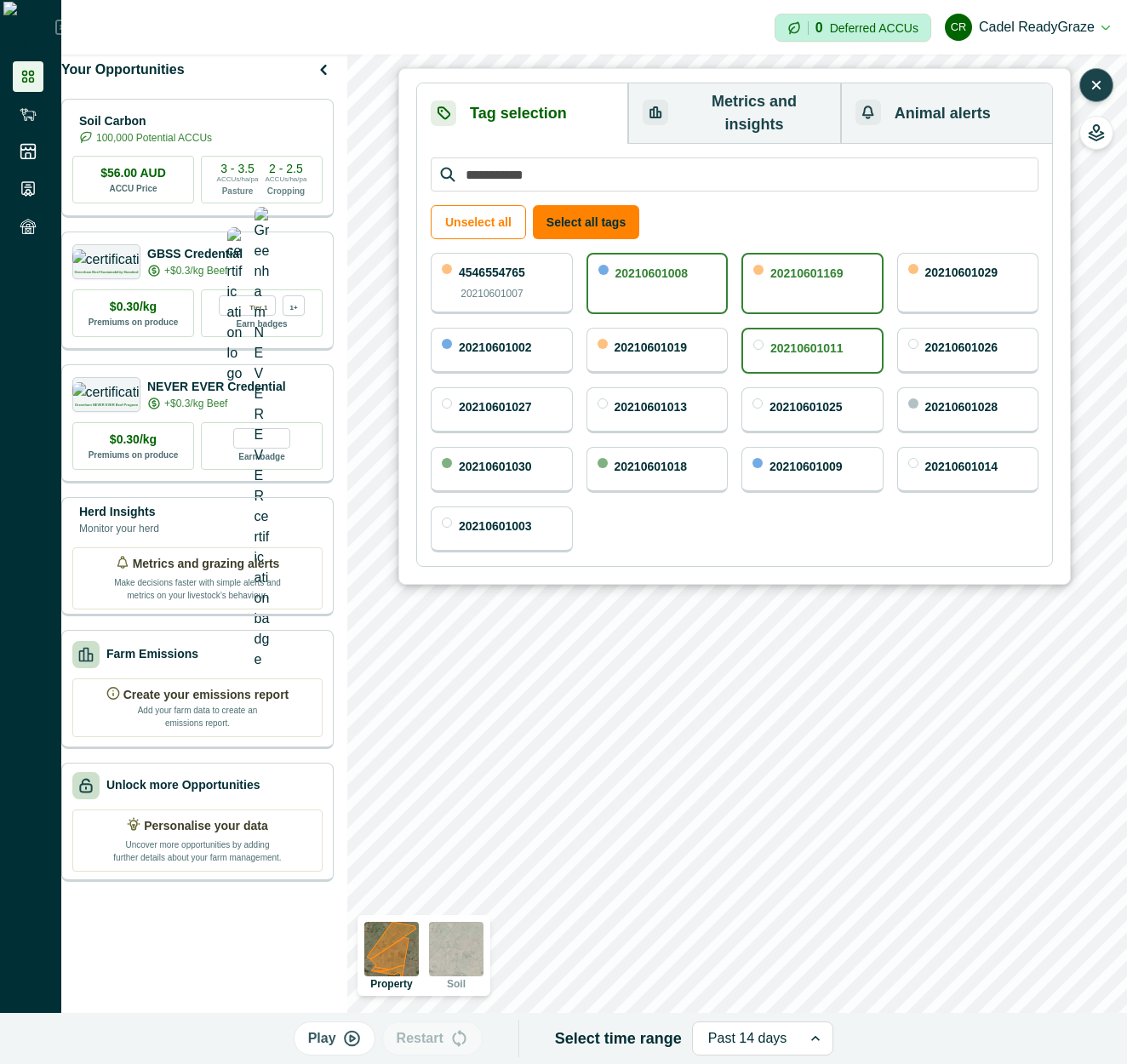
click at [831, 274] on div "20210601169" at bounding box center [812, 283] width 142 height 61
click at [717, 265] on div "20210601008" at bounding box center [658, 283] width 142 height 61
click at [780, 340] on p "20210601011" at bounding box center [806, 349] width 73 height 17
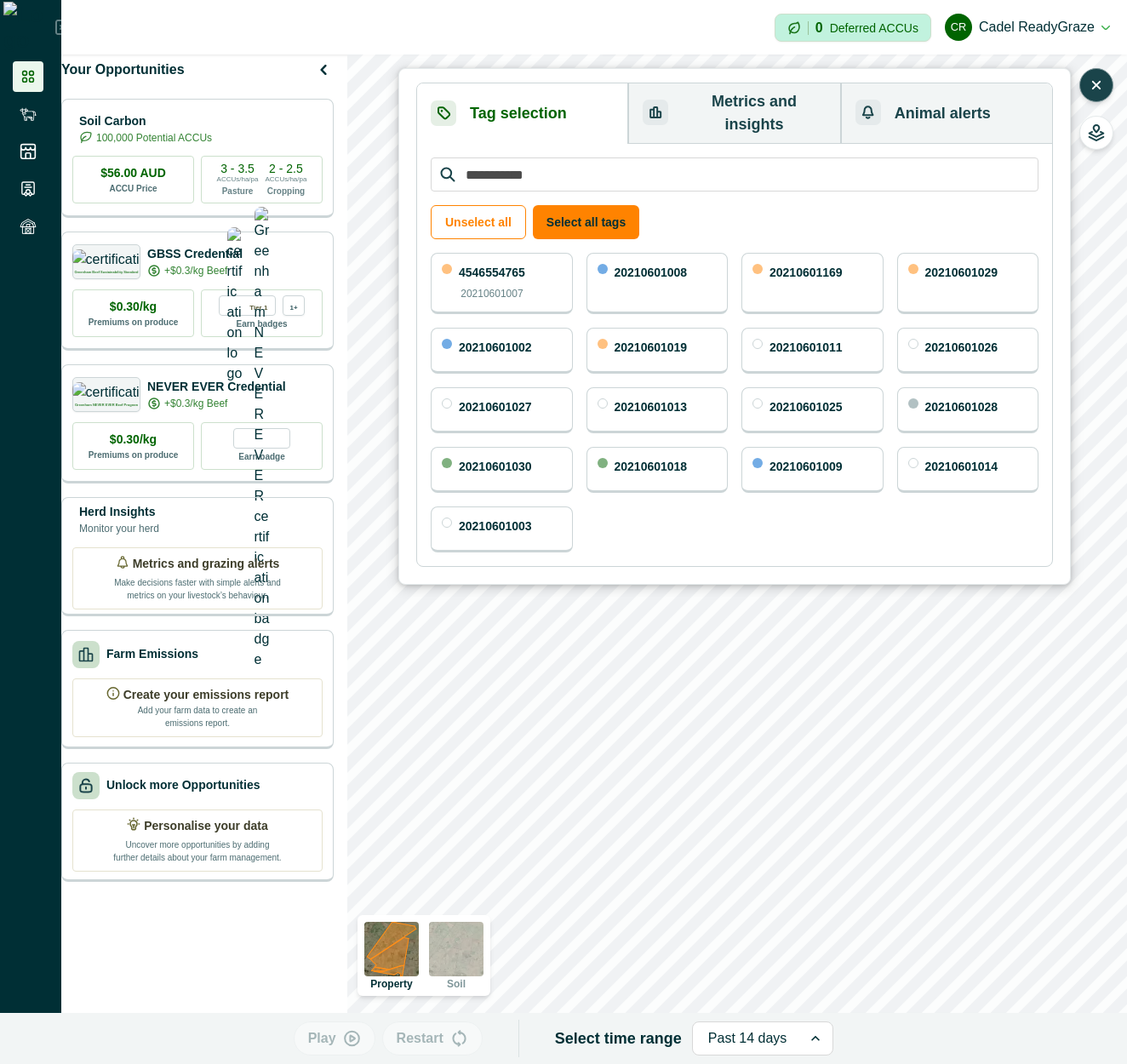
drag, startPoint x: 701, startPoint y: 473, endPoint x: 656, endPoint y: 474, distance: 45.0
click at [700, 474] on div "4546554765 20210601007 20210601008 20210601169 20210601029 20210601002 20210601…" at bounding box center [734, 402] width 608 height 299
click at [541, 506] on div "20210601003" at bounding box center [501, 529] width 142 height 46
click at [553, 447] on div "20210601030" at bounding box center [501, 469] width 142 height 46
click at [643, 458] on p "20210601018" at bounding box center [651, 466] width 73 height 17
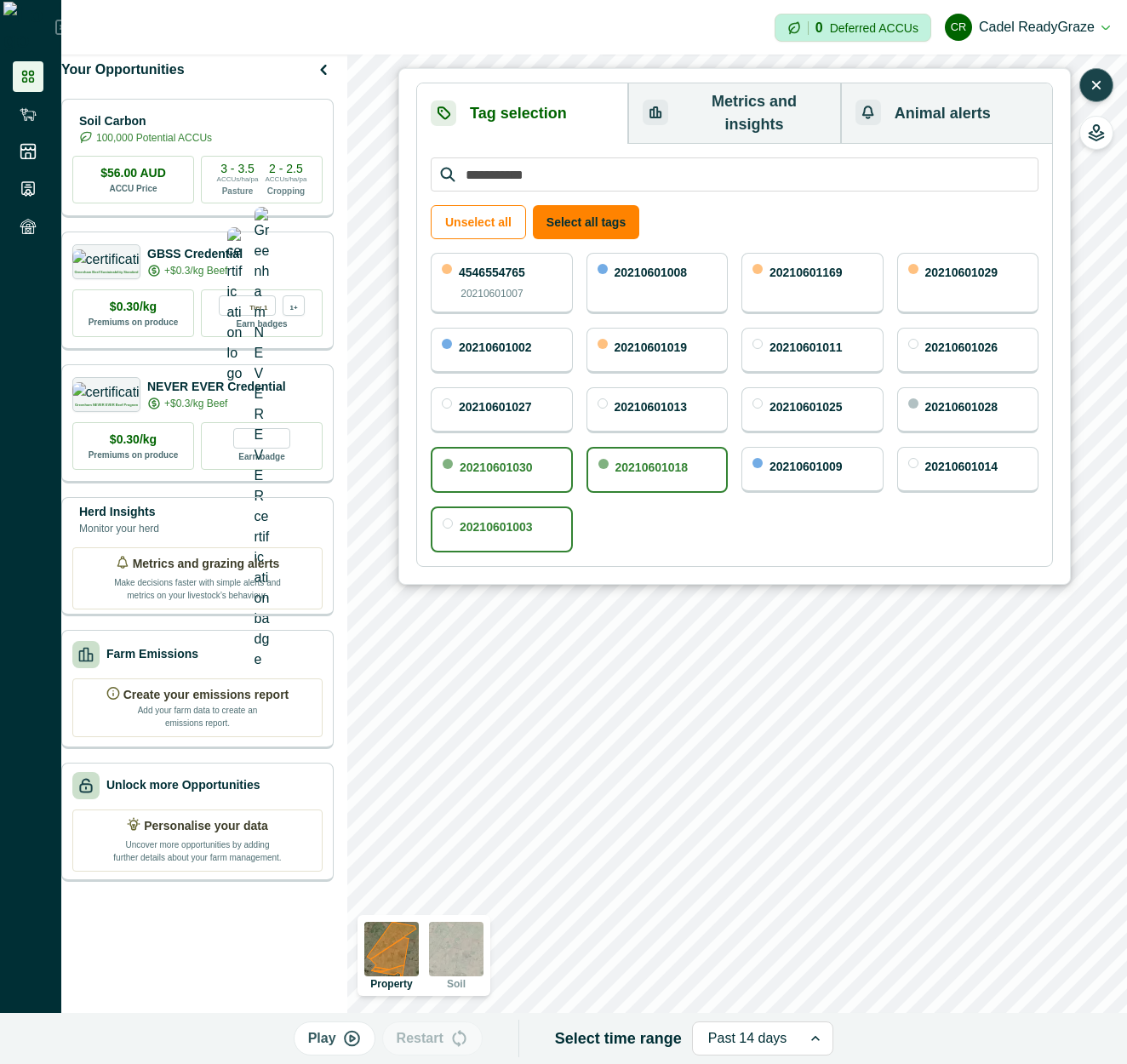
click at [650, 398] on div "20210601013" at bounding box center [651, 409] width 73 height 22
click at [777, 398] on p "20210601025" at bounding box center [805, 407] width 73 height 17
click at [830, 447] on div "20210601009" at bounding box center [812, 469] width 142 height 46
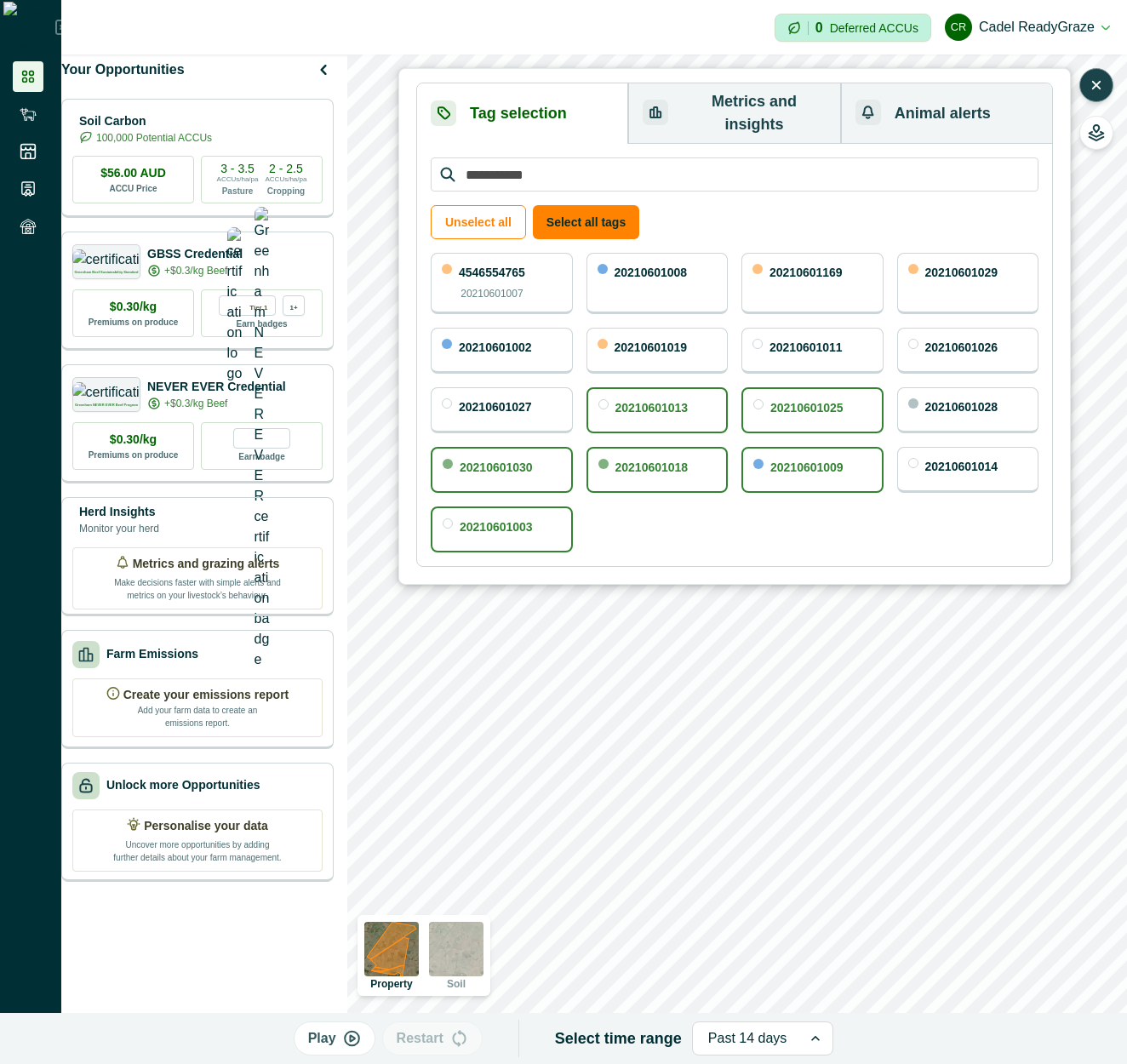
click at [838, 399] on div "20210601025" at bounding box center [806, 410] width 73 height 22
click at [489, 208] on button "Unselect all" at bounding box center [478, 222] width 95 height 34
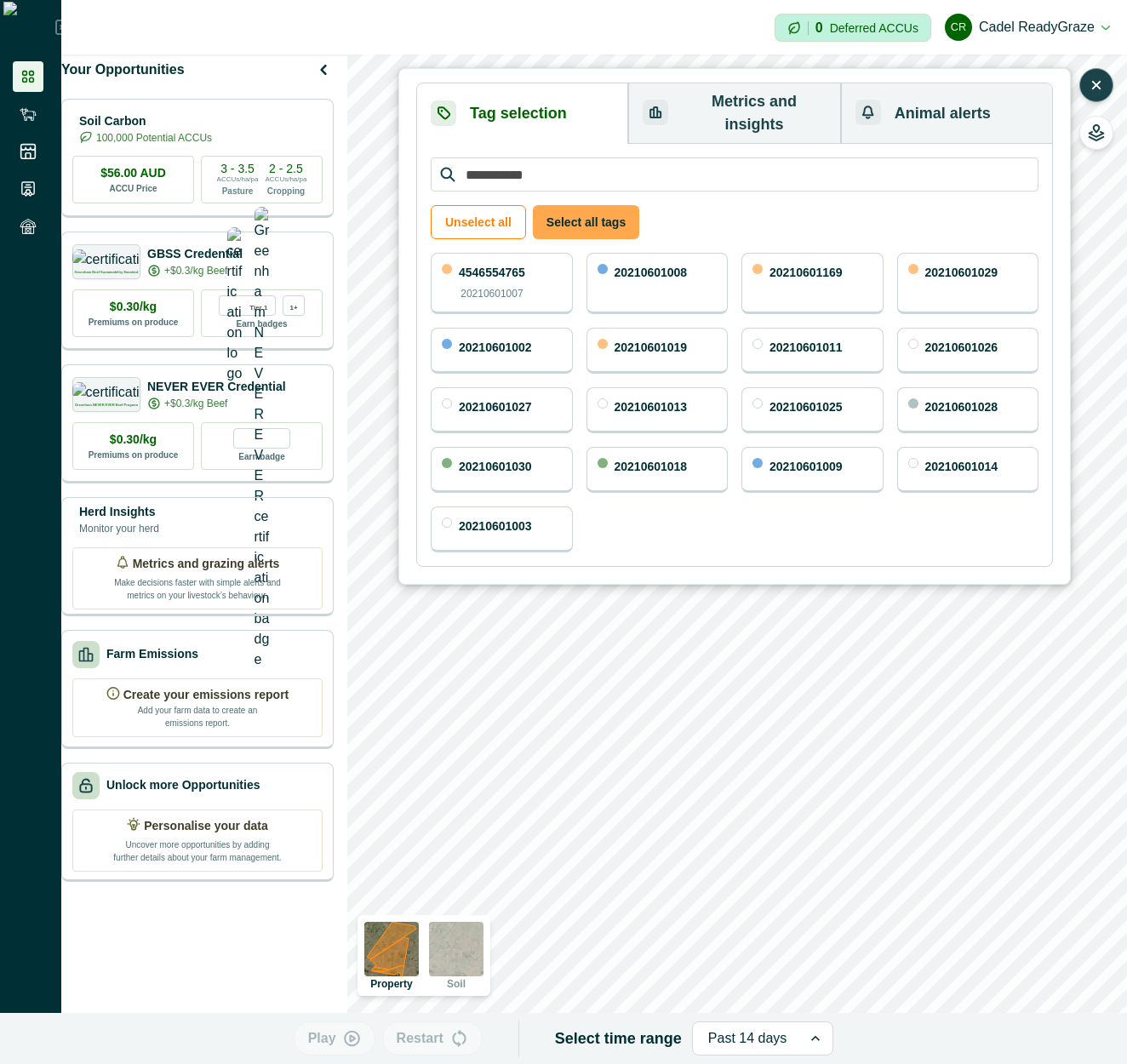
click at [582, 217] on button "Select all tags" at bounding box center [587, 222] width 107 height 34
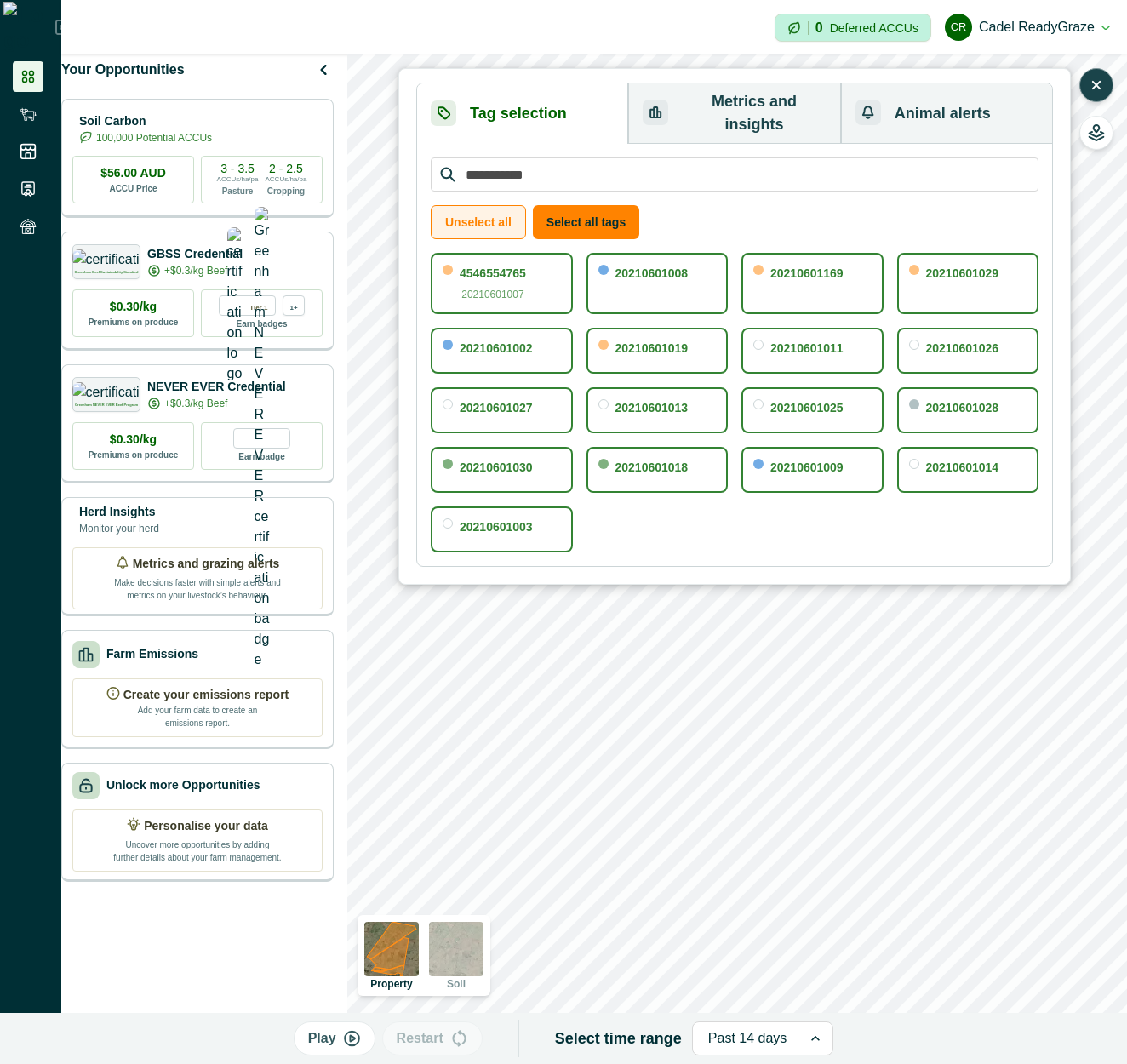
click at [498, 206] on button "Unselect all" at bounding box center [478, 222] width 95 height 34
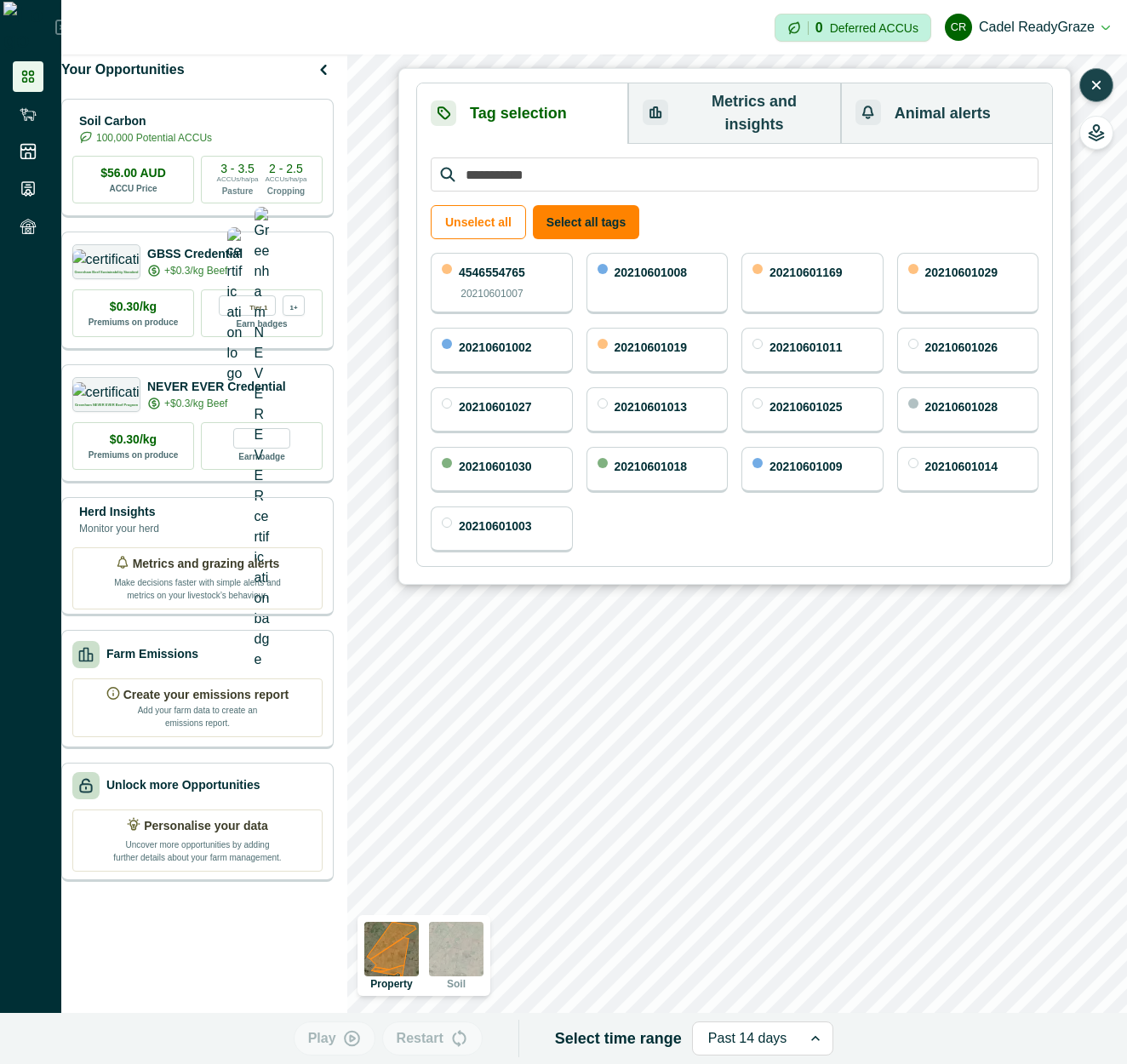
click at [670, 510] on div "4546554765 20210601007 20210601008 20210601169 20210601029 20210601002 20210601…" at bounding box center [734, 402] width 608 height 299
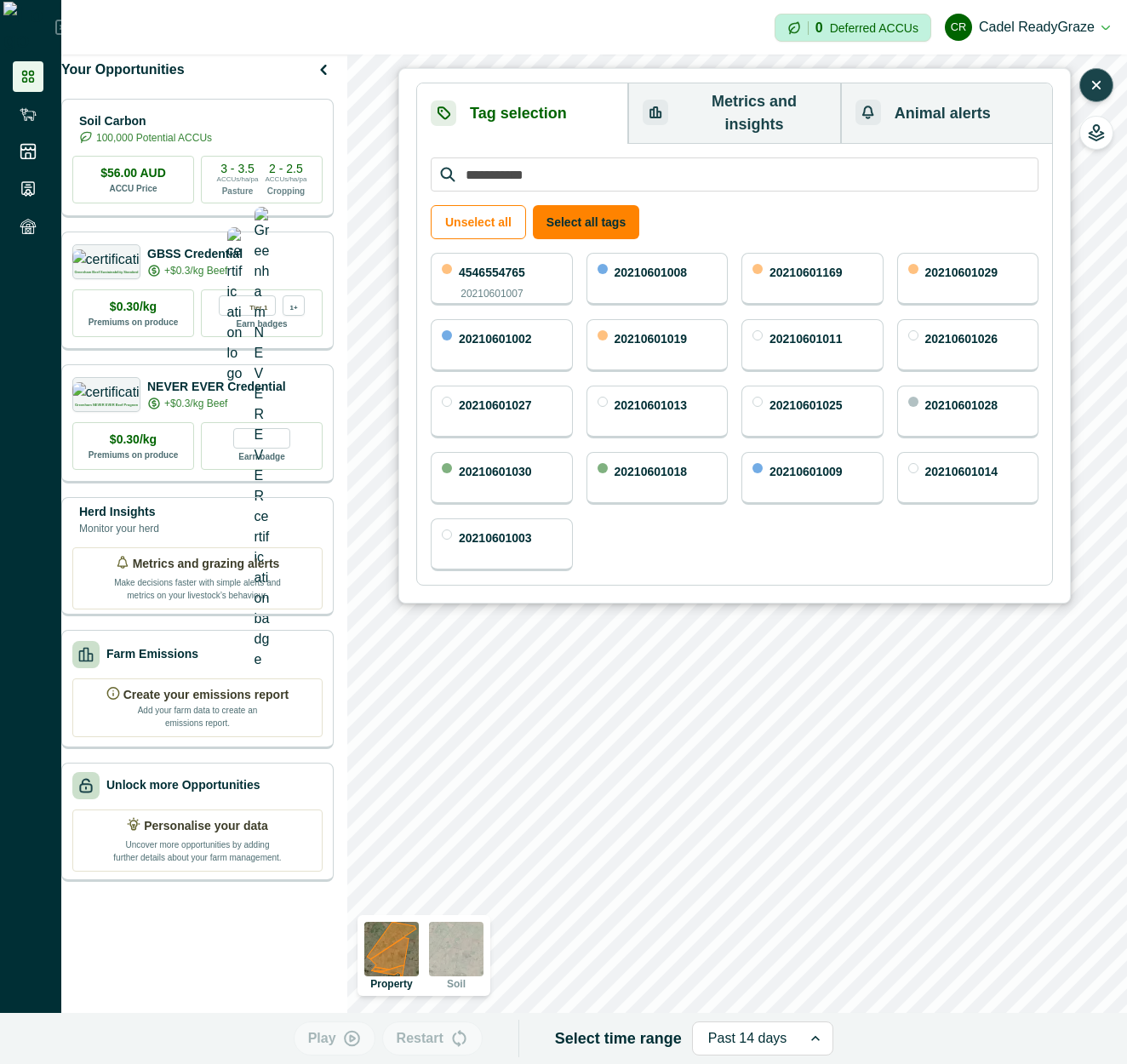
click at [427, 248] on div "Unselect all Select all tags 4546554765 20210601007 20210601008 20210601169 202…" at bounding box center [734, 364] width 635 height 441
click at [692, 97] on button "Metrics and insights" at bounding box center [734, 114] width 212 height 60
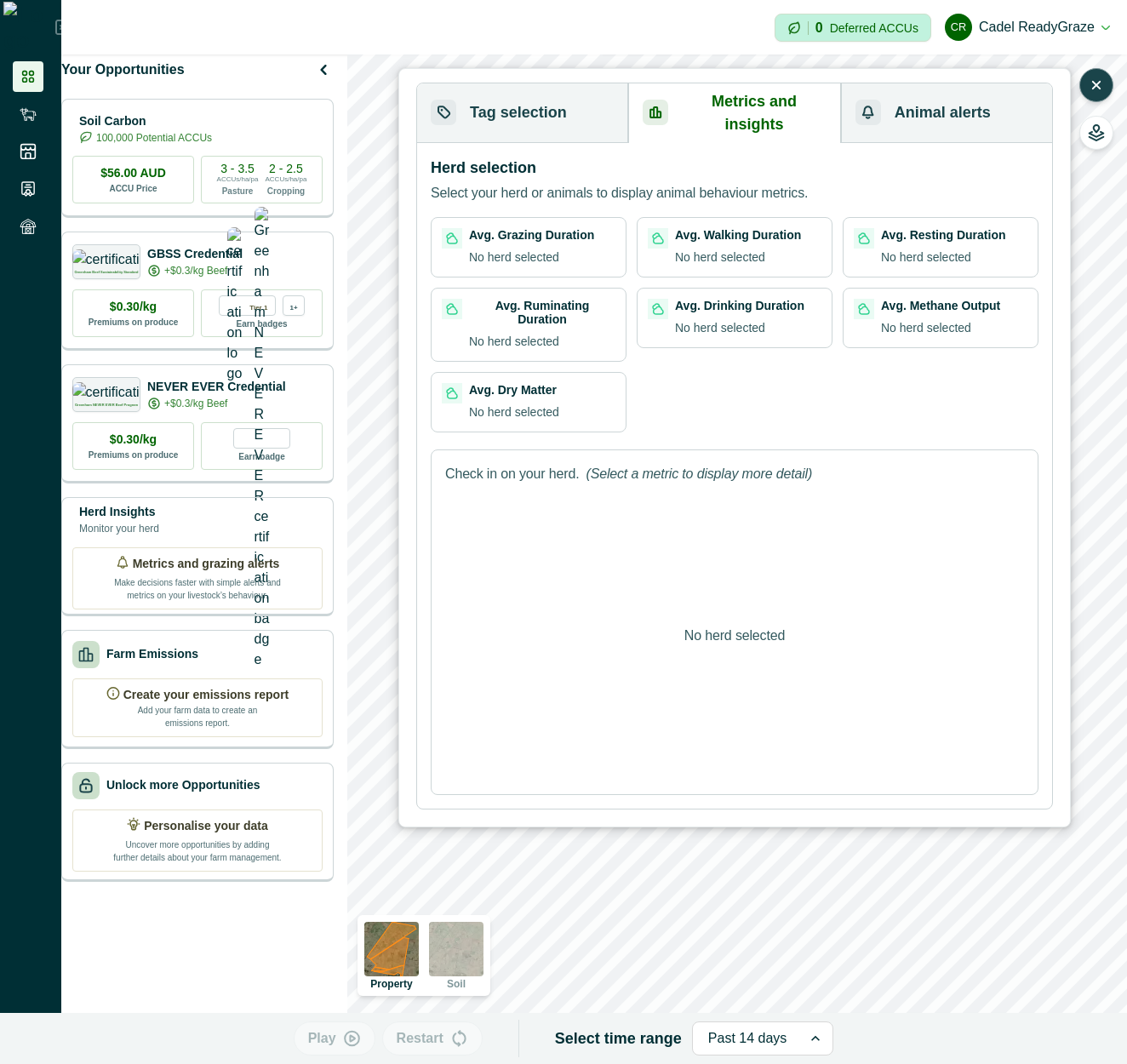
click at [577, 112] on button "Tag selection" at bounding box center [522, 113] width 211 height 59
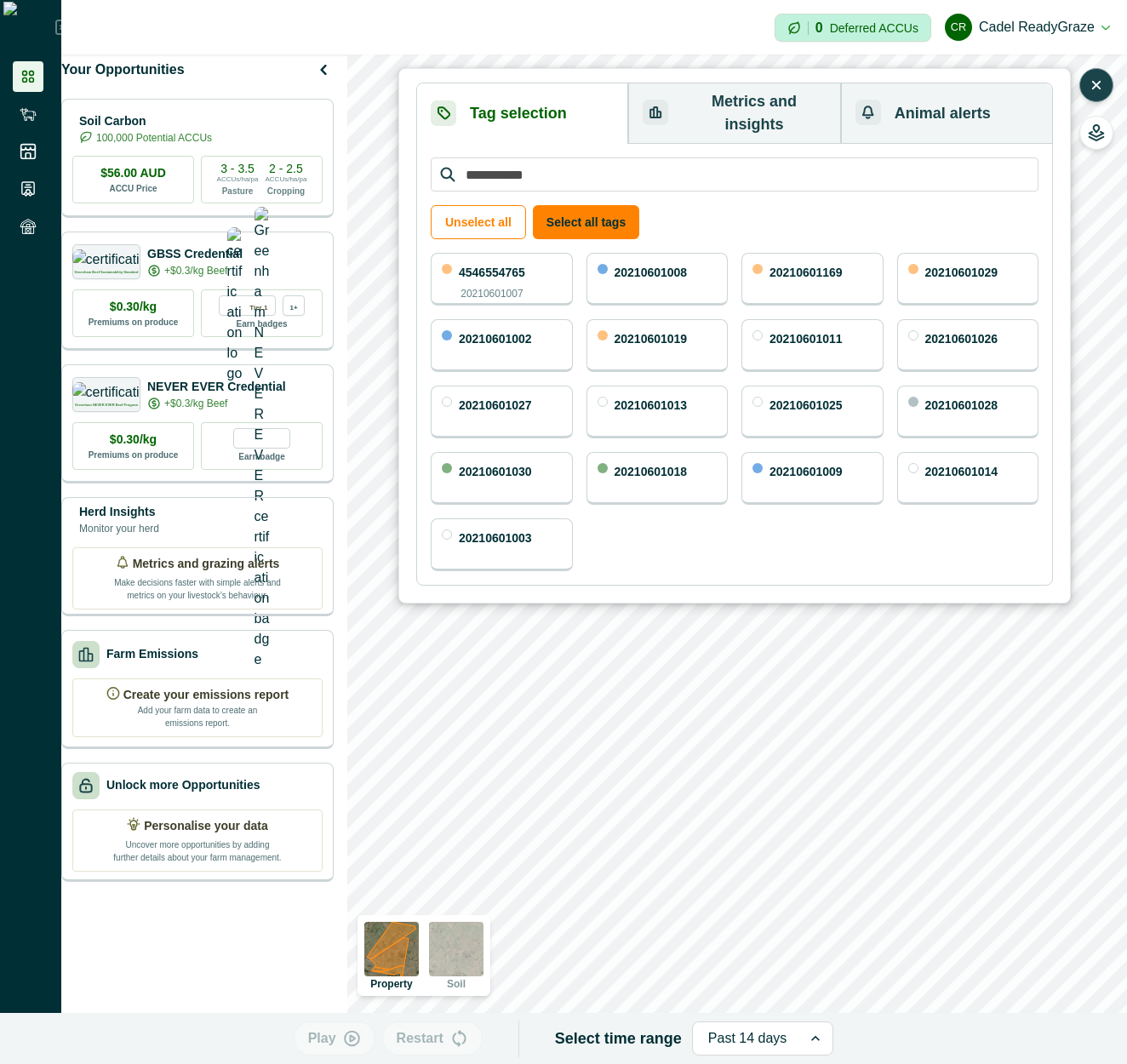
click at [760, 92] on button "Metrics and insights" at bounding box center [734, 114] width 212 height 60
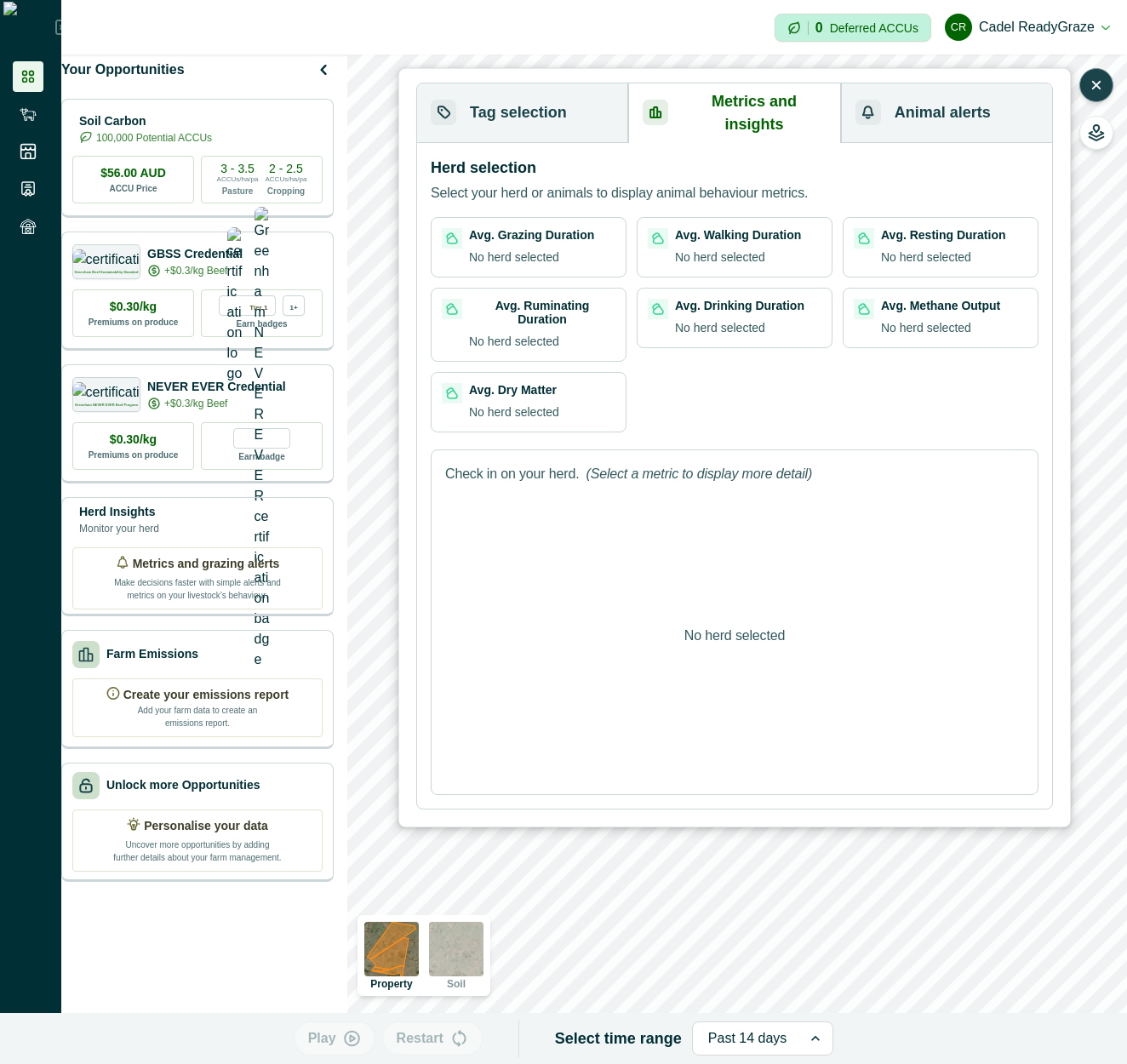
click at [515, 102] on button "Tag selection" at bounding box center [522, 113] width 211 height 59
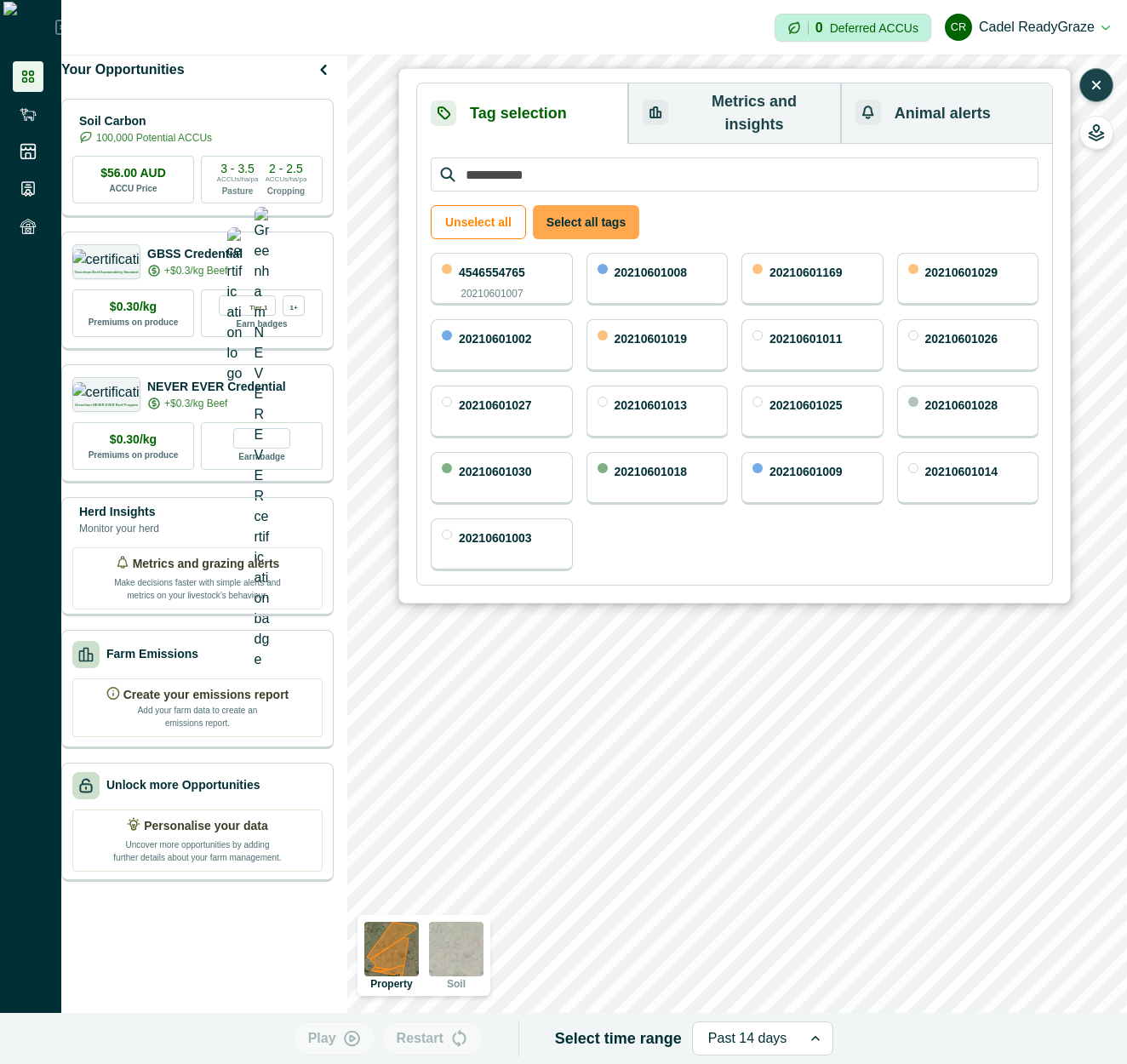
click at [590, 211] on button "Select all tags" at bounding box center [587, 222] width 107 height 34
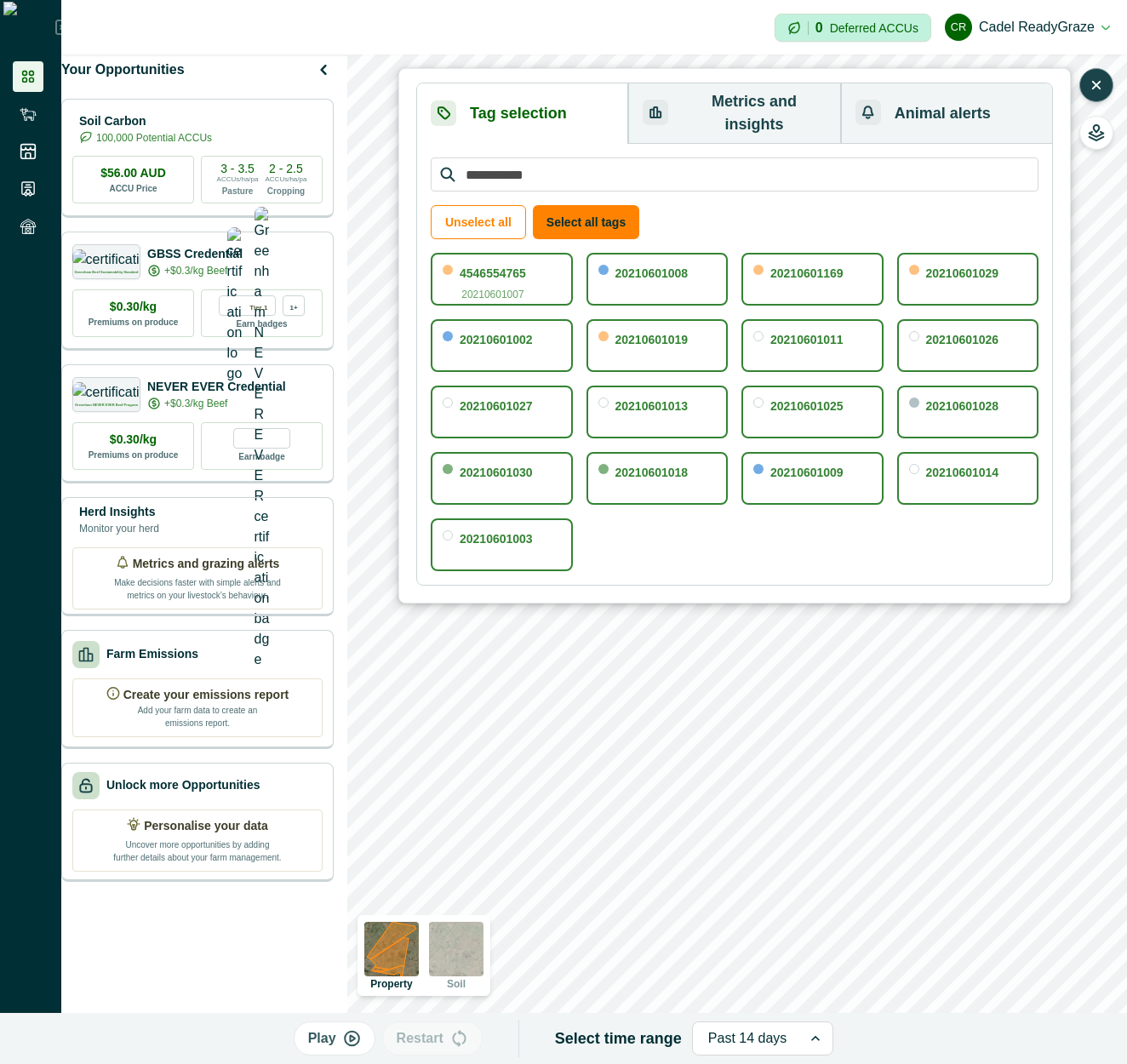
click at [758, 107] on button "Metrics and insights" at bounding box center [734, 114] width 212 height 60
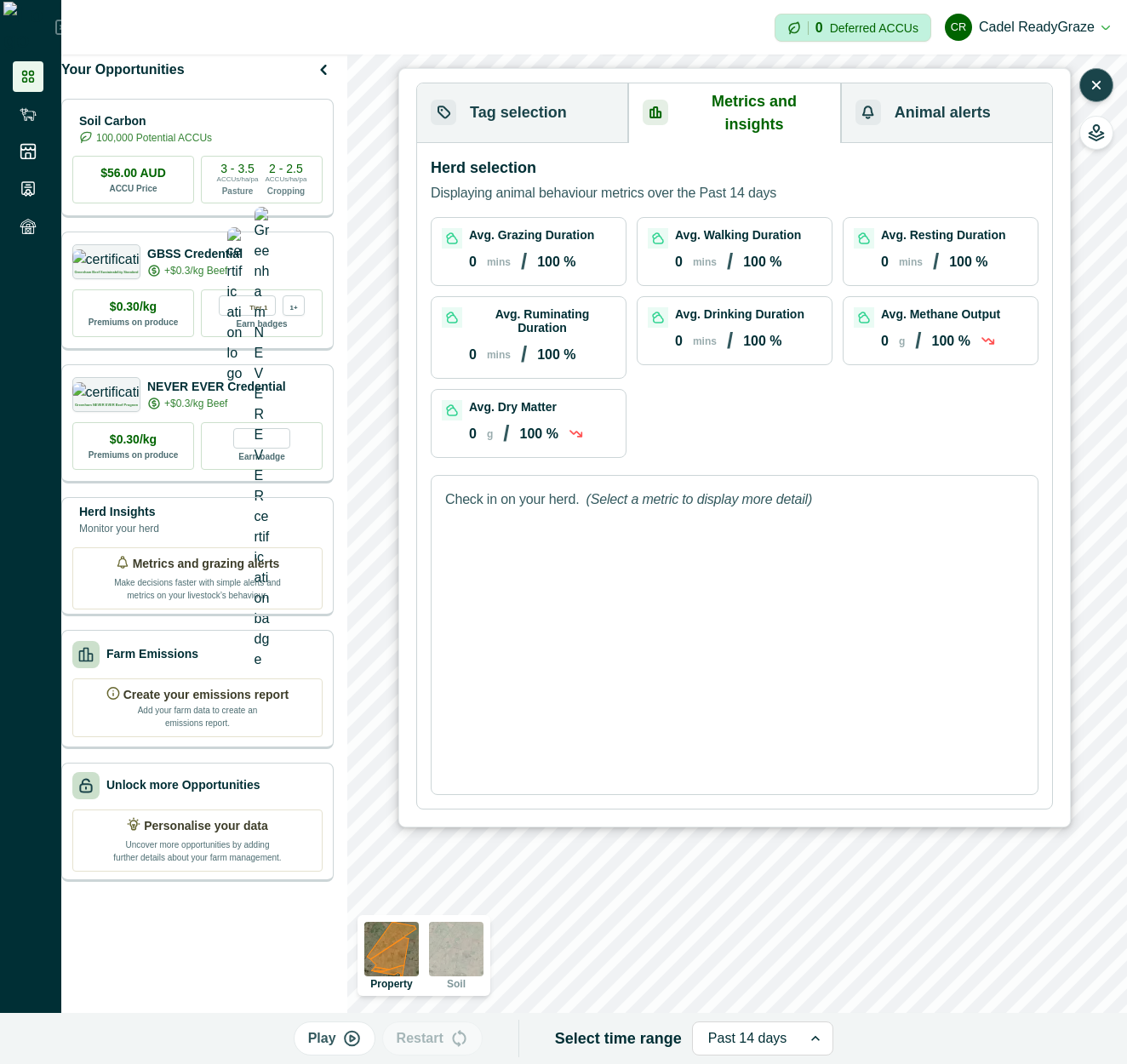
click at [525, 107] on button "Tag selection" at bounding box center [522, 113] width 211 height 59
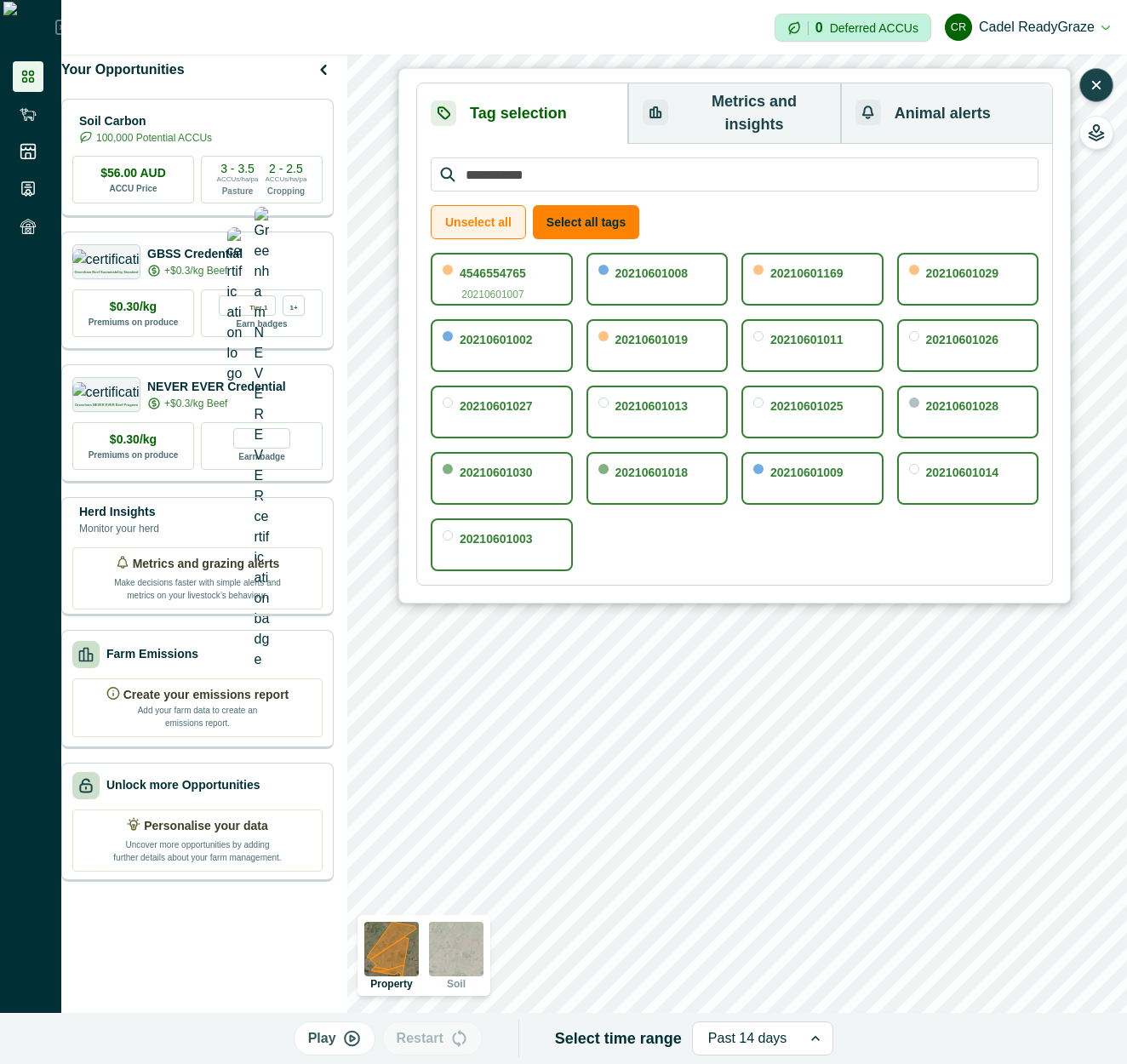
click at [472, 205] on button "Unselect all" at bounding box center [478, 222] width 95 height 34
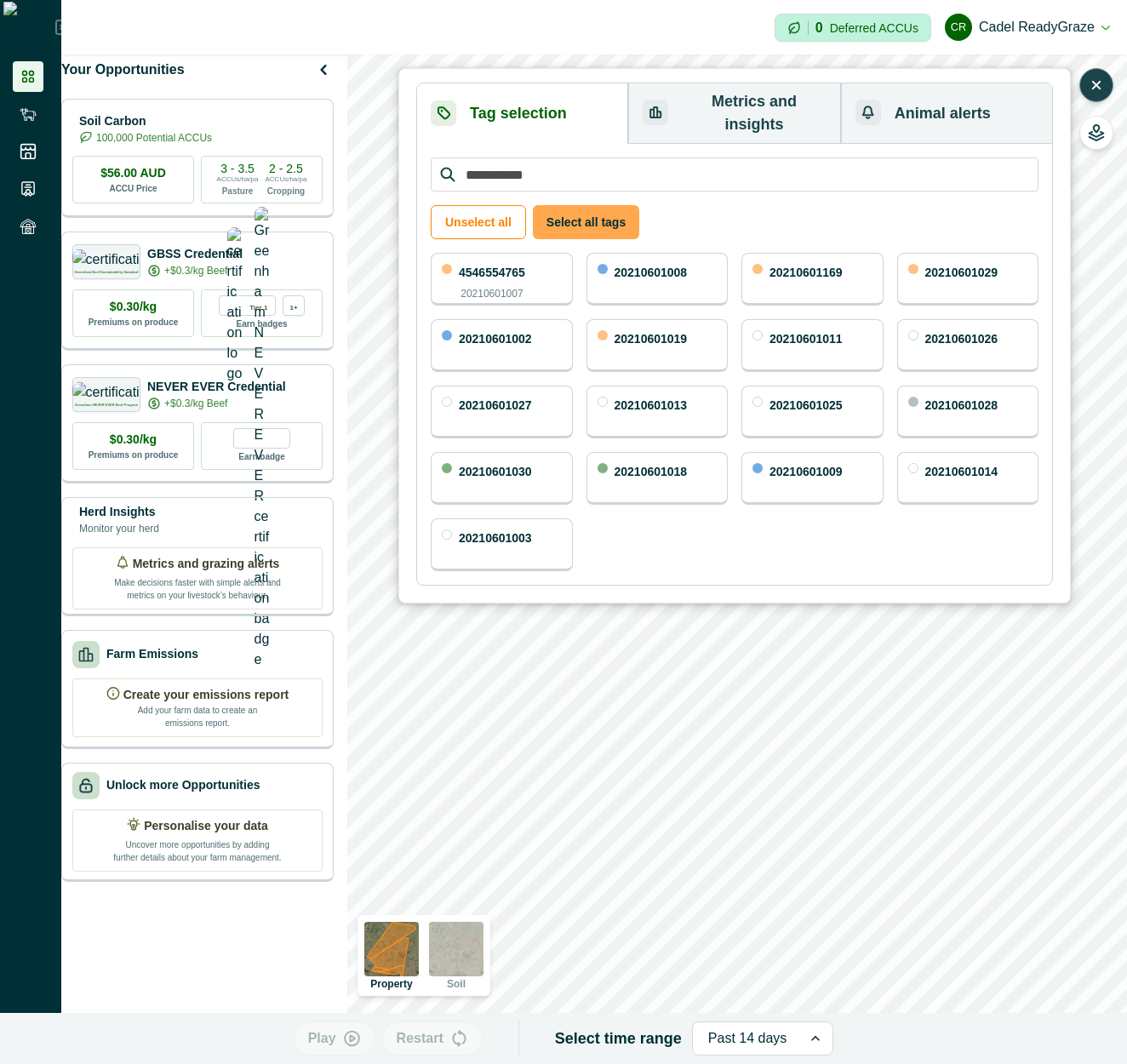
click at [605, 205] on button "Select all tags" at bounding box center [587, 222] width 107 height 34
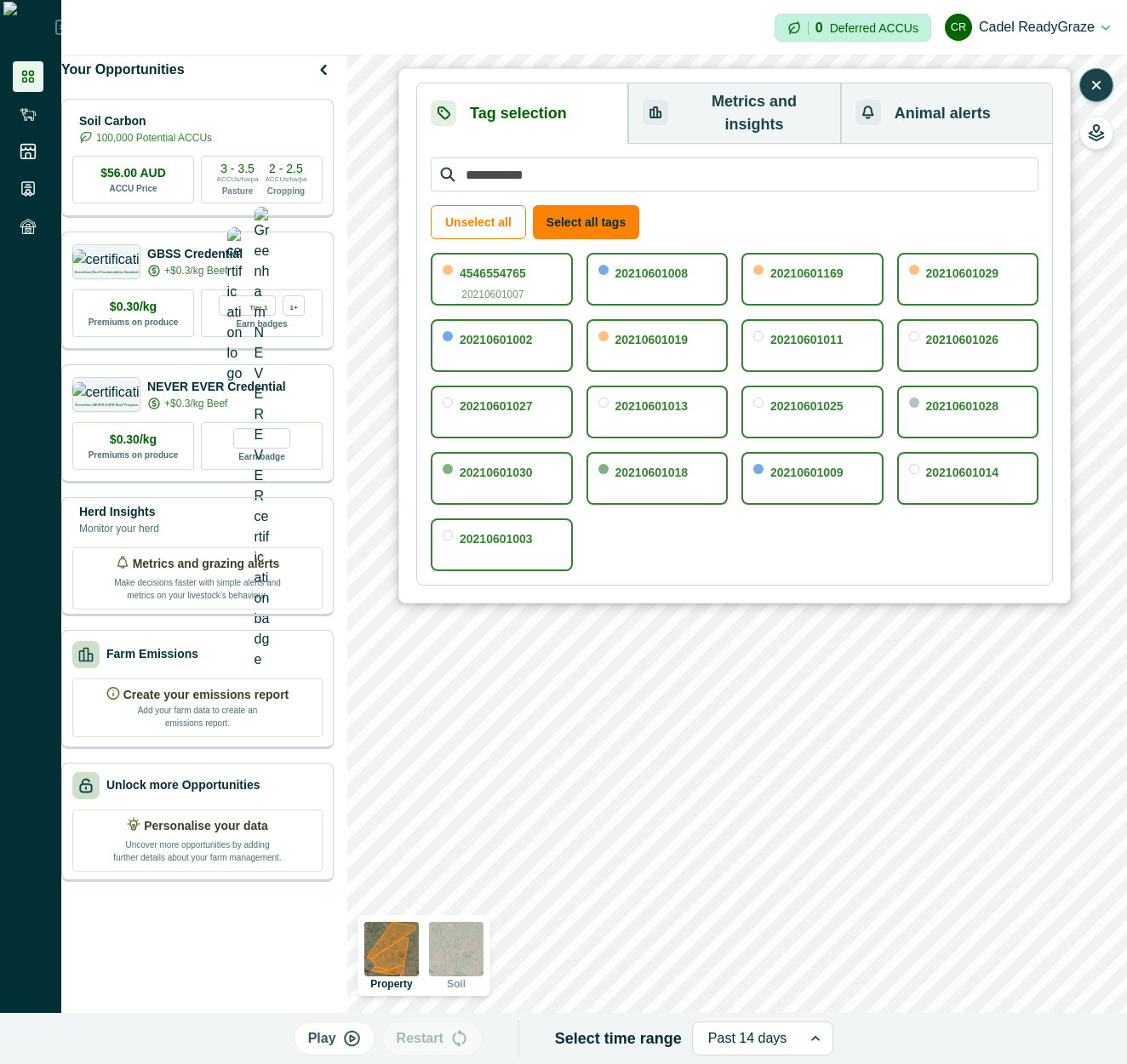
click at [750, 75] on div "Tag selection Metrics and insights Animal alerts Unselect all Select all tags 4…" at bounding box center [734, 335] width 672 height 535
click at [751, 97] on button "Metrics and insights" at bounding box center [734, 114] width 212 height 60
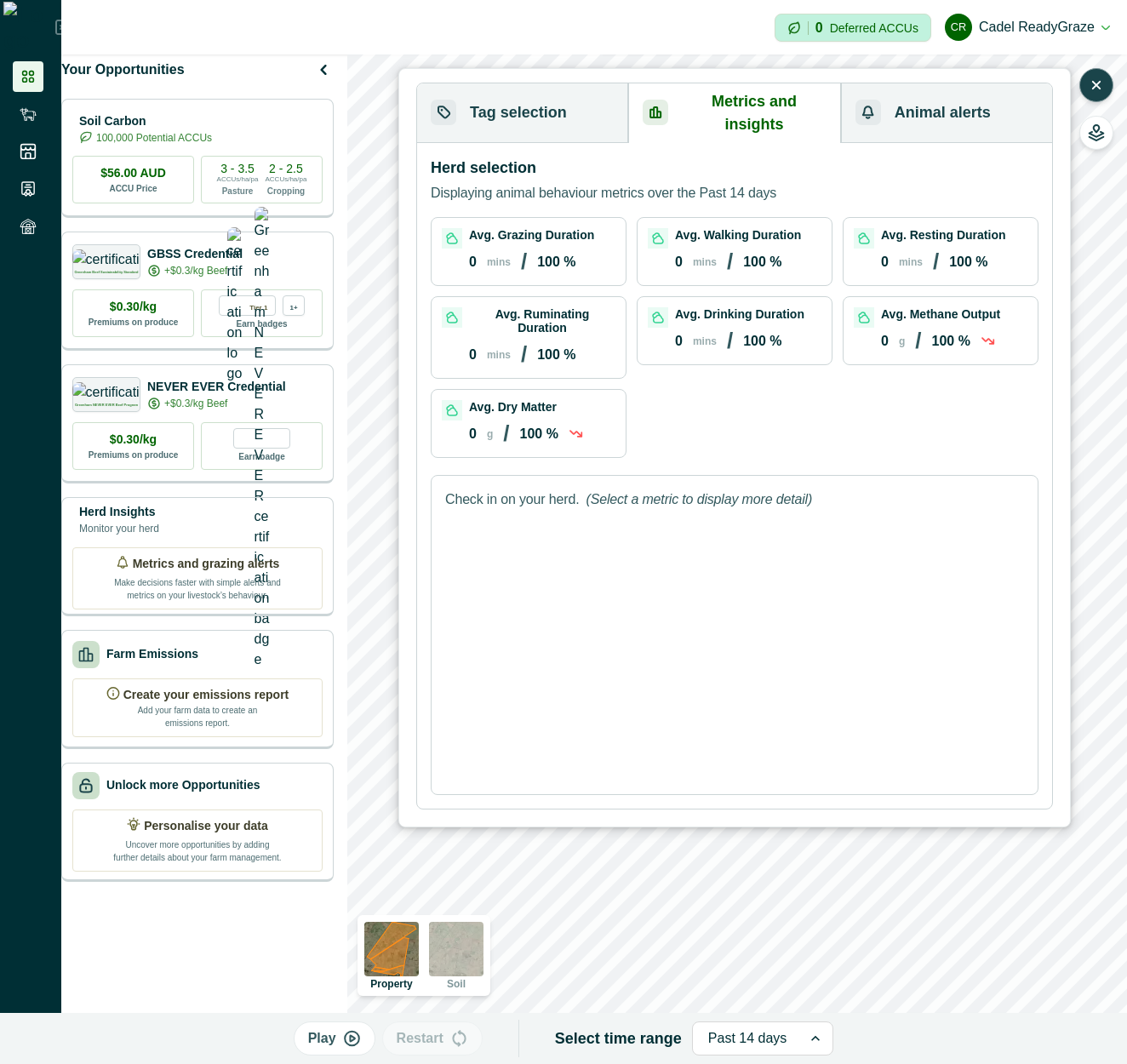
click at [582, 108] on button "Tag selection" at bounding box center [522, 113] width 211 height 59
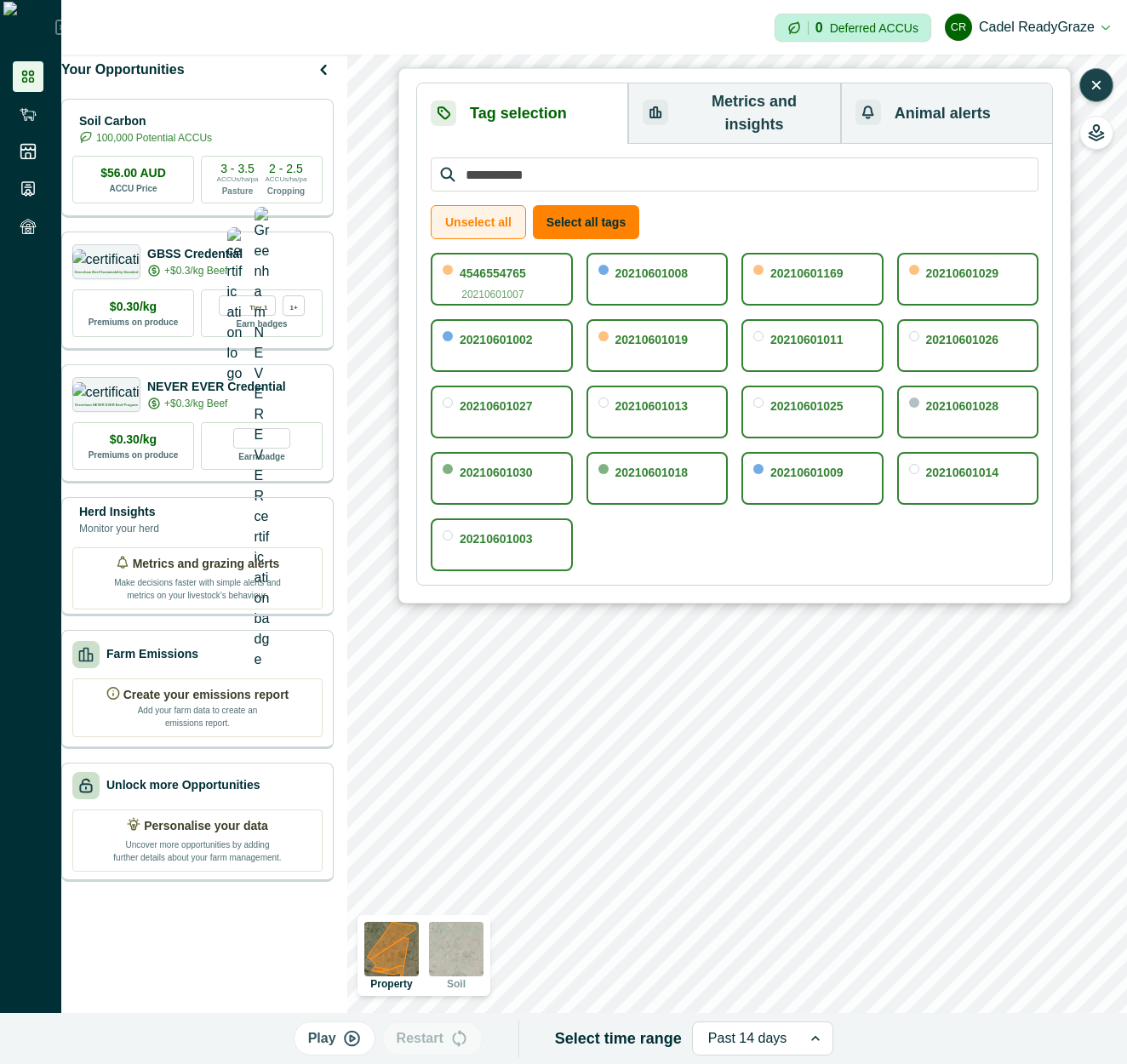
click at [485, 205] on button "Unselect all" at bounding box center [478, 222] width 95 height 34
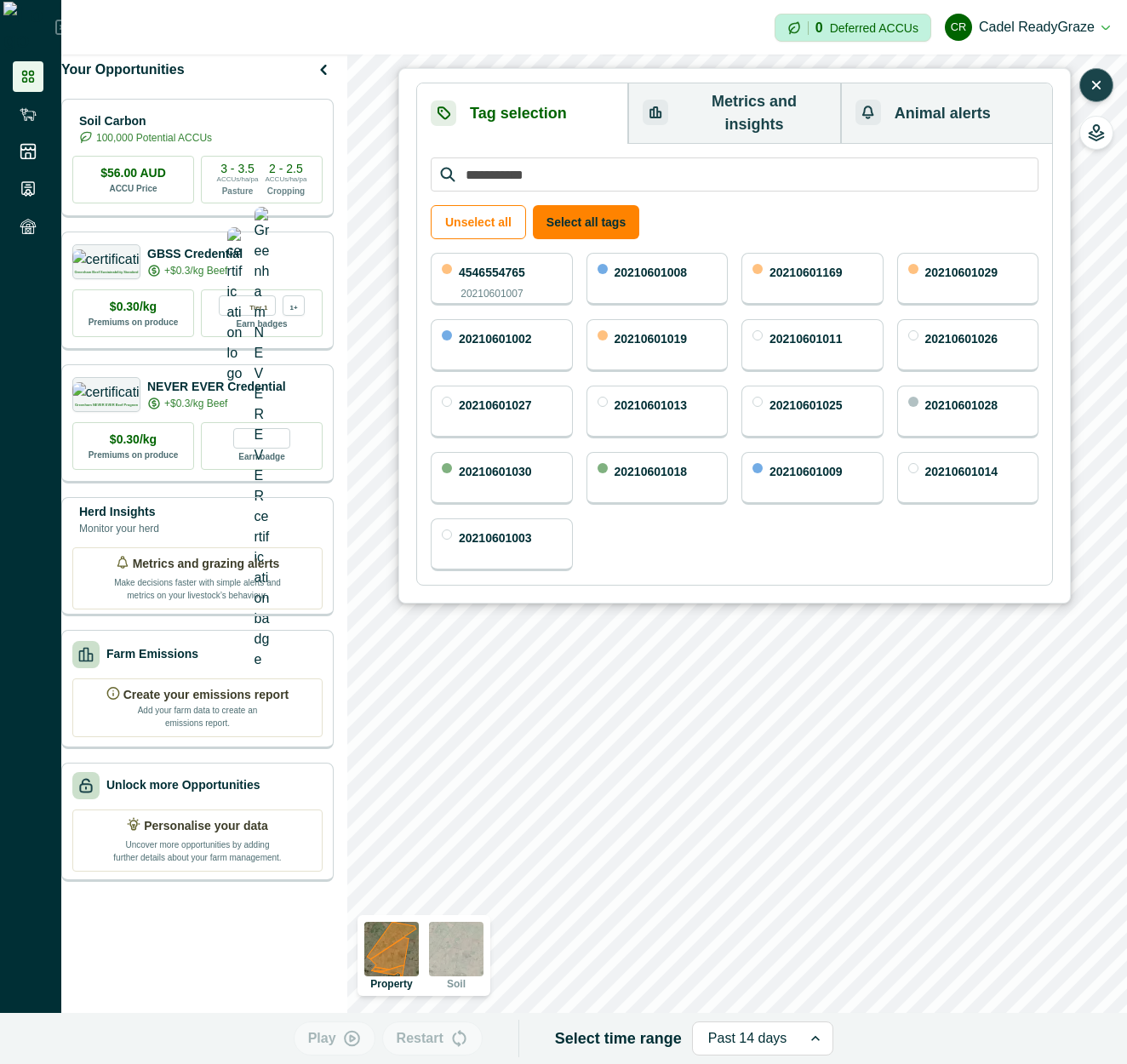
click at [1092, 85] on icon "button" at bounding box center [1097, 86] width 17 height 17
